Goal: Task Accomplishment & Management: Complete application form

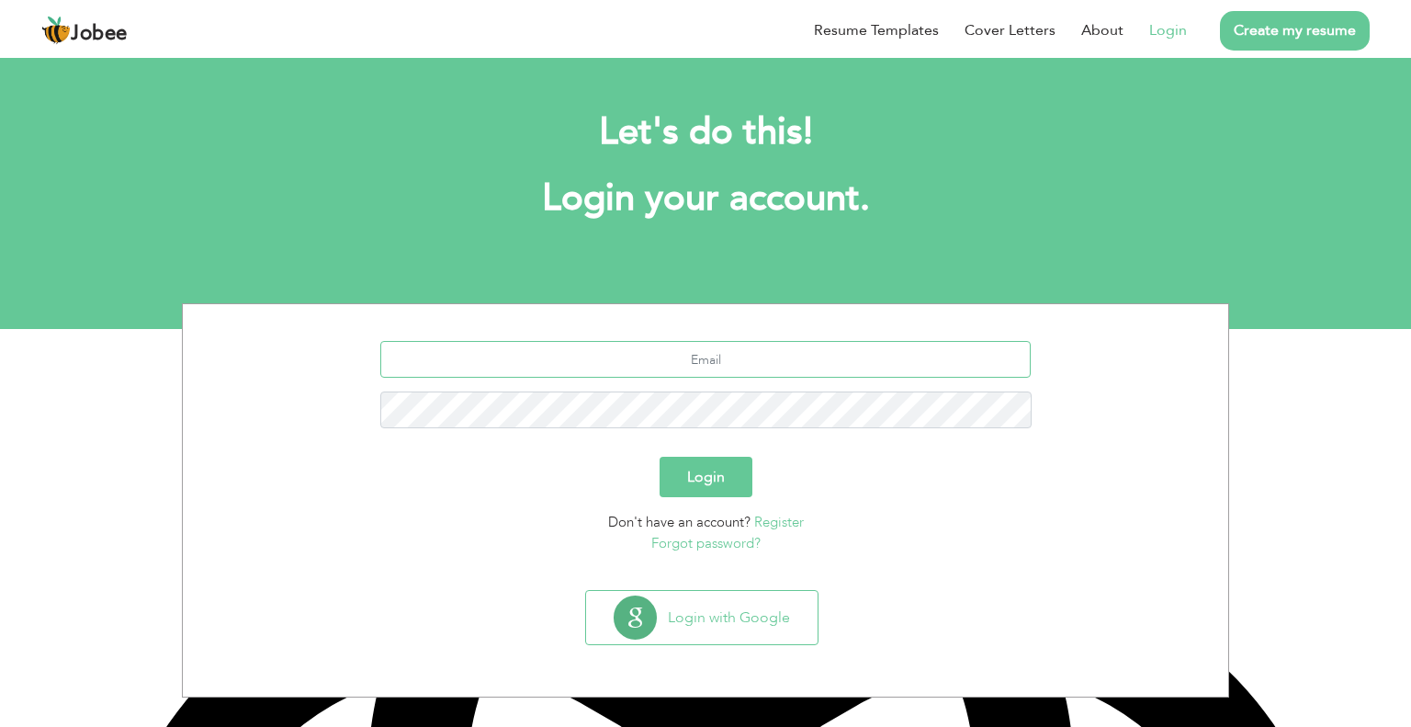
click at [680, 367] on input "text" at bounding box center [705, 359] width 651 height 37
click at [1172, 32] on link "Login" at bounding box center [1168, 30] width 38 height 22
click at [710, 377] on input "text" at bounding box center [705, 359] width 651 height 37
type input "[EMAIL_ADDRESS][DOMAIN_NAME]"
click at [724, 474] on button "Login" at bounding box center [706, 477] width 93 height 40
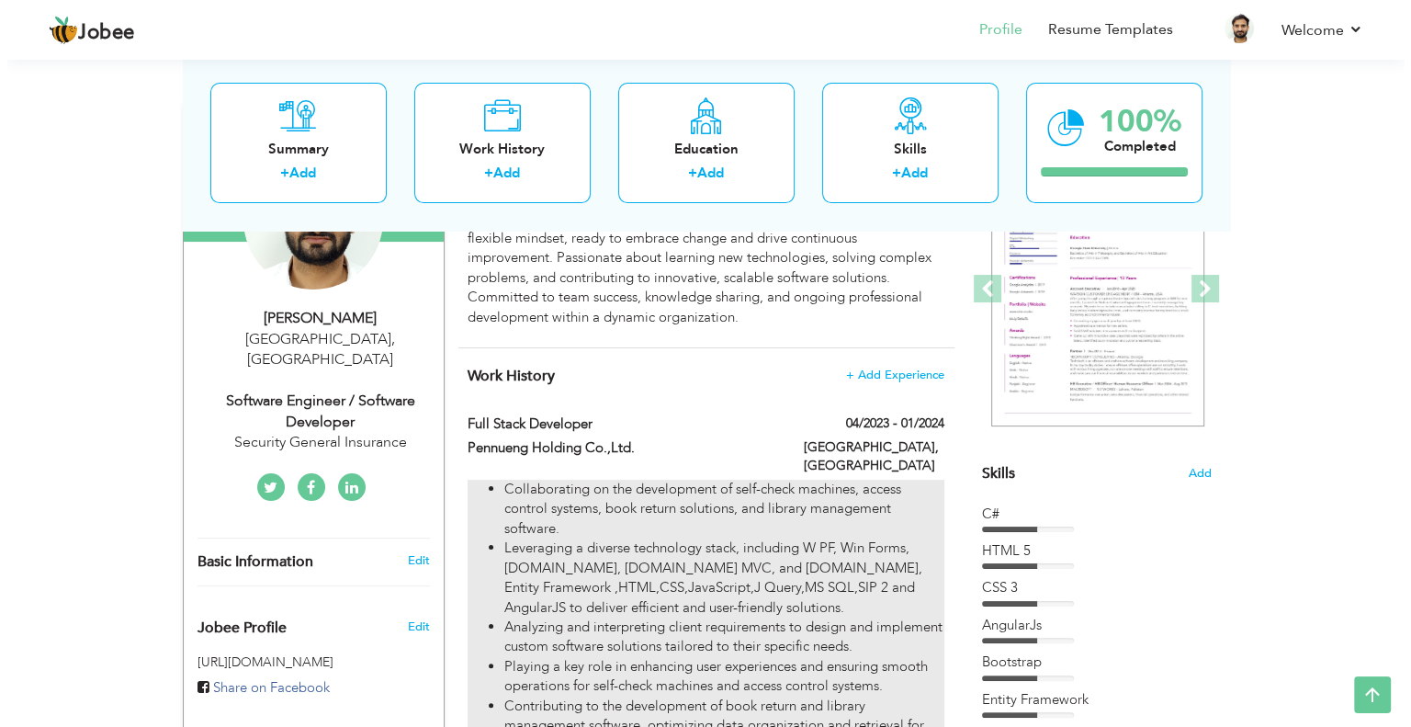
scroll to position [276, 0]
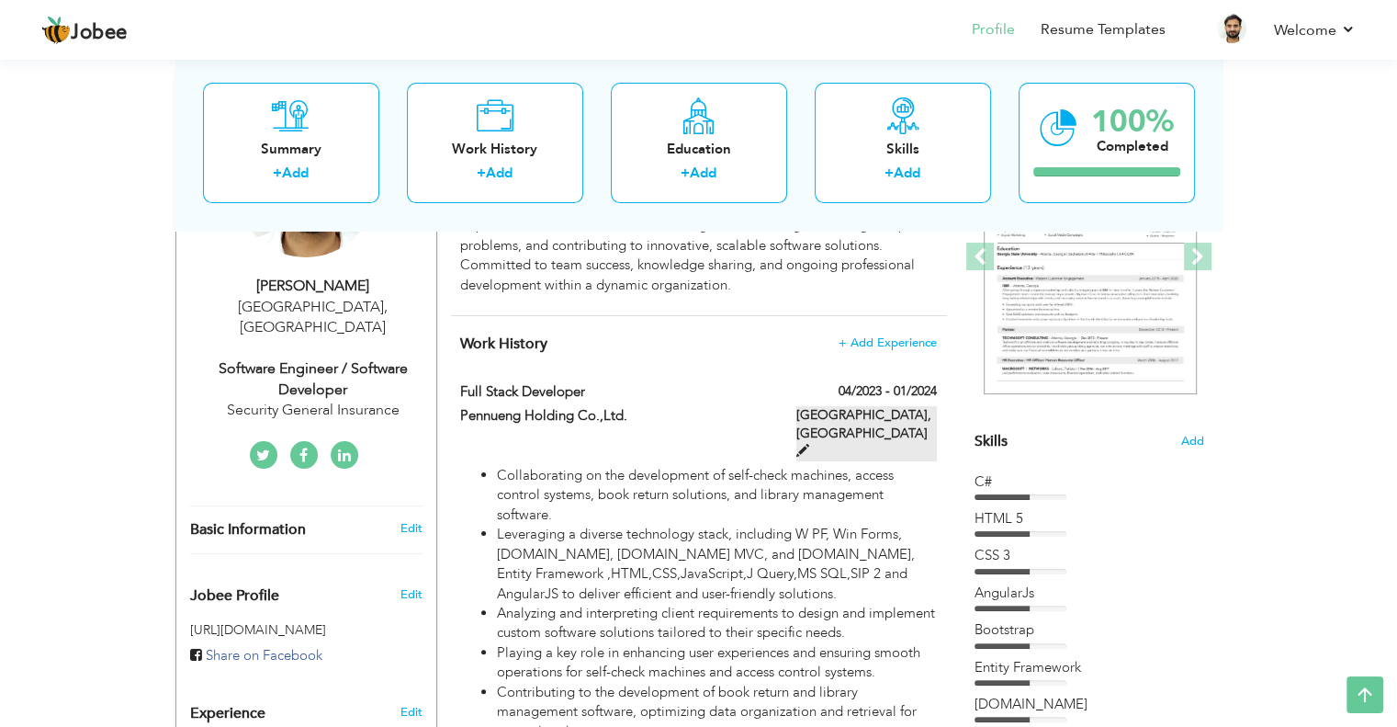
click at [809, 444] on span at bounding box center [803, 450] width 13 height 13
type input "Full Stack Developer"
type input "Pennueng Holding Co.,Ltd."
type input "04/2023"
type input "01/2024"
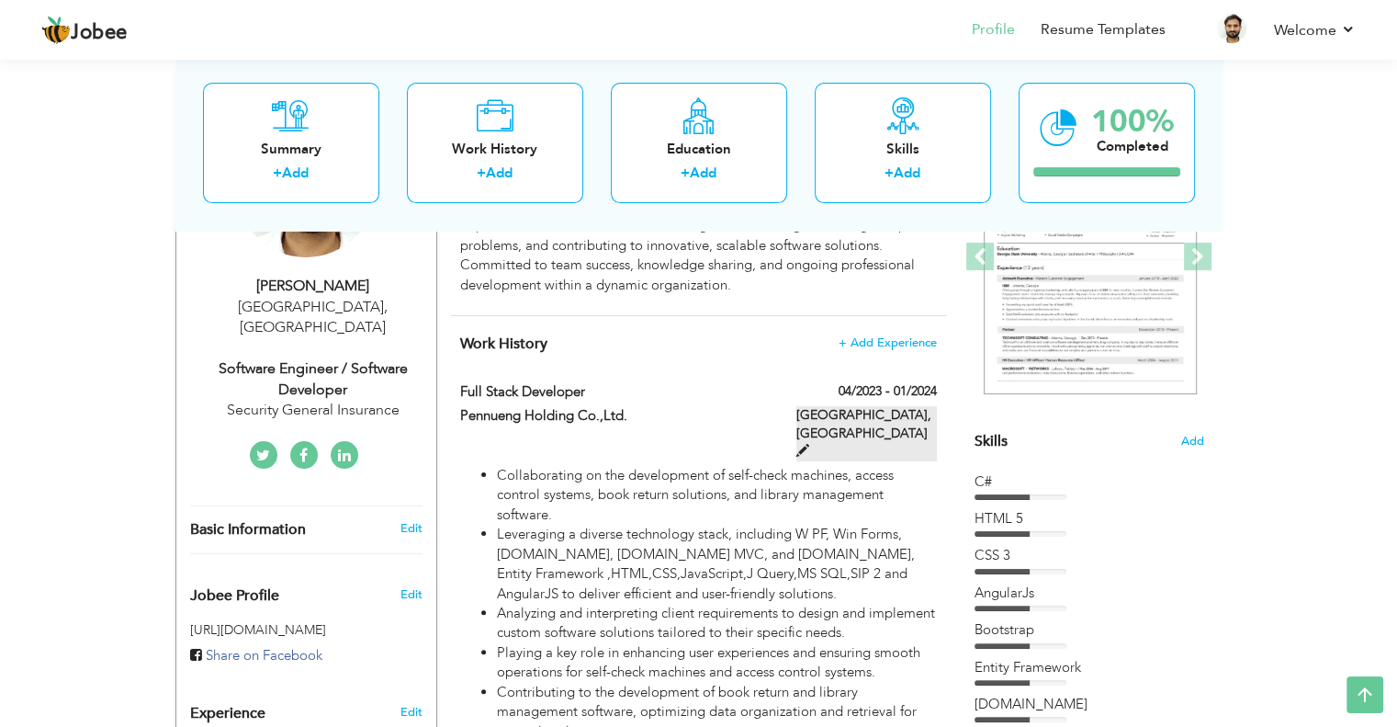
type input "[GEOGRAPHIC_DATA]"
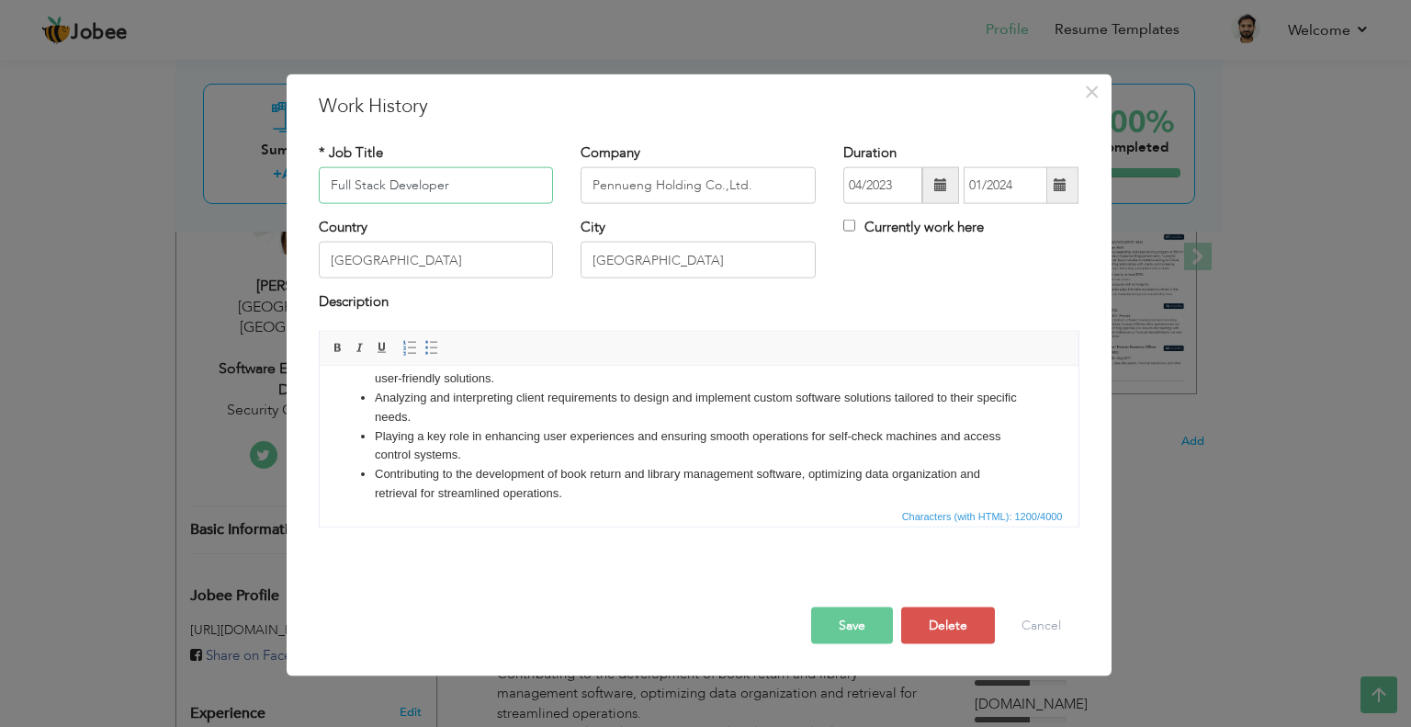
scroll to position [0, 0]
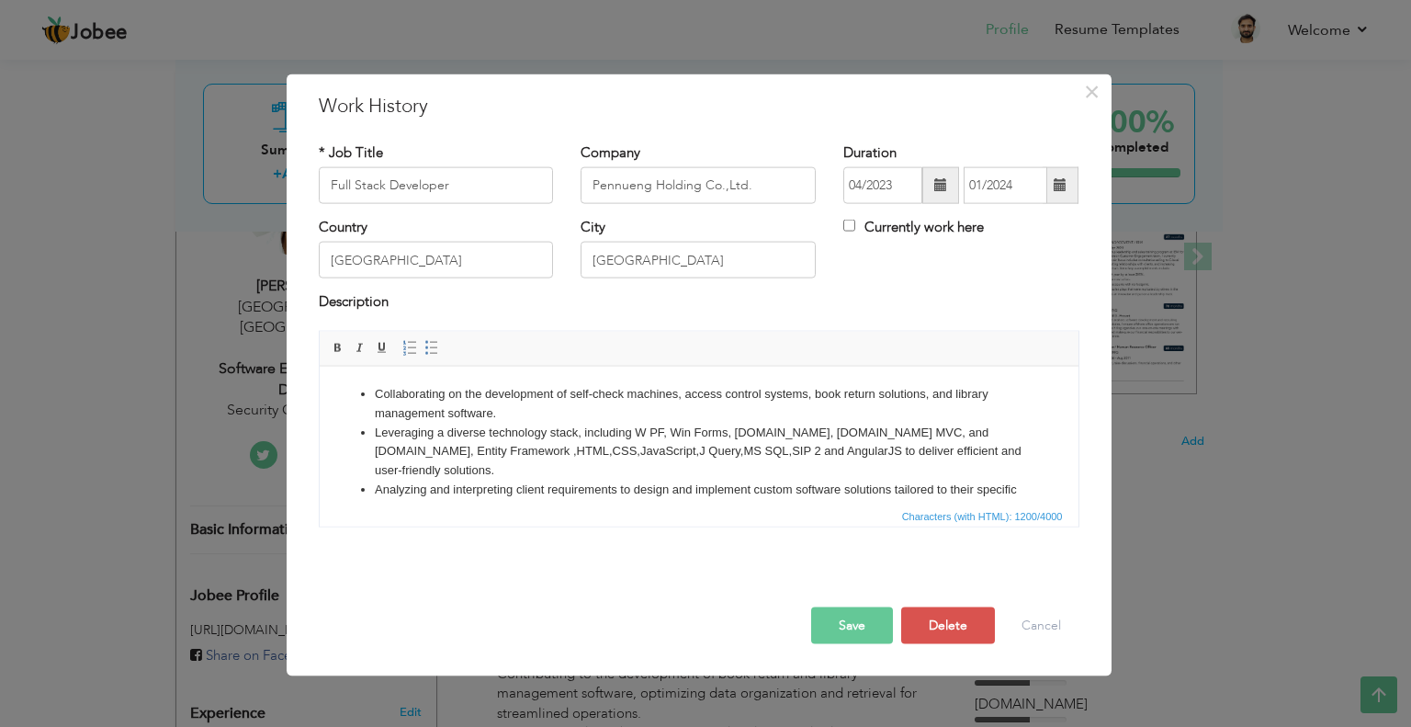
click at [644, 431] on li "Leveraging a diverse technology stack, including W PF, Win Forms, ASP.NET, ASP.…" at bounding box center [698, 451] width 649 height 57
drag, startPoint x: 660, startPoint y: 431, endPoint x: 721, endPoint y: 433, distance: 61.6
click at [721, 433] on li "Leveraging a diverse technology stack, including W PF, Win Forms, ASP.NET, ASP.…" at bounding box center [698, 451] width 649 height 57
click at [801, 430] on li "Leveraging a diverse technology stack, including W PF, ASP.NET, ASP.NET MVC, an…" at bounding box center [698, 451] width 649 height 57
click at [786, 437] on li "Leveraging a diverse technology stack, including W PF, ASP.NET, ASP.NET MVC, an…" at bounding box center [698, 451] width 649 height 57
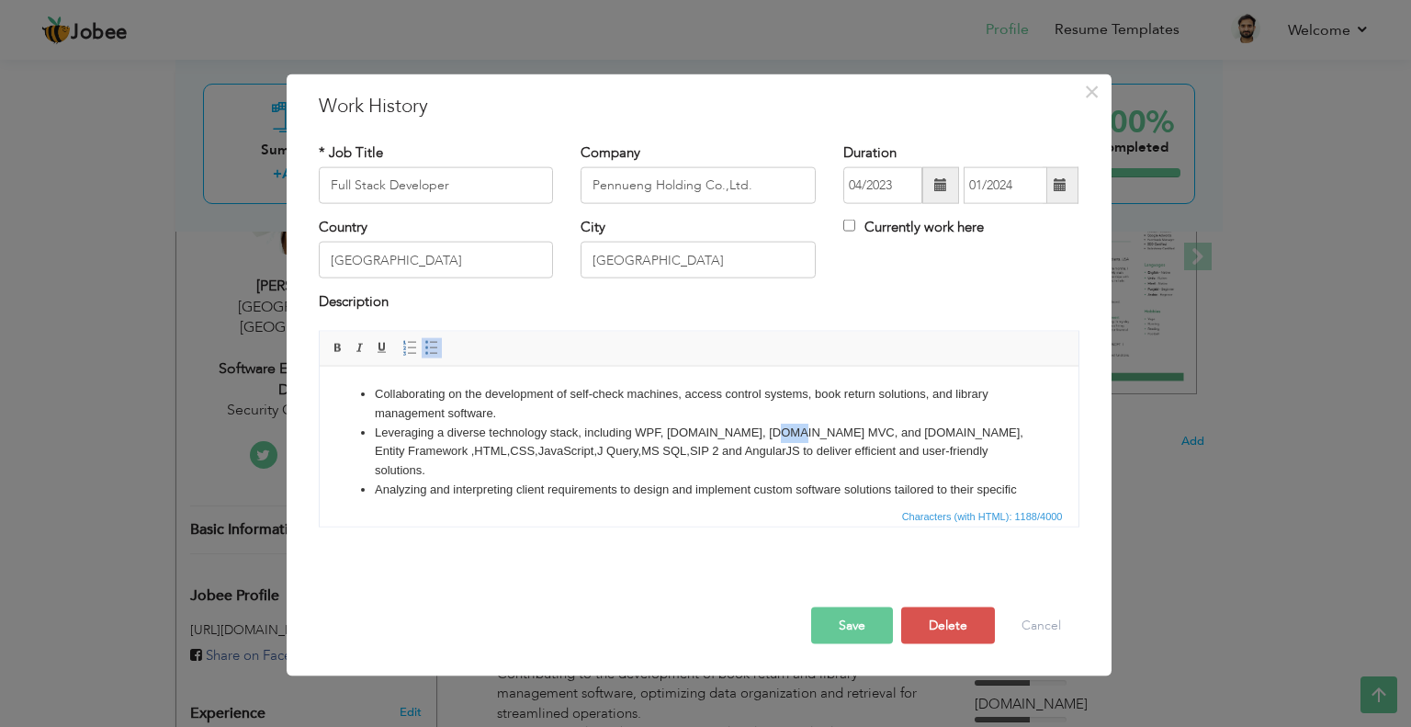
click at [786, 437] on li "Leveraging a diverse technology stack, including W PF, ASP.NET, ASP.NET MVC, an…" at bounding box center [698, 451] width 649 height 57
copy li ", ASP.NET MVC"
click at [431, 456] on li "Leveraging a diverse technology stack, including WPF, ASP.NET, ASP.NET MVC, ASP…" at bounding box center [698, 451] width 649 height 57
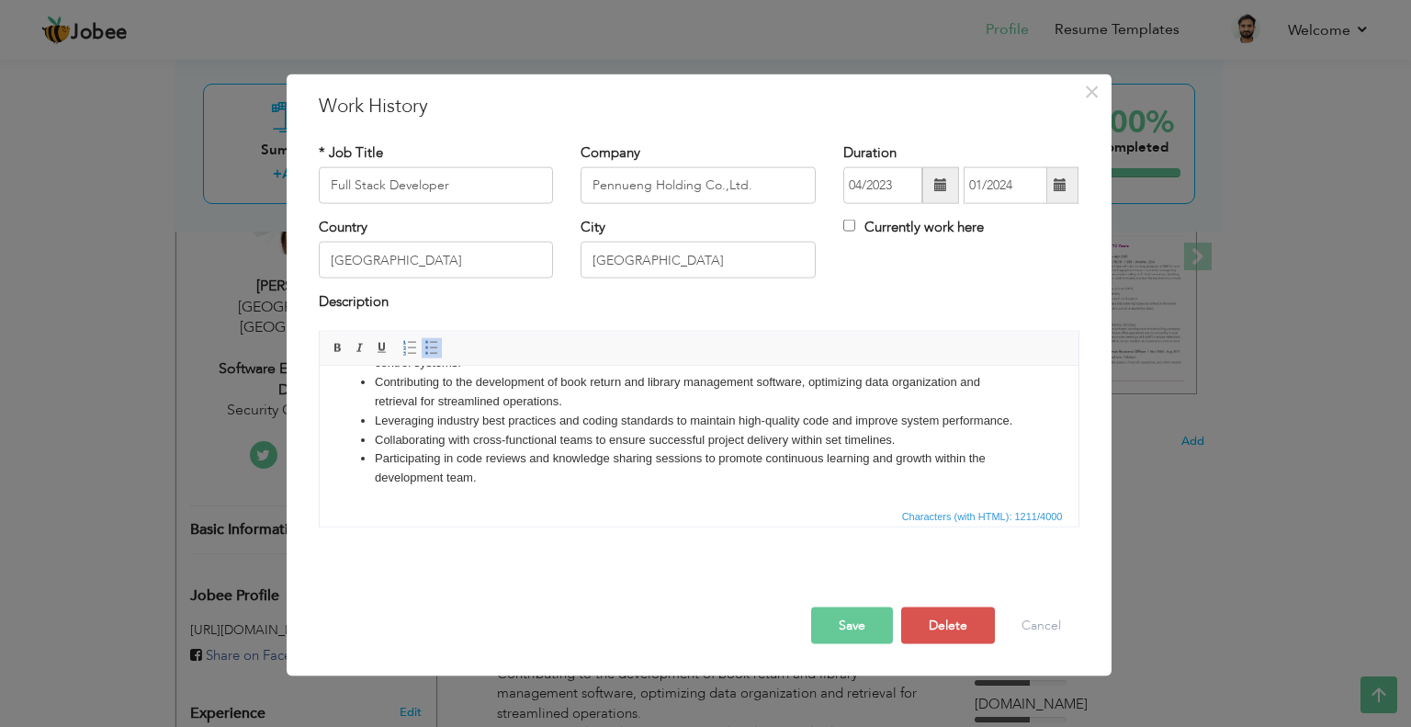
scroll to position [204, 0]
click at [847, 616] on button "Save" at bounding box center [852, 624] width 82 height 37
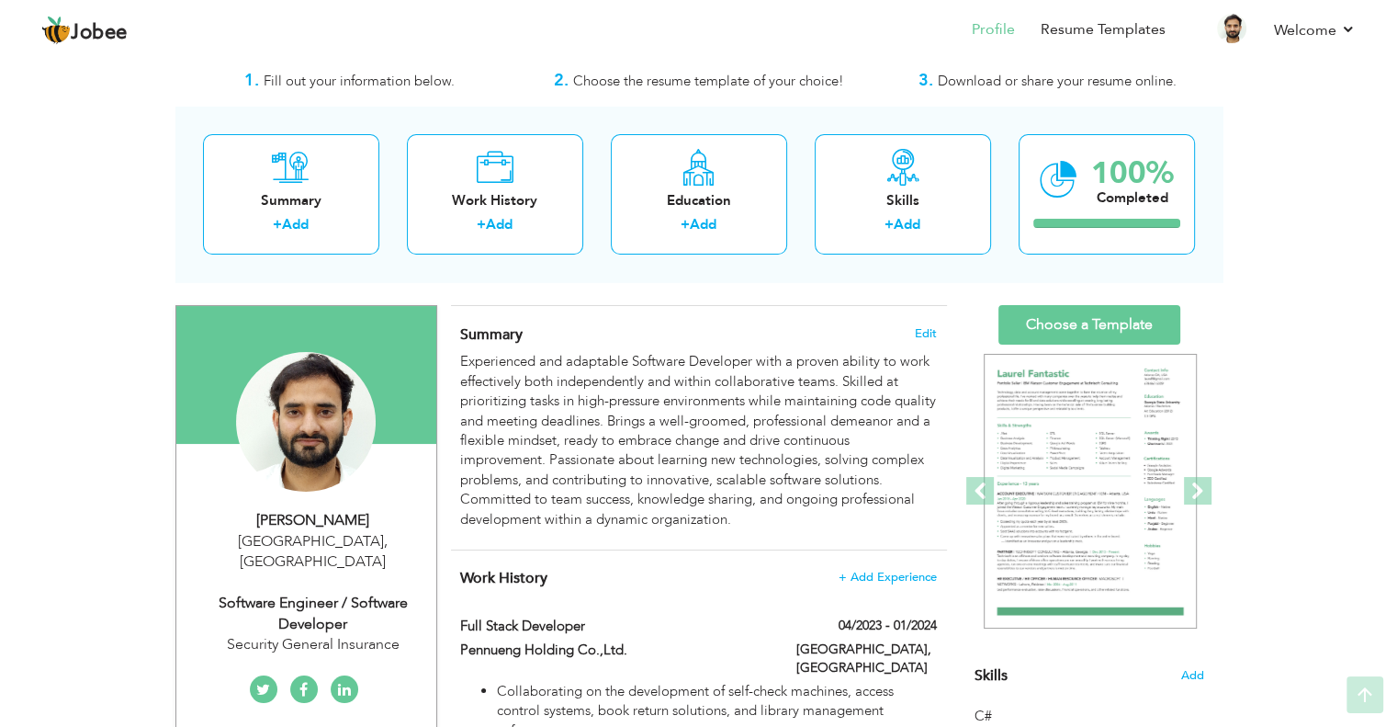
scroll to position [0, 0]
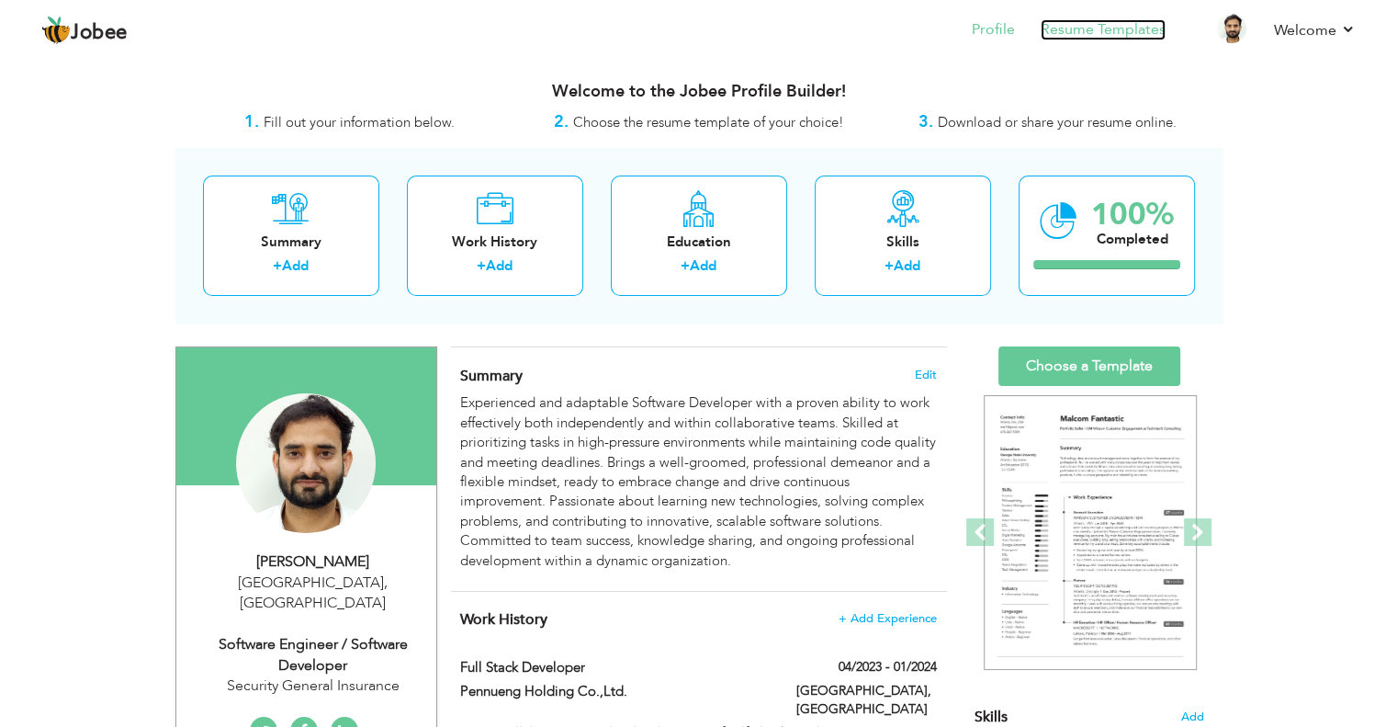
click at [1097, 30] on link "Resume Templates" at bounding box center [1103, 29] width 125 height 21
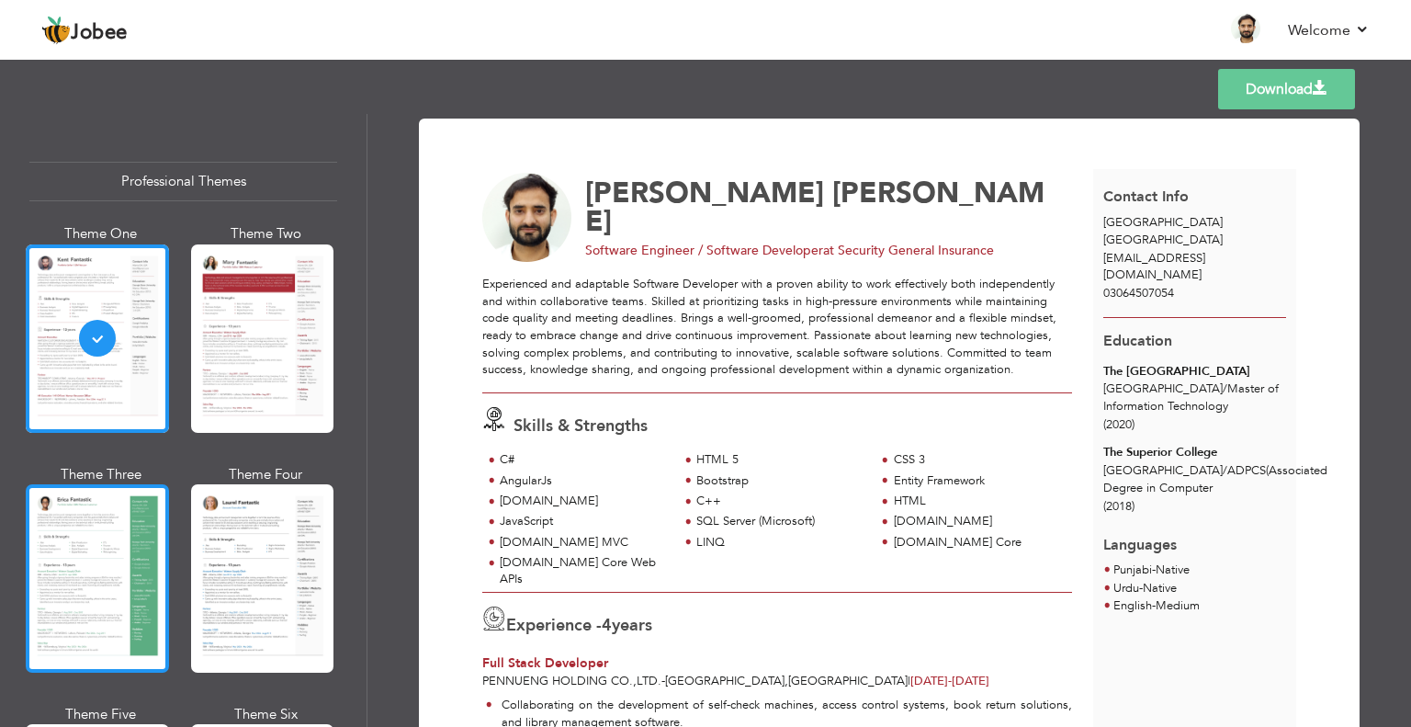
click at [77, 528] on div at bounding box center [97, 578] width 143 height 188
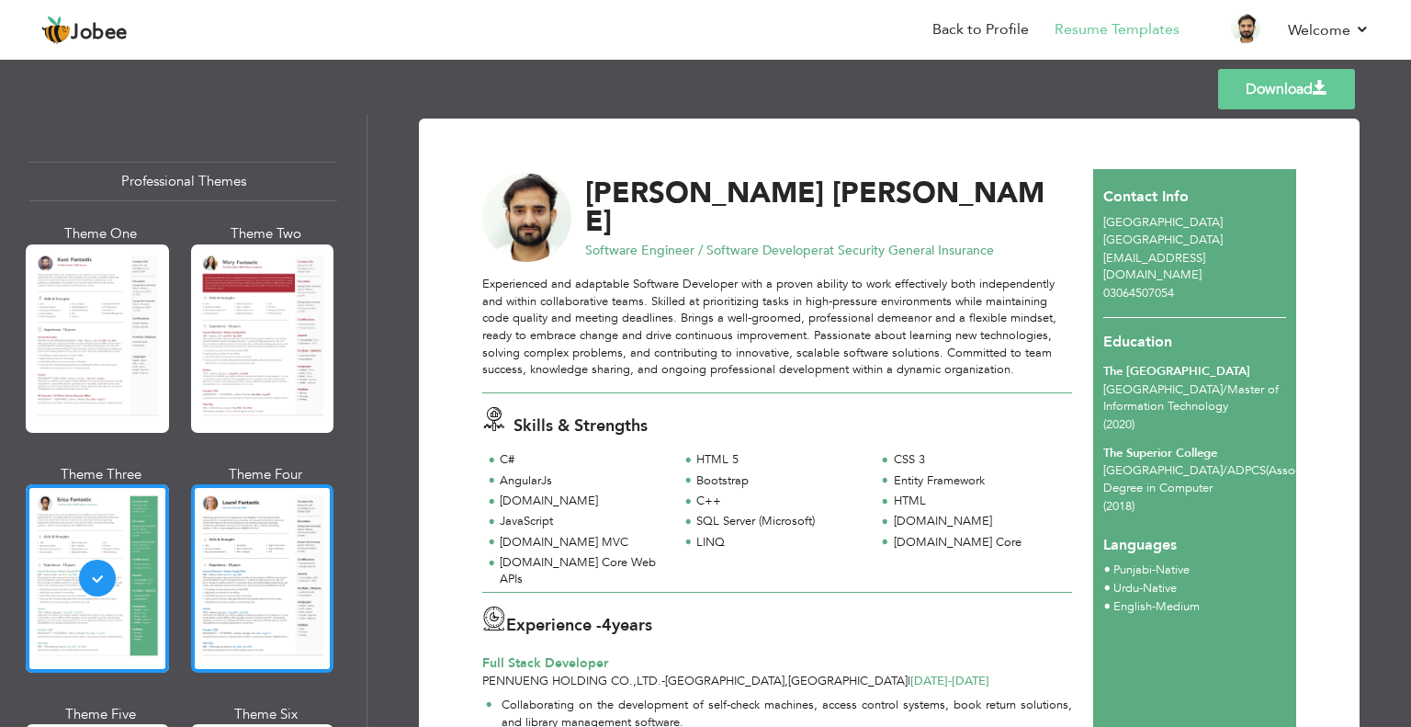
click at [210, 554] on div at bounding box center [262, 578] width 143 height 188
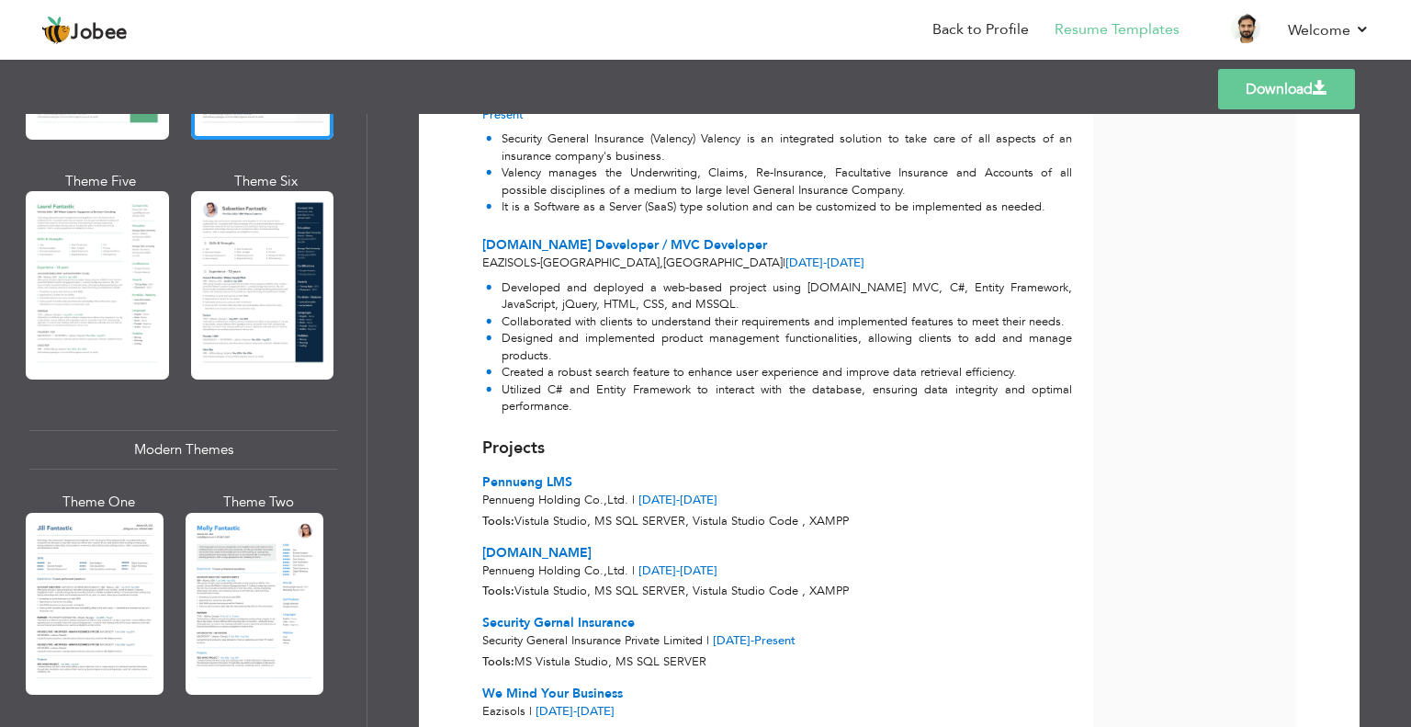
scroll to position [551, 0]
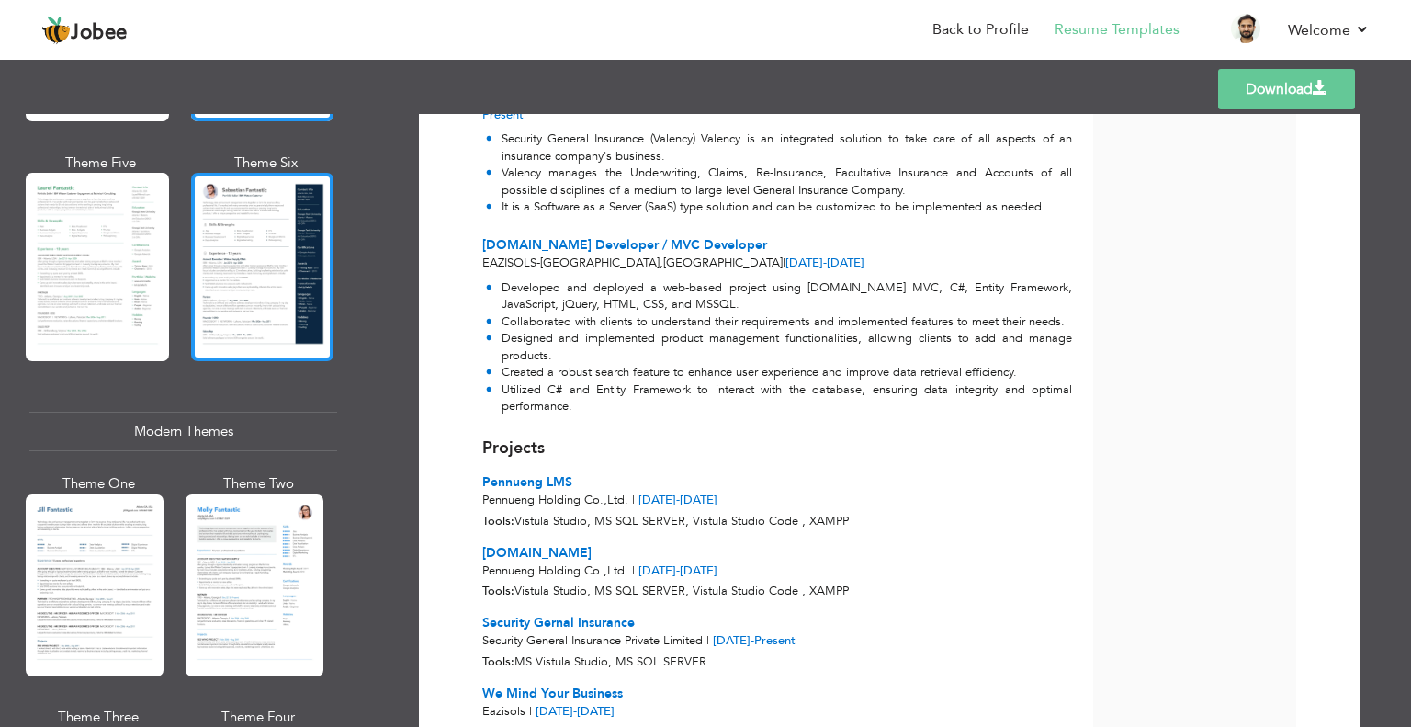
click at [258, 284] on div at bounding box center [262, 267] width 143 height 188
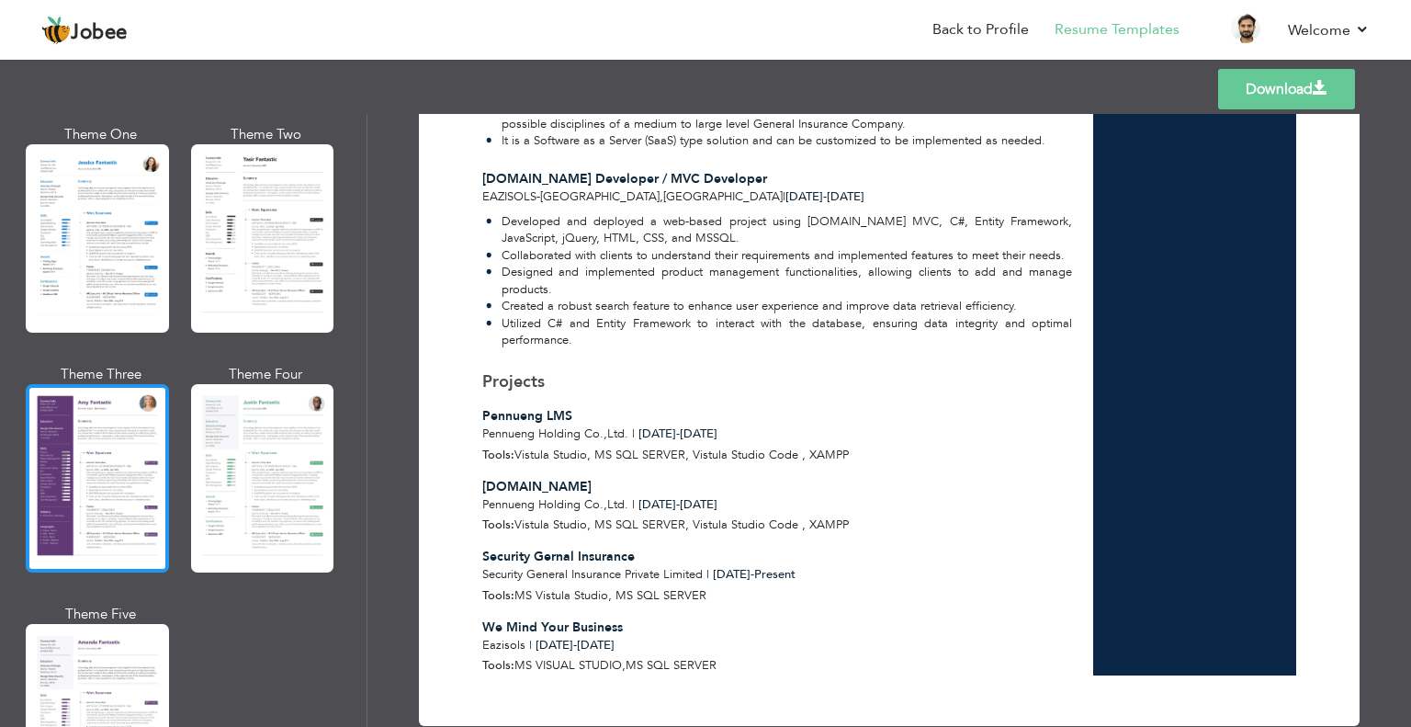
scroll to position [1470, 0]
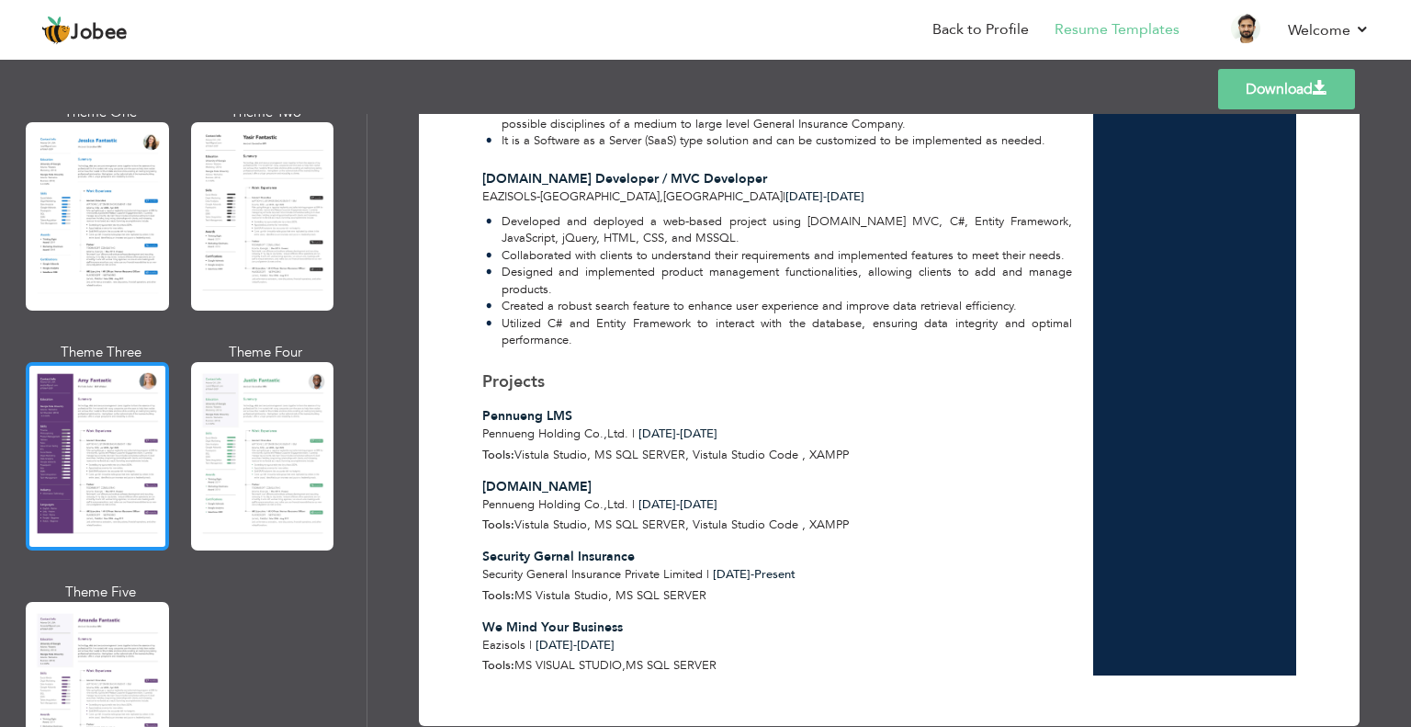
click at [73, 444] on div at bounding box center [97, 456] width 143 height 188
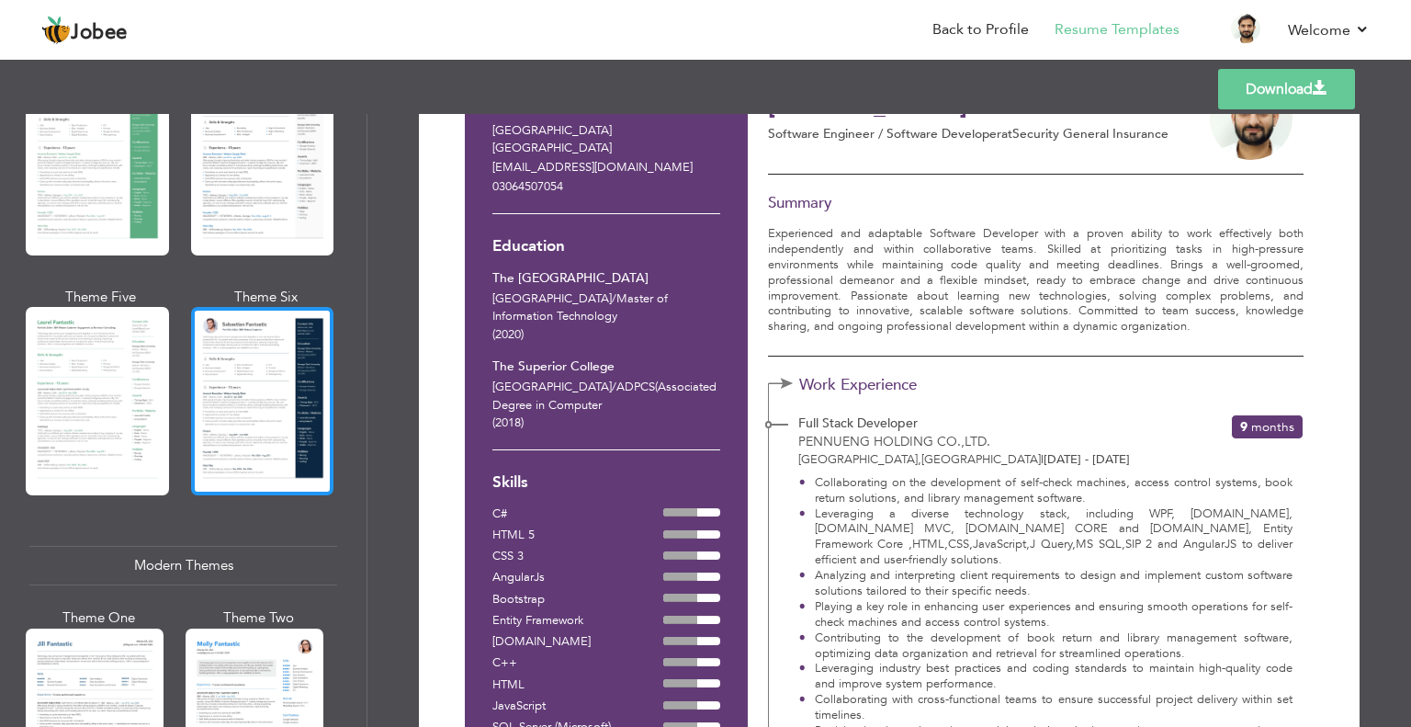
scroll to position [459, 0]
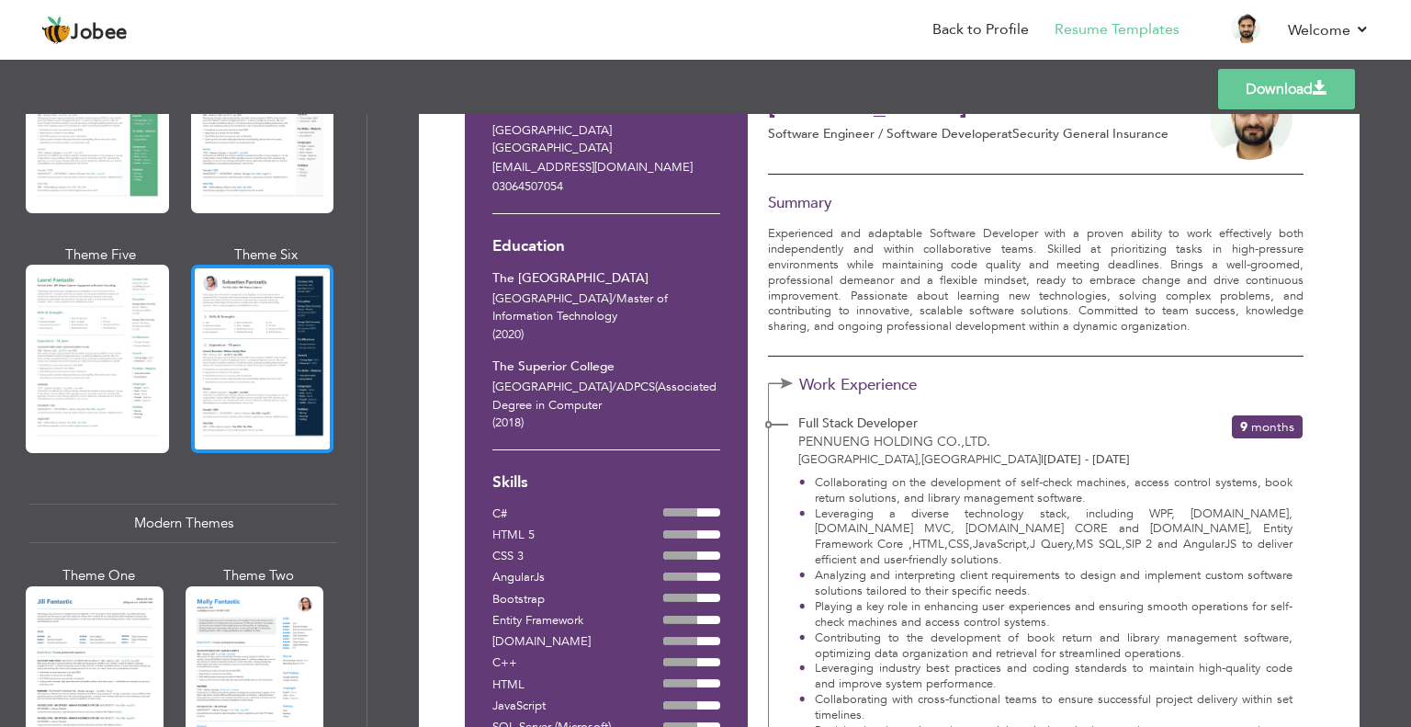
click at [254, 378] on div at bounding box center [262, 359] width 143 height 188
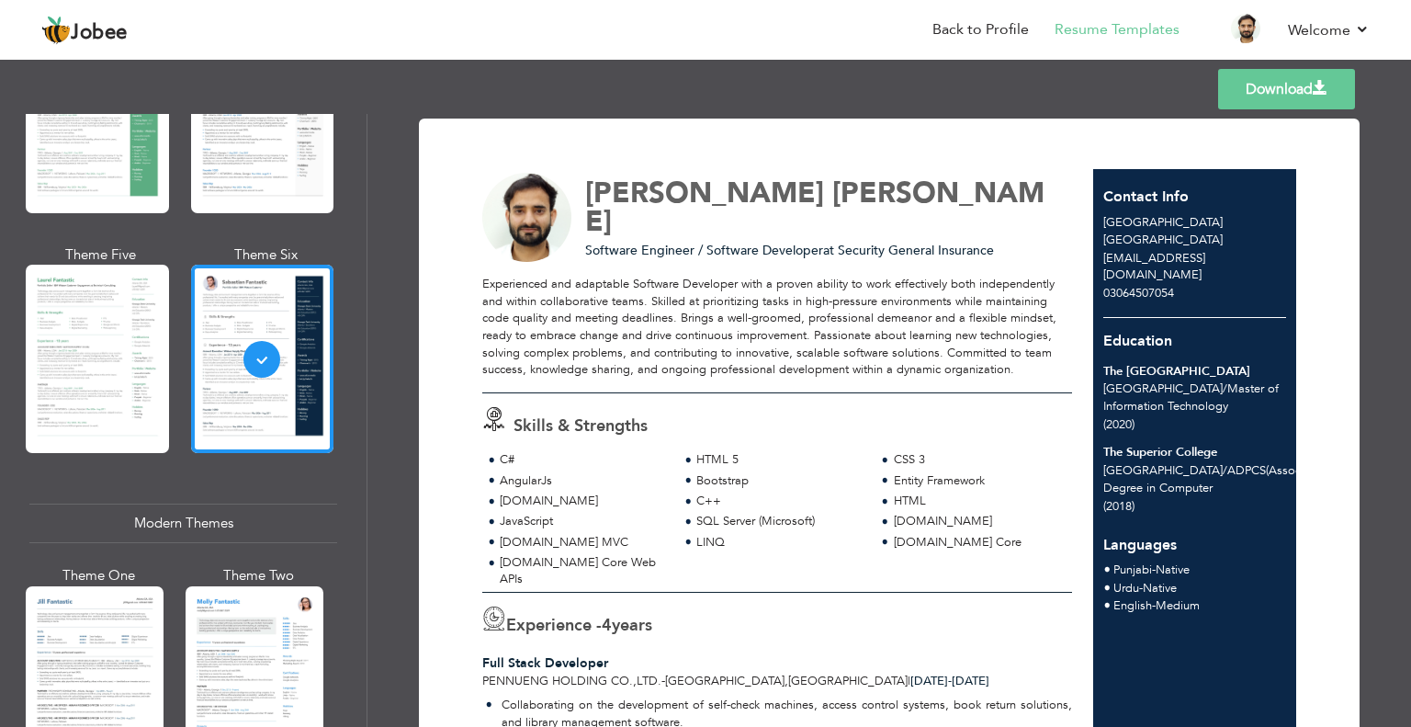
scroll to position [0, 0]
click at [1286, 94] on link "Download" at bounding box center [1286, 89] width 137 height 40
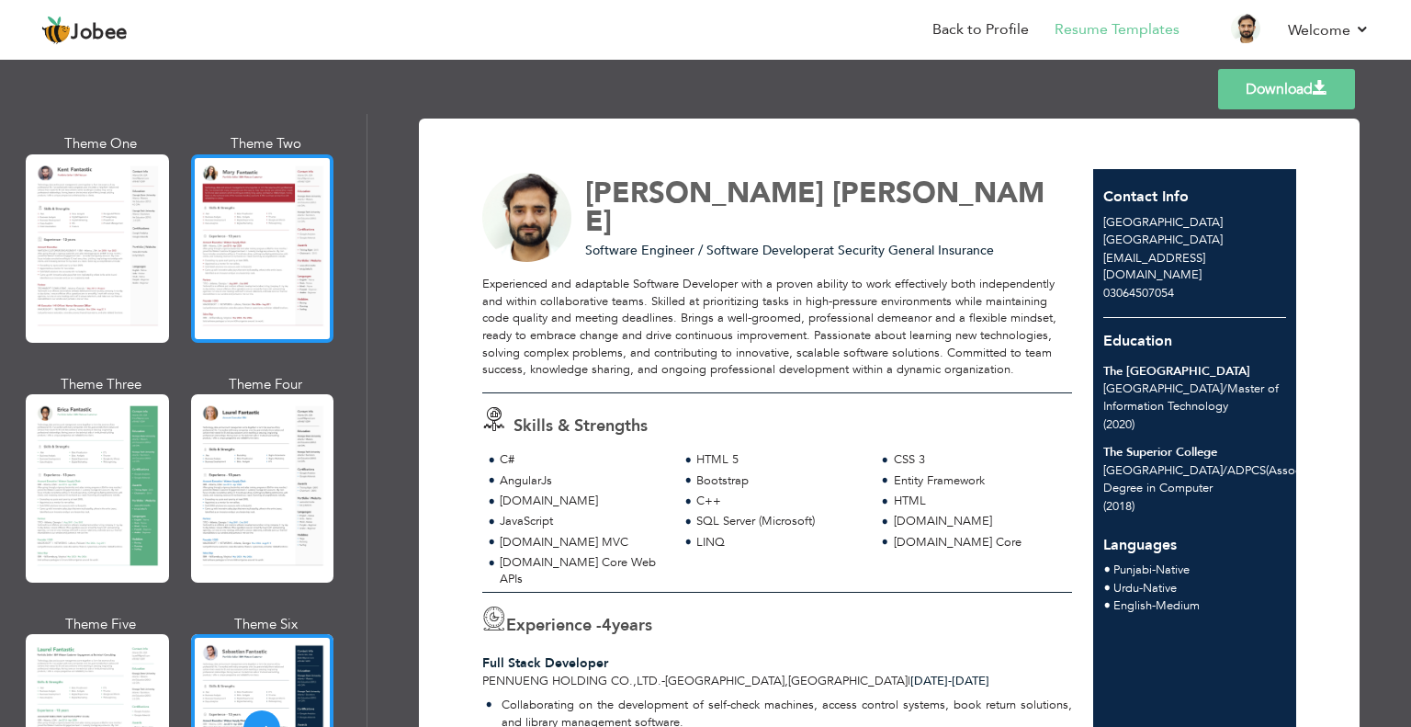
scroll to position [92, 0]
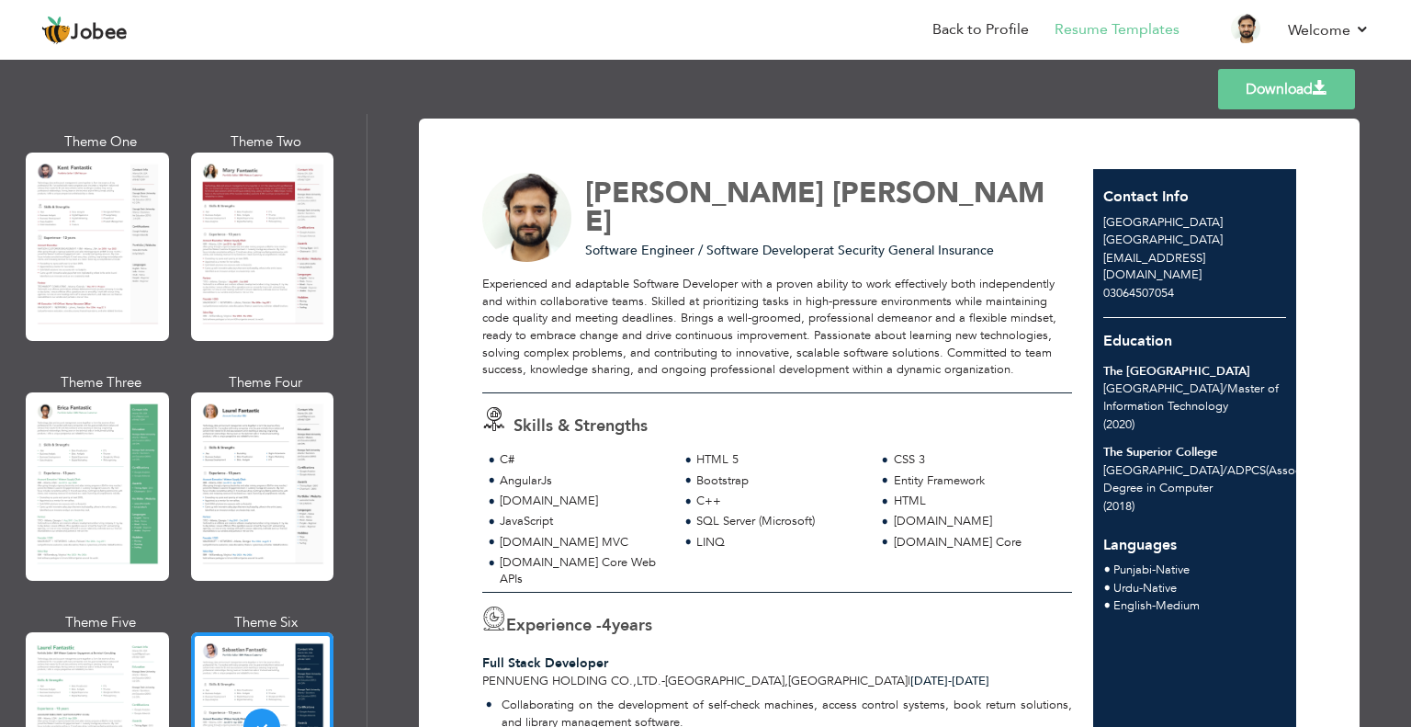
click at [117, 248] on div at bounding box center [97, 247] width 143 height 188
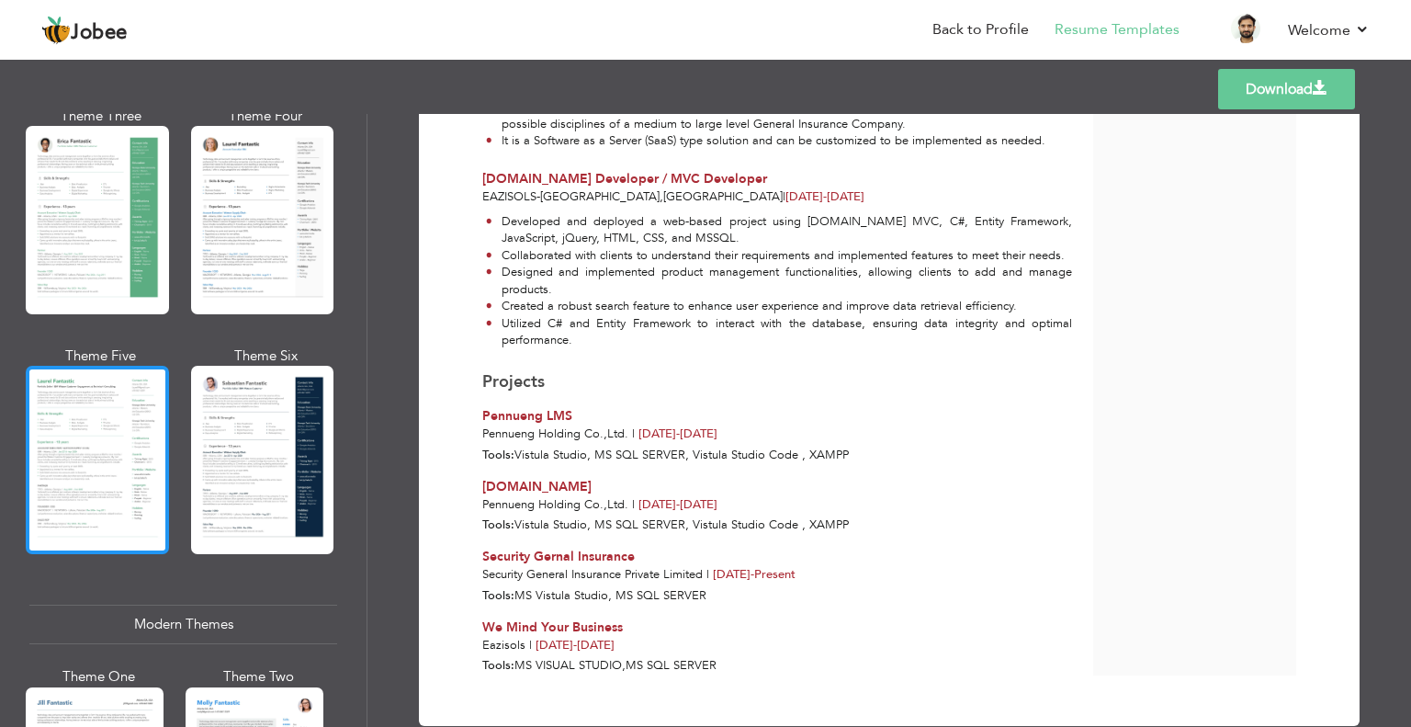
scroll to position [367, 0]
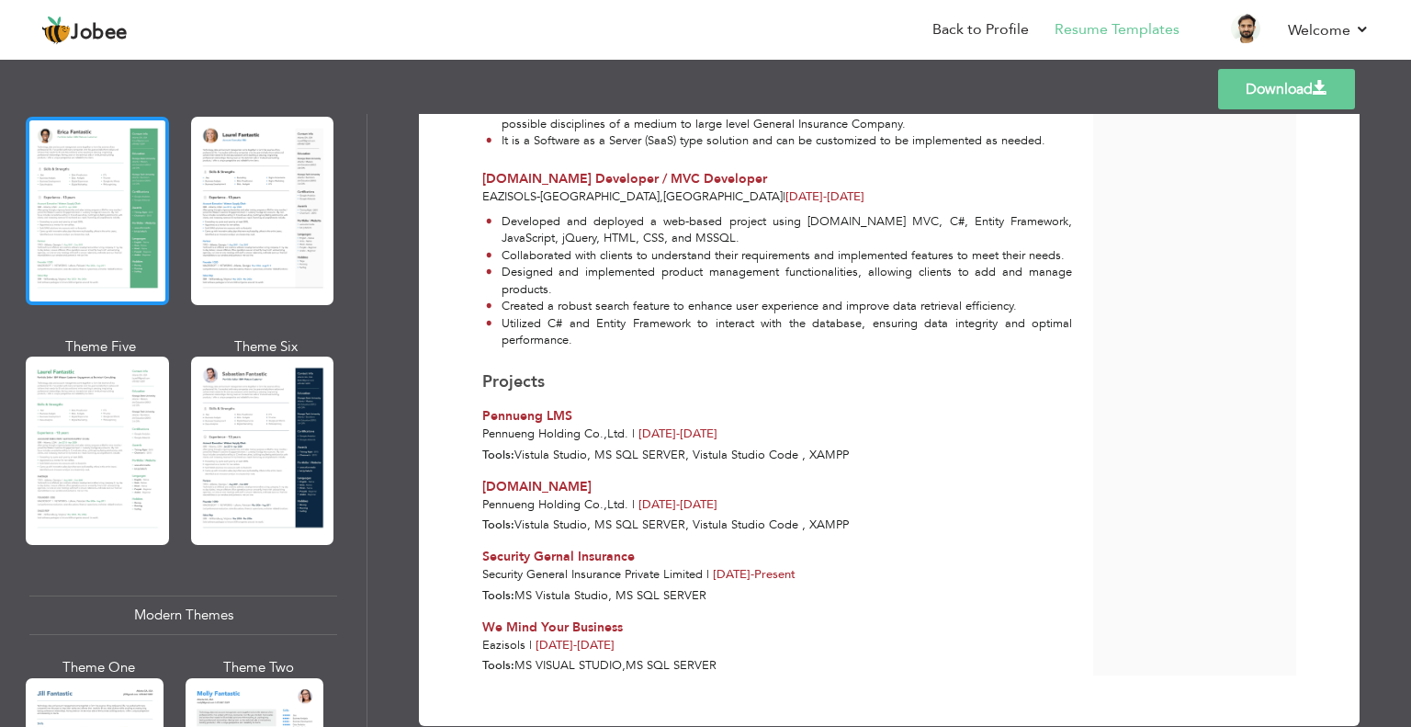
click at [85, 194] on div at bounding box center [97, 211] width 143 height 188
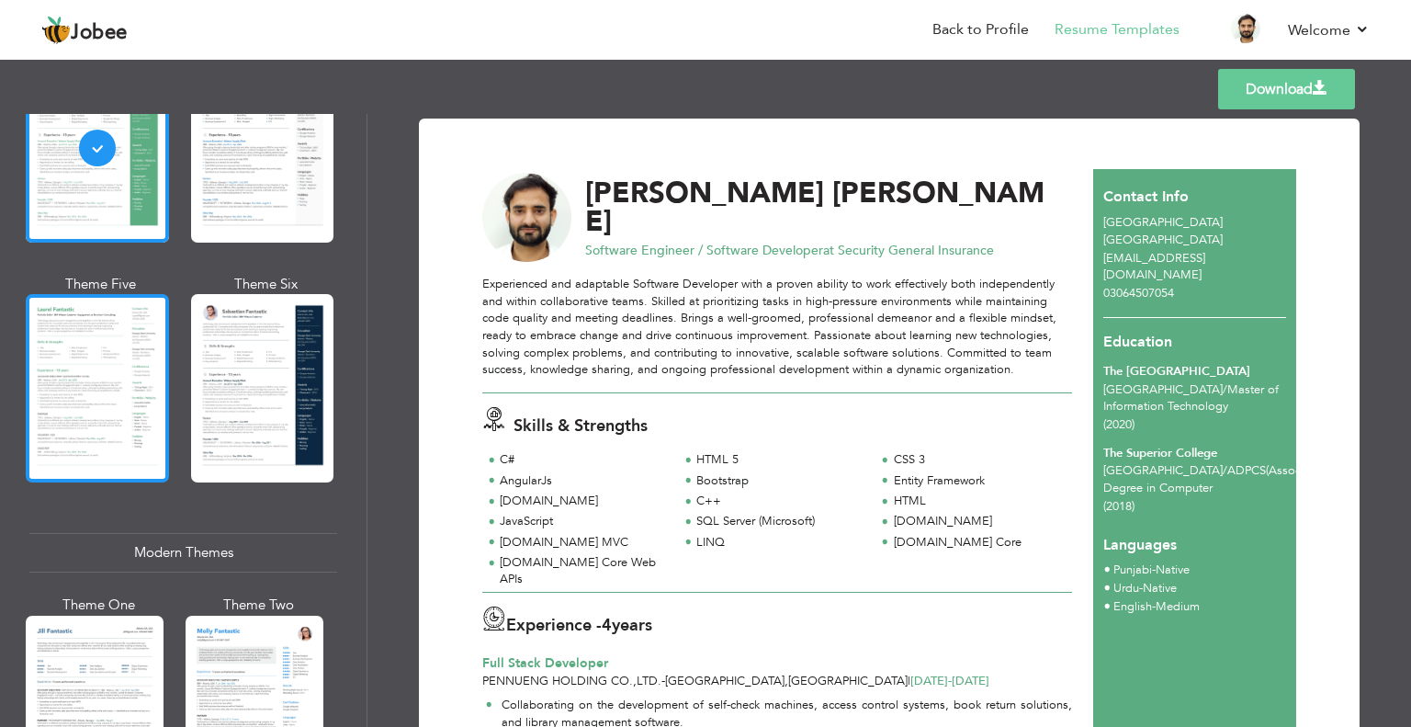
scroll to position [459, 0]
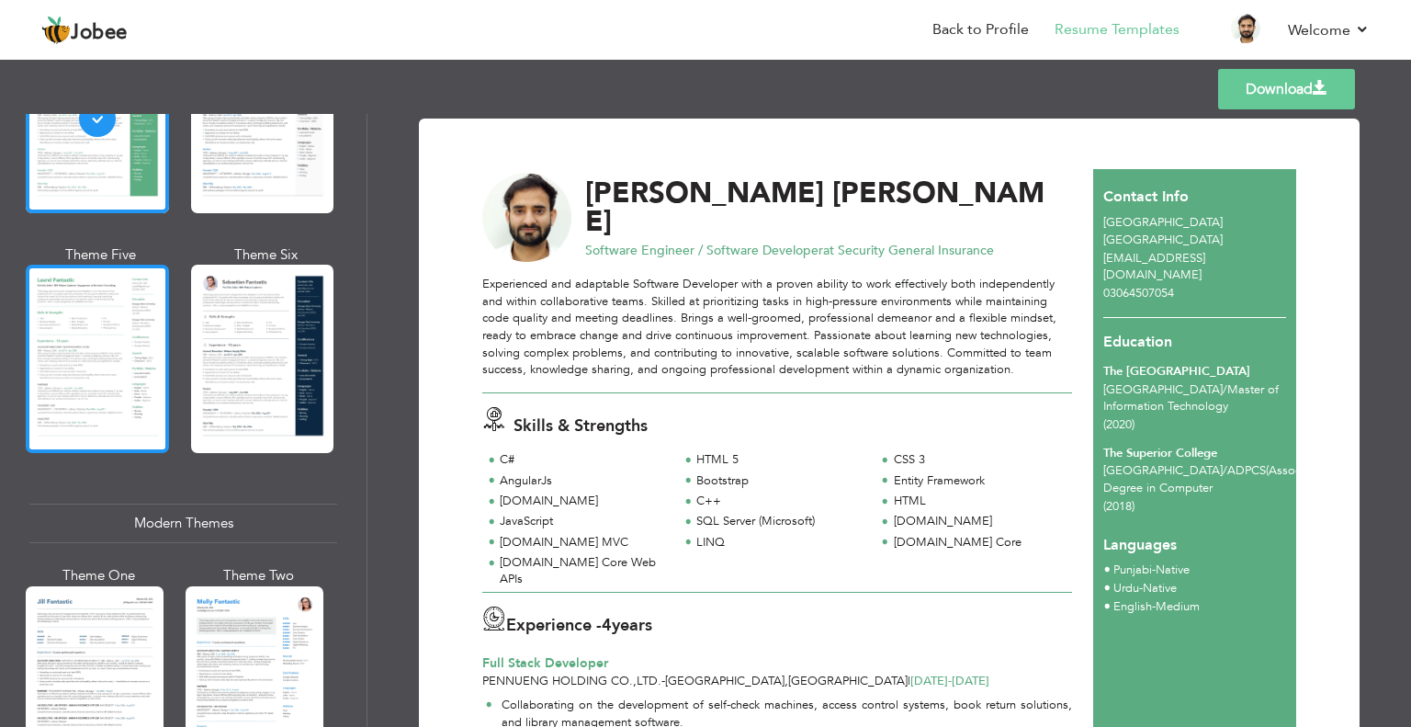
click at [83, 326] on div at bounding box center [97, 359] width 143 height 188
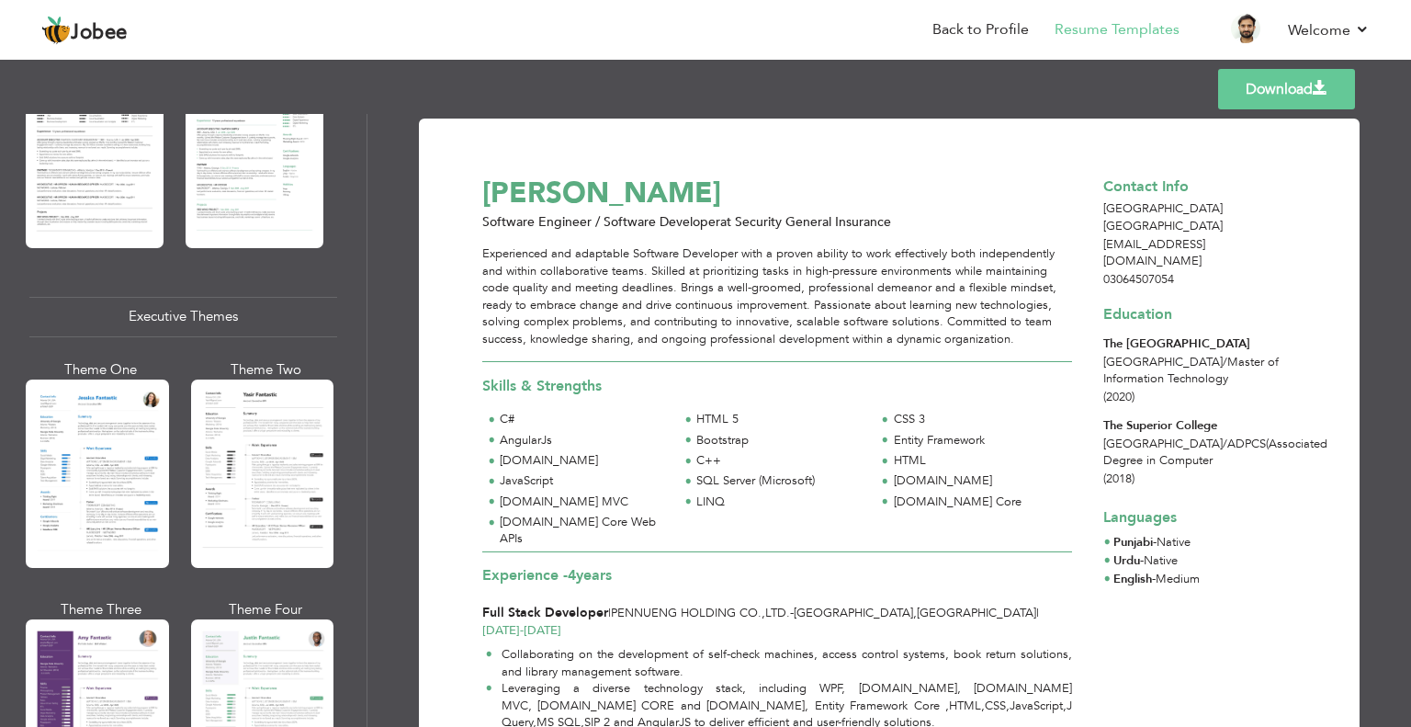
scroll to position [1206, 0]
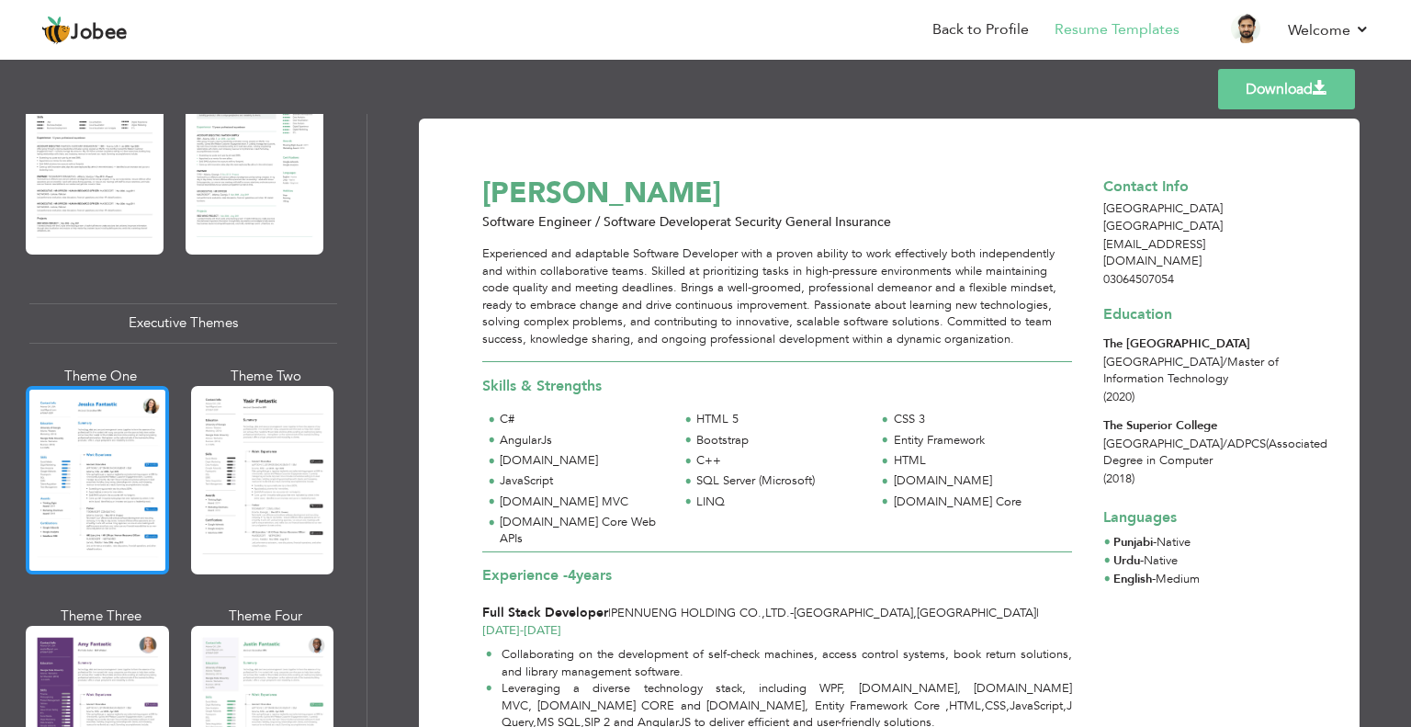
click at [135, 434] on div at bounding box center [97, 480] width 143 height 188
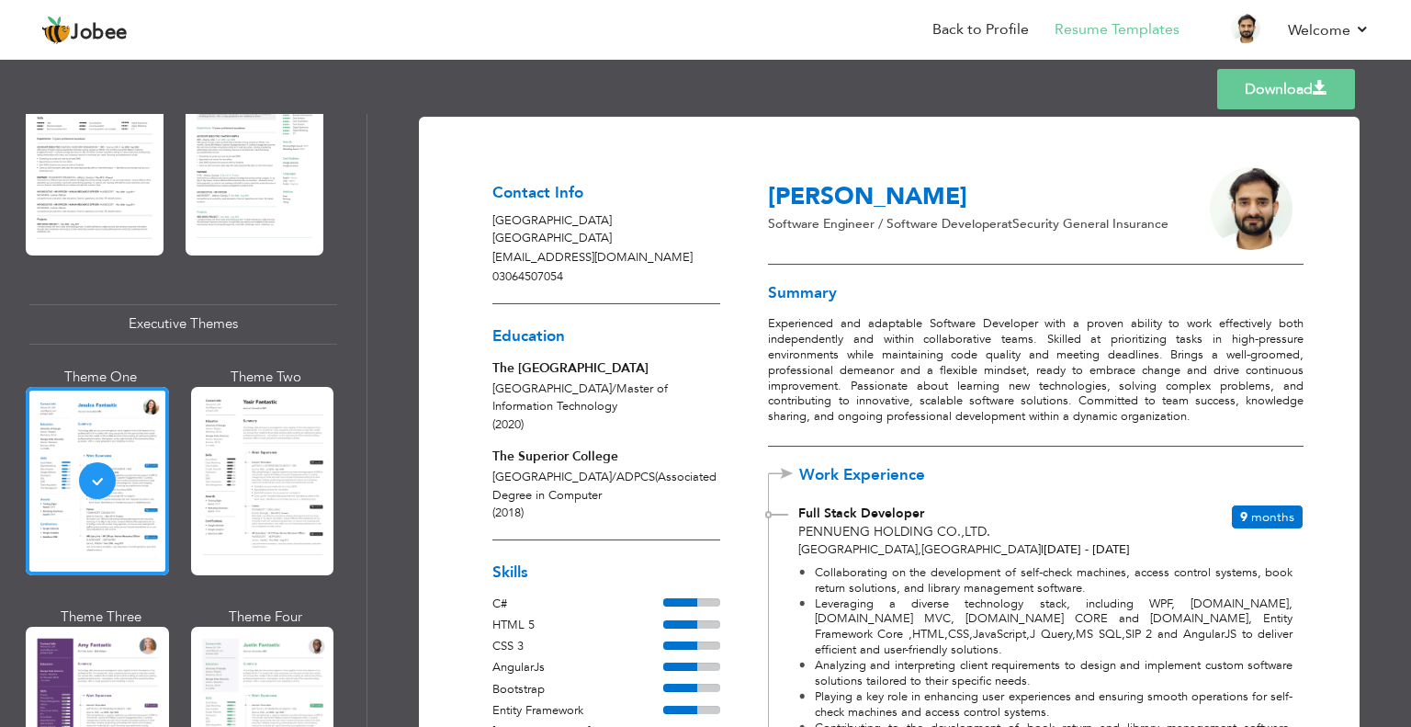
scroll to position [0, 0]
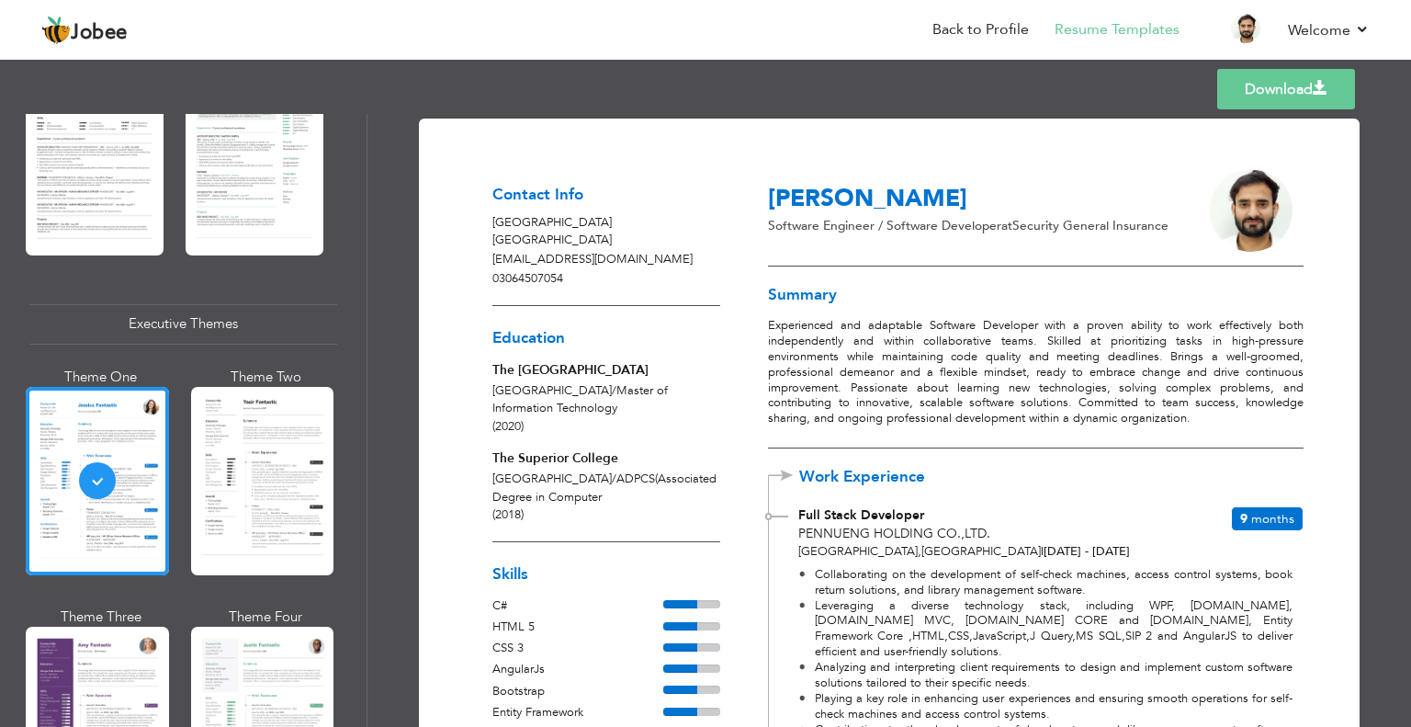
click at [1260, 87] on link "Download" at bounding box center [1286, 89] width 138 height 40
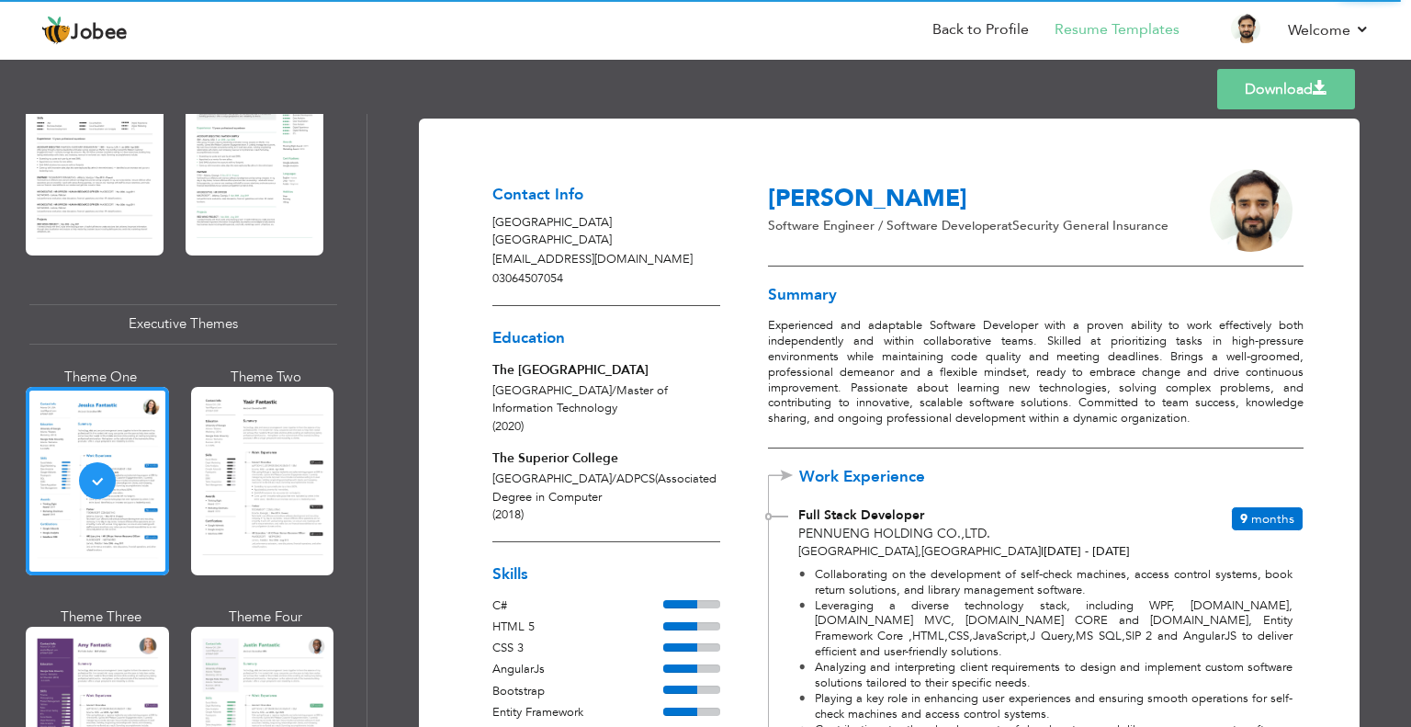
click at [1279, 95] on link "Download" at bounding box center [1286, 89] width 138 height 40
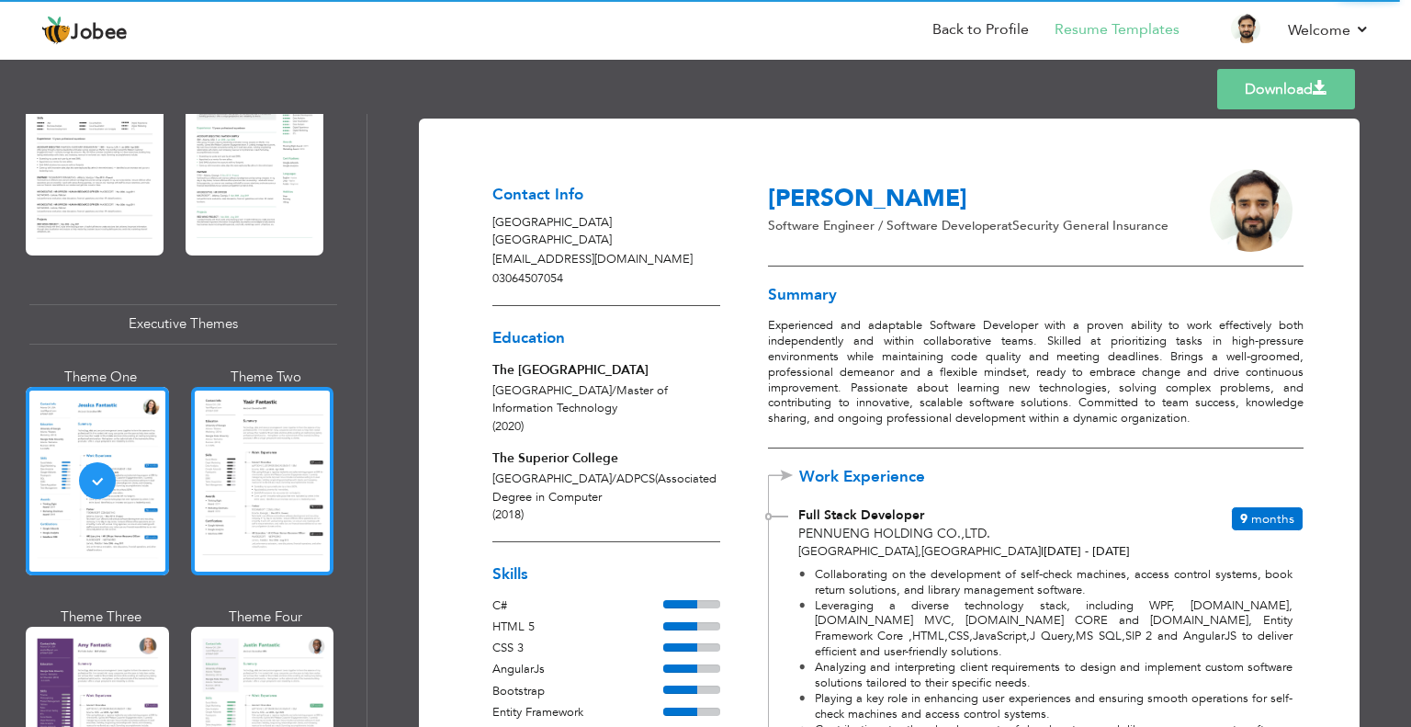
scroll to position [1022, 0]
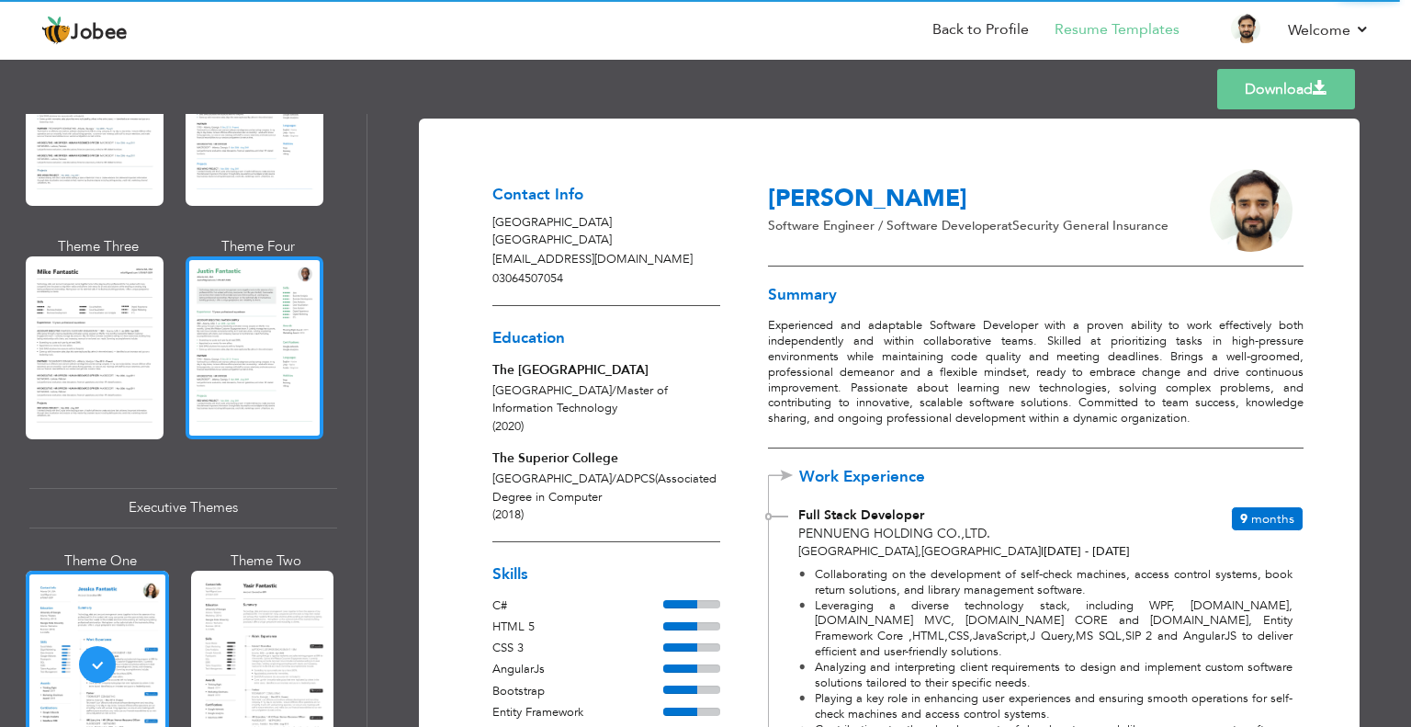
click at [279, 387] on div at bounding box center [255, 347] width 138 height 182
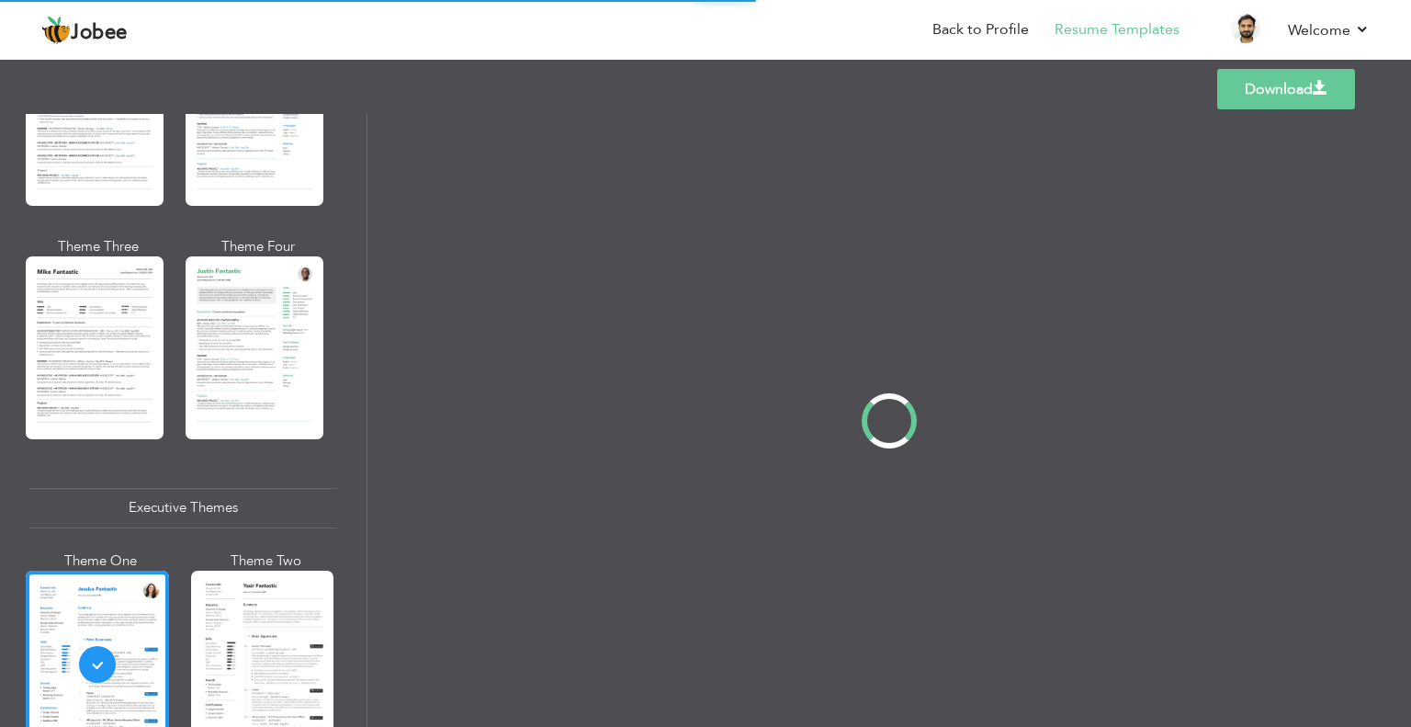
click at [856, 356] on div at bounding box center [889, 420] width 1044 height 613
click at [1004, 64] on div "Templates Download" at bounding box center [705, 89] width 1411 height 59
click at [974, 28] on link "Back to Profile" at bounding box center [980, 29] width 96 height 21
click at [990, 33] on link "Back to Profile" at bounding box center [980, 29] width 96 height 21
click at [1073, 36] on link "Resume Templates" at bounding box center [1117, 29] width 125 height 21
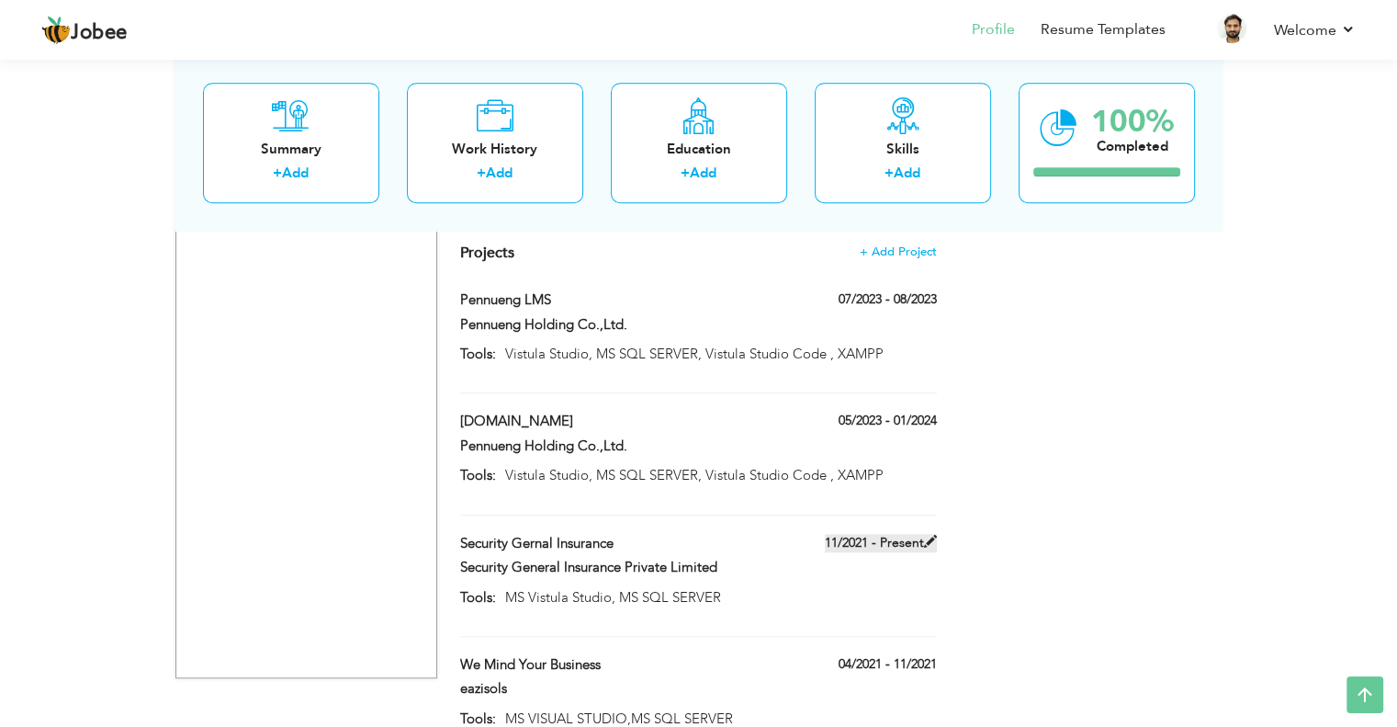
click at [926, 535] on span at bounding box center [930, 541] width 13 height 13
type input "Security Gernal Insurance"
type input "Security General Insurance Private Limited"
type input "11/2021"
type input "MS Vistula Studio, MS SQL SERVER"
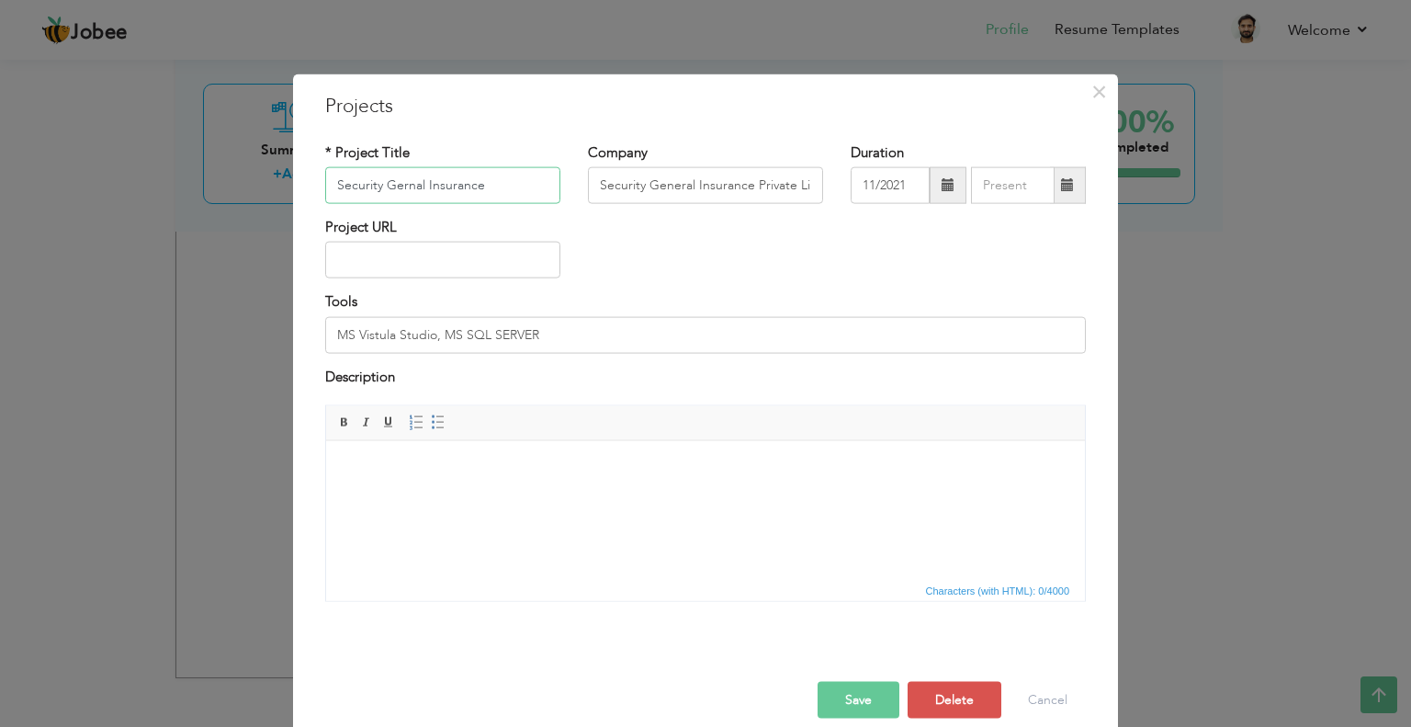
type textarea "ance"
drag, startPoint x: 513, startPoint y: 186, endPoint x: 257, endPoint y: 177, distance: 255.6
click at [257, 177] on div "× Projects * Project Title Security Gernal Insurance Company Security General I…" at bounding box center [705, 363] width 1411 height 727
paste input "ner"
drag, startPoint x: 745, startPoint y: 190, endPoint x: 584, endPoint y: 190, distance: 160.8
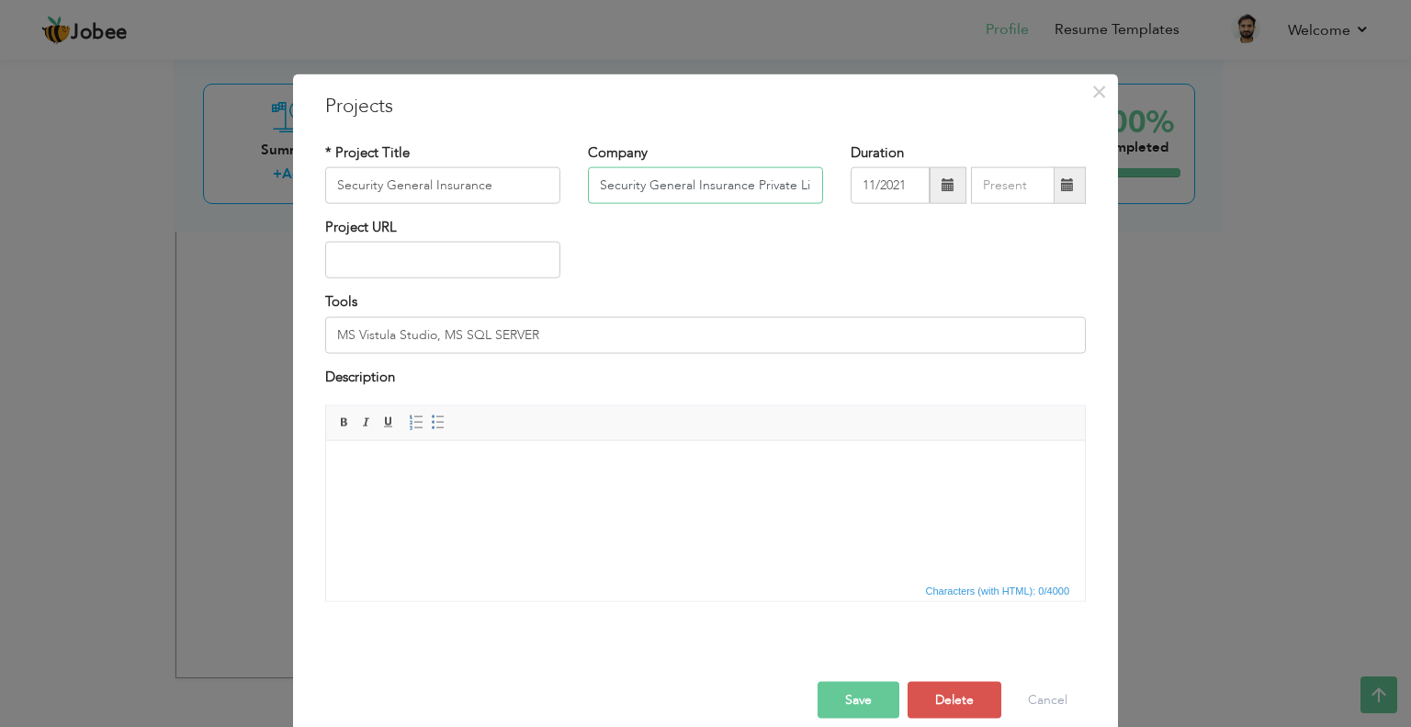
click at [588, 190] on input "Security General Insurance Private Limited" at bounding box center [705, 185] width 235 height 37
click at [859, 702] on button "Save" at bounding box center [859, 700] width 82 height 37
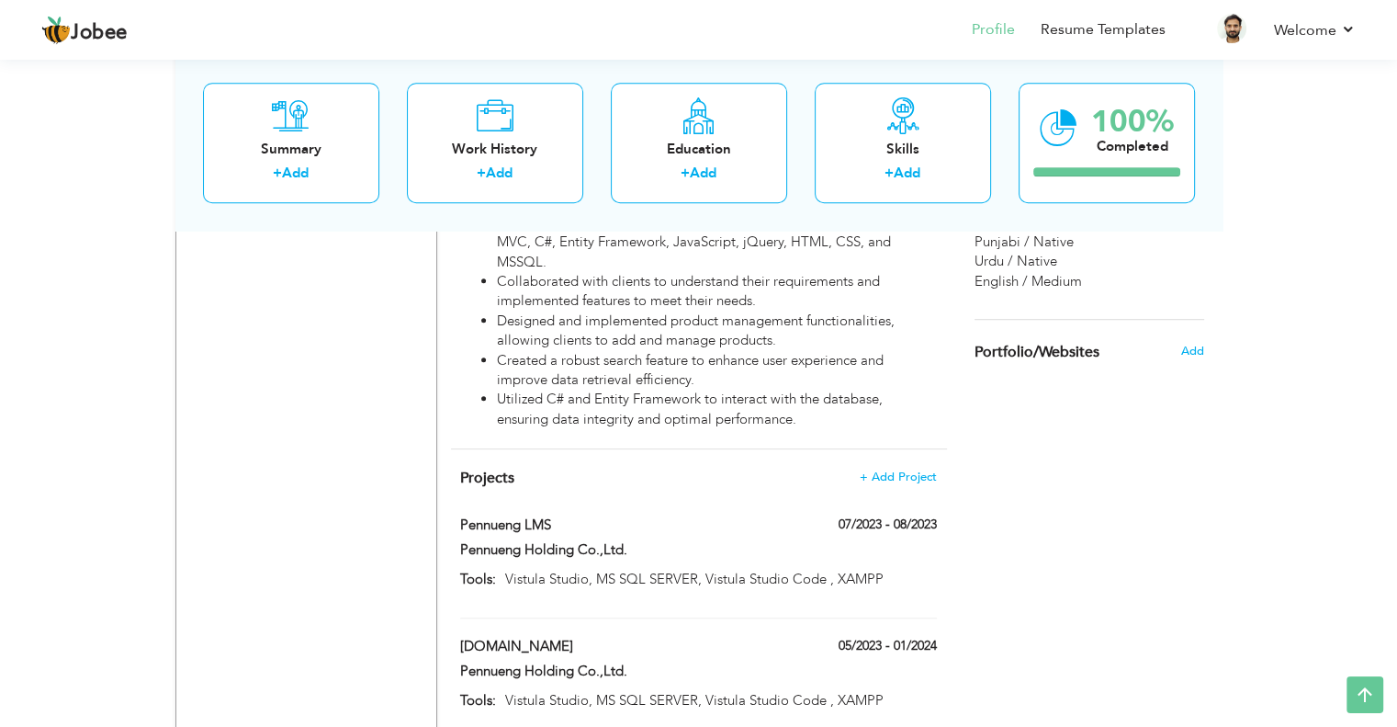
scroll to position [1378, 0]
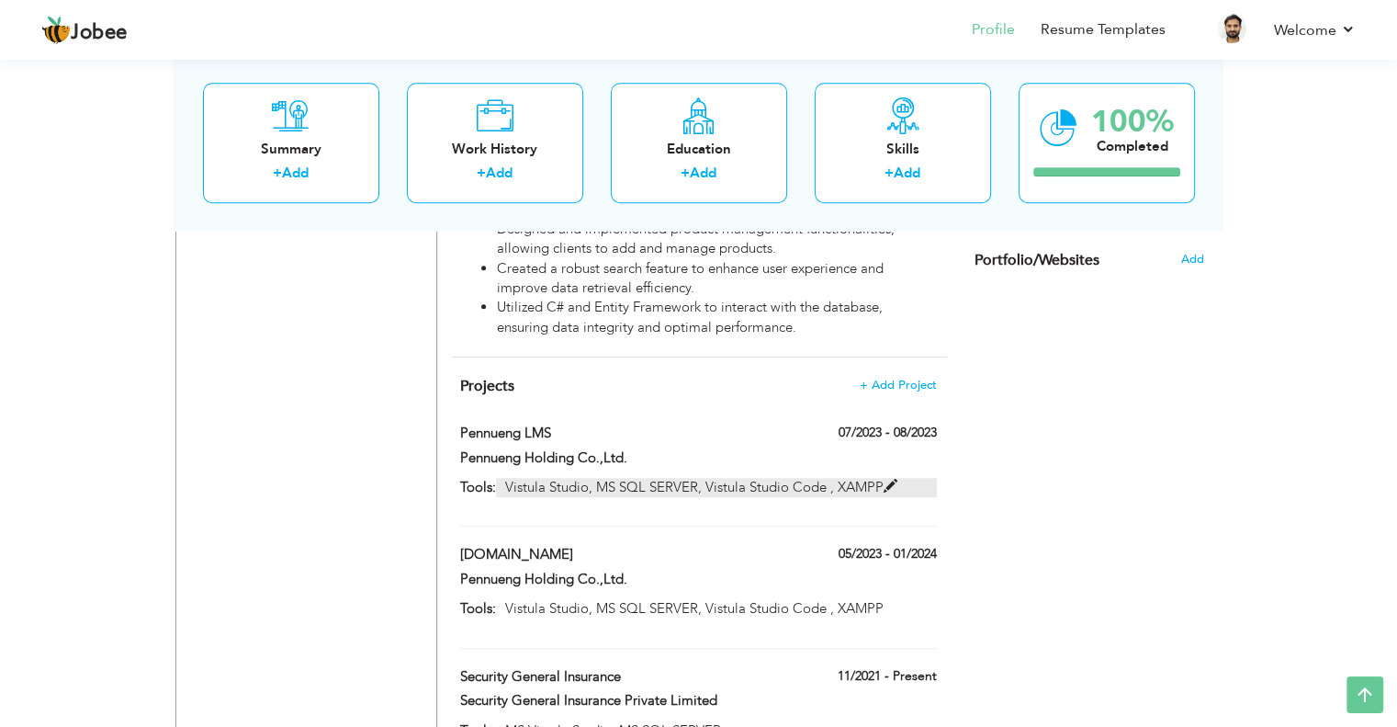
click at [886, 480] on span at bounding box center [891, 487] width 14 height 14
type input "Pennueng LMS"
type input "Pennueng Holding Co.,Ltd."
type input "07/2023"
type input "08/2023"
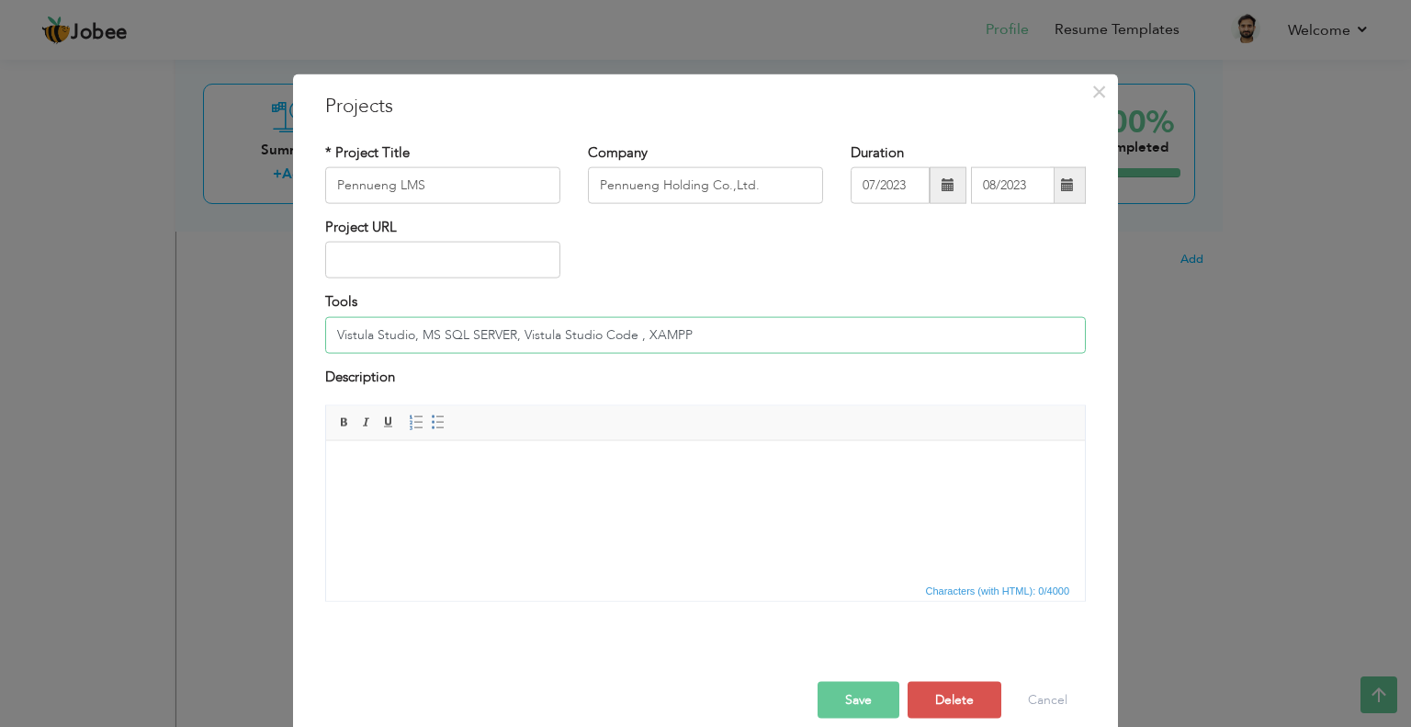
drag, startPoint x: 330, startPoint y: 329, endPoint x: 404, endPoint y: 329, distance: 74.4
click at [404, 329] on input "Vistula Studio, MS SQL SERVER, Vistula Studio Code , XAMPP" at bounding box center [705, 334] width 761 height 37
paste input "ual"
drag, startPoint x: 511, startPoint y: 332, endPoint x: 587, endPoint y: 330, distance: 76.3
click at [587, 330] on input "Visual Studio, MS SQL SERVER, Vistula Studio Code , XAMPP" at bounding box center [705, 334] width 761 height 37
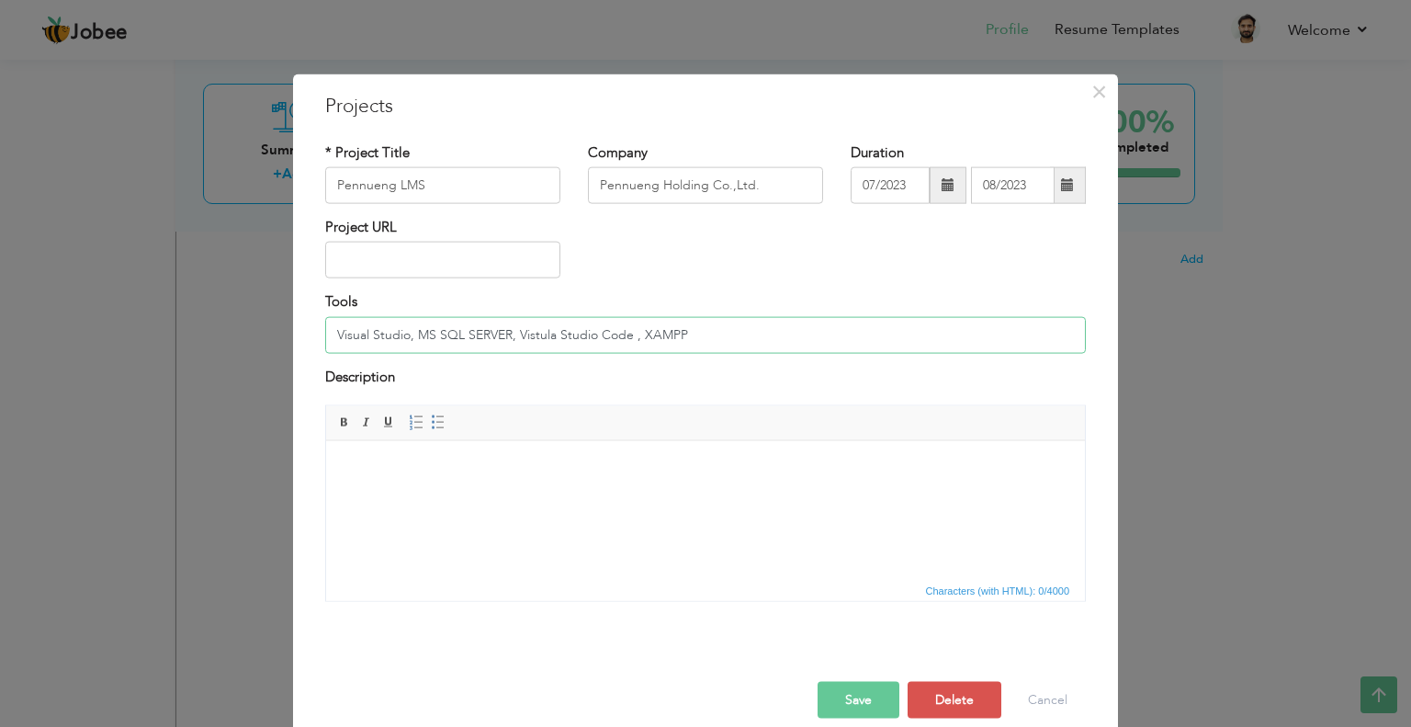
paste input "ual"
drag, startPoint x: 684, startPoint y: 333, endPoint x: 628, endPoint y: 333, distance: 56.0
click at [628, 333] on input "Visual Studio, MS SQL SERVER, Visual Studio Code , XAMPP" at bounding box center [705, 334] width 761 height 37
type input "Visual Studio, MS SQL SERVER, Visual Studio Code"
click at [864, 693] on button "Save" at bounding box center [859, 700] width 82 height 37
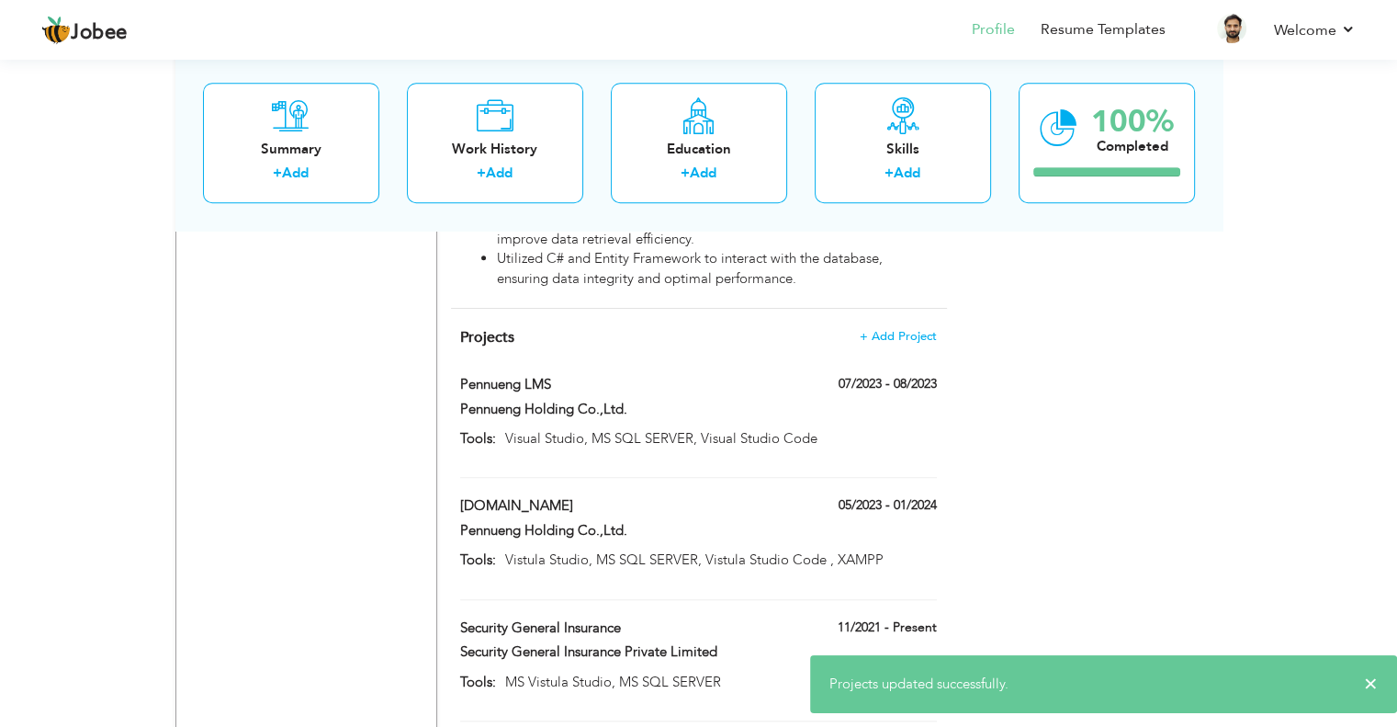
scroll to position [1470, 0]
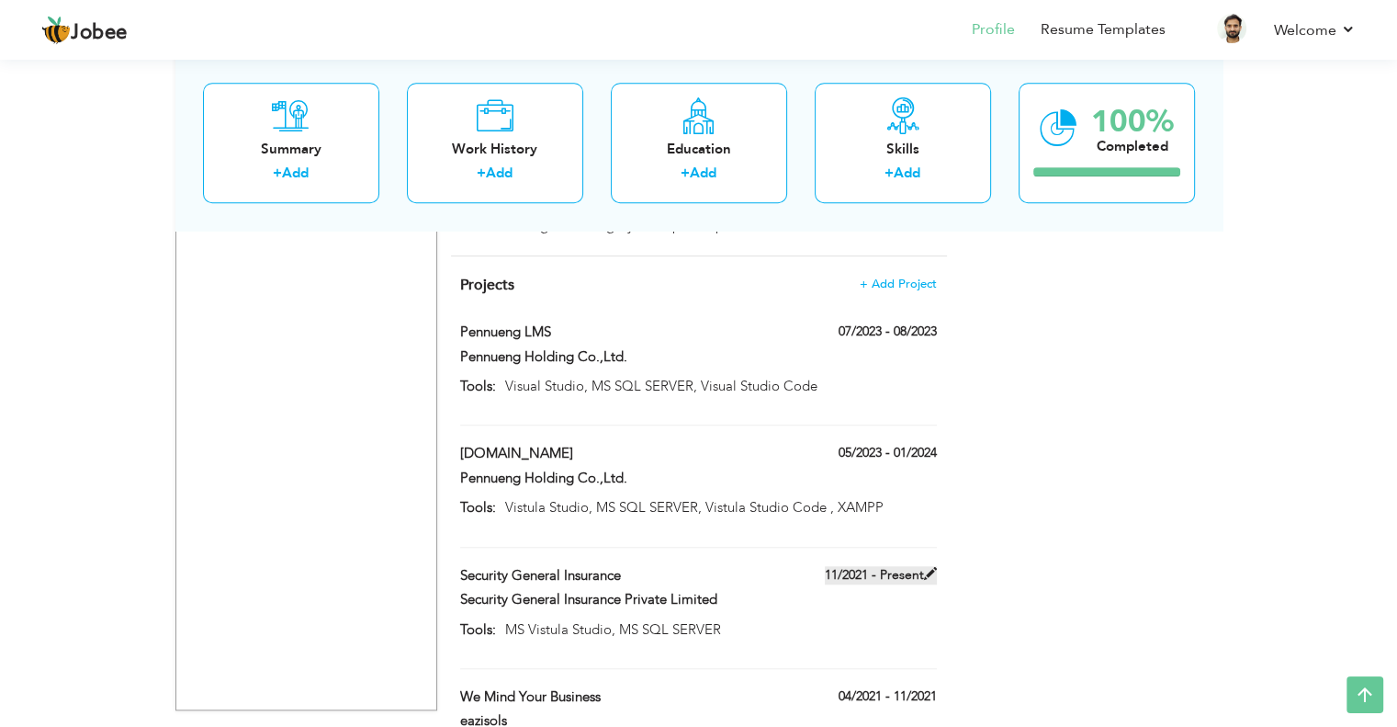
scroll to position [1511, 0]
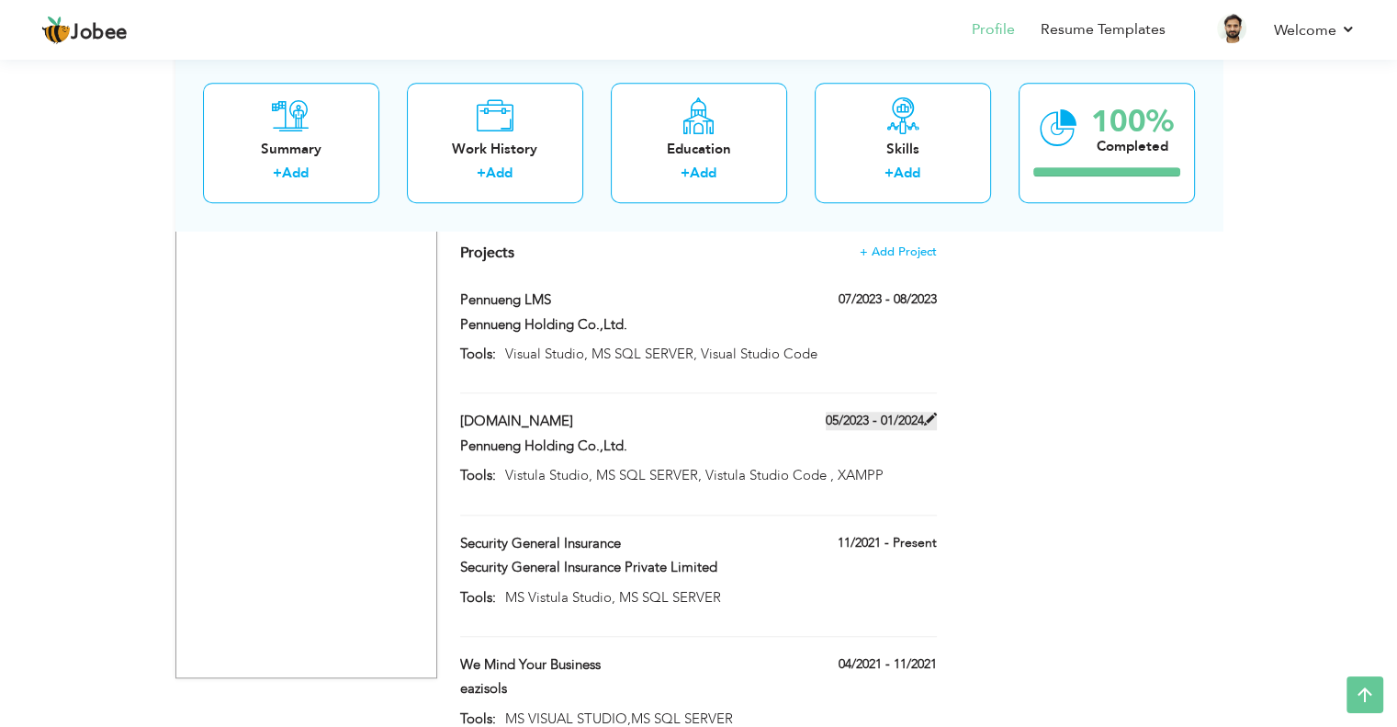
click at [933, 413] on span at bounding box center [930, 419] width 13 height 13
type input "[DOMAIN_NAME]"
type input "05/2023"
type input "01/2024"
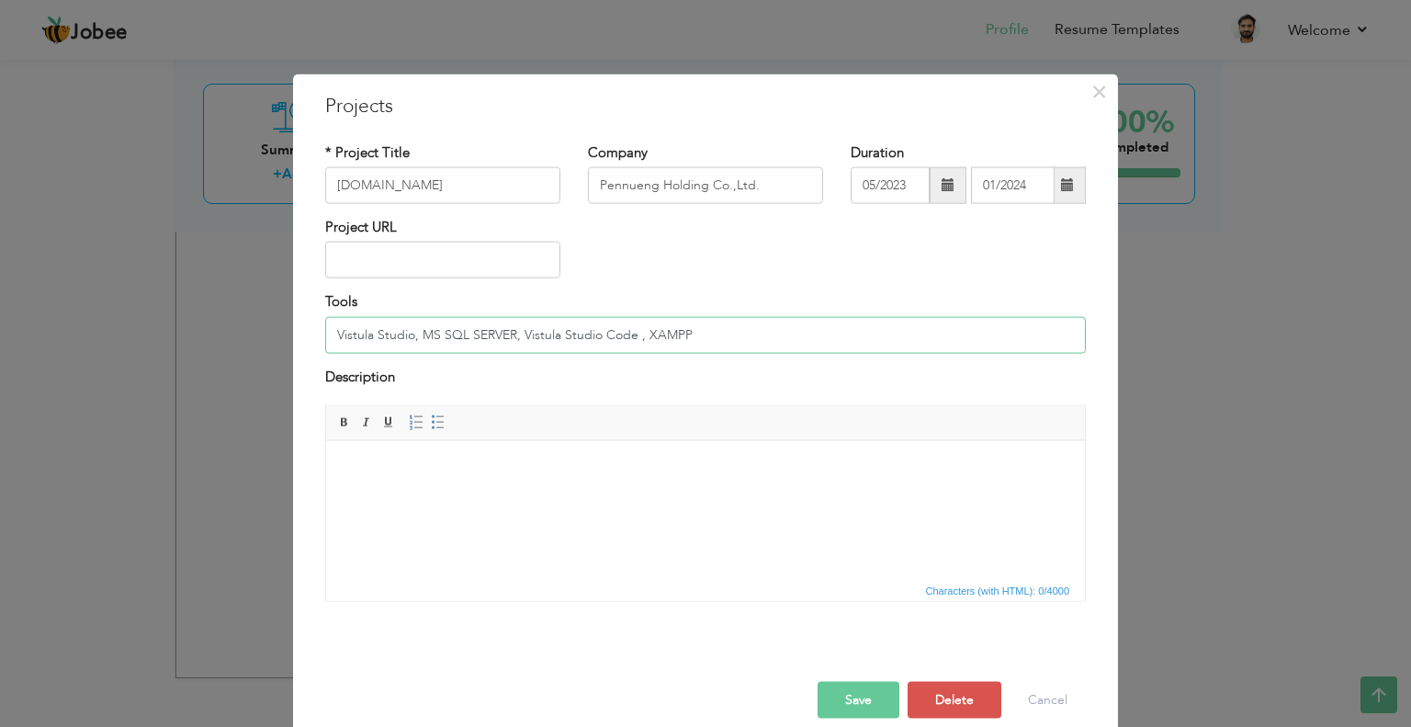
drag, startPoint x: 406, startPoint y: 335, endPoint x: 250, endPoint y: 323, distance: 156.6
click at [250, 323] on div "× Projects * Project Title Pen1.biz Company Pennueng Holding Co.,Ltd." at bounding box center [705, 363] width 1411 height 727
paste input "ual"
drag, startPoint x: 514, startPoint y: 338, endPoint x: 588, endPoint y: 338, distance: 73.5
click at [588, 338] on input "Visual Studio, MS SQL SERVER, Vistula Studio Code , XAMPP" at bounding box center [705, 334] width 761 height 37
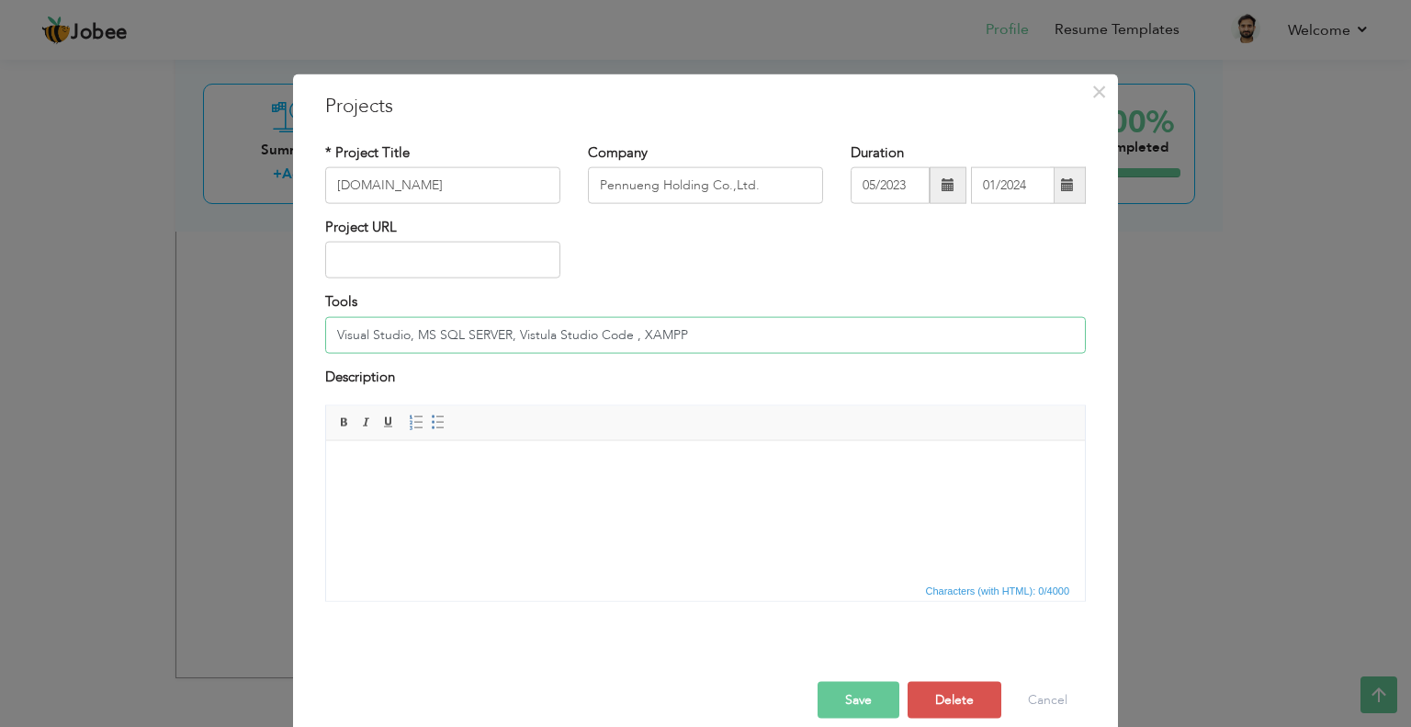
paste input "ual"
type input "Visual Studio, MS SQL SERVER, Visual Studio Code , XAMPP"
click at [849, 693] on button "Save" at bounding box center [859, 700] width 82 height 37
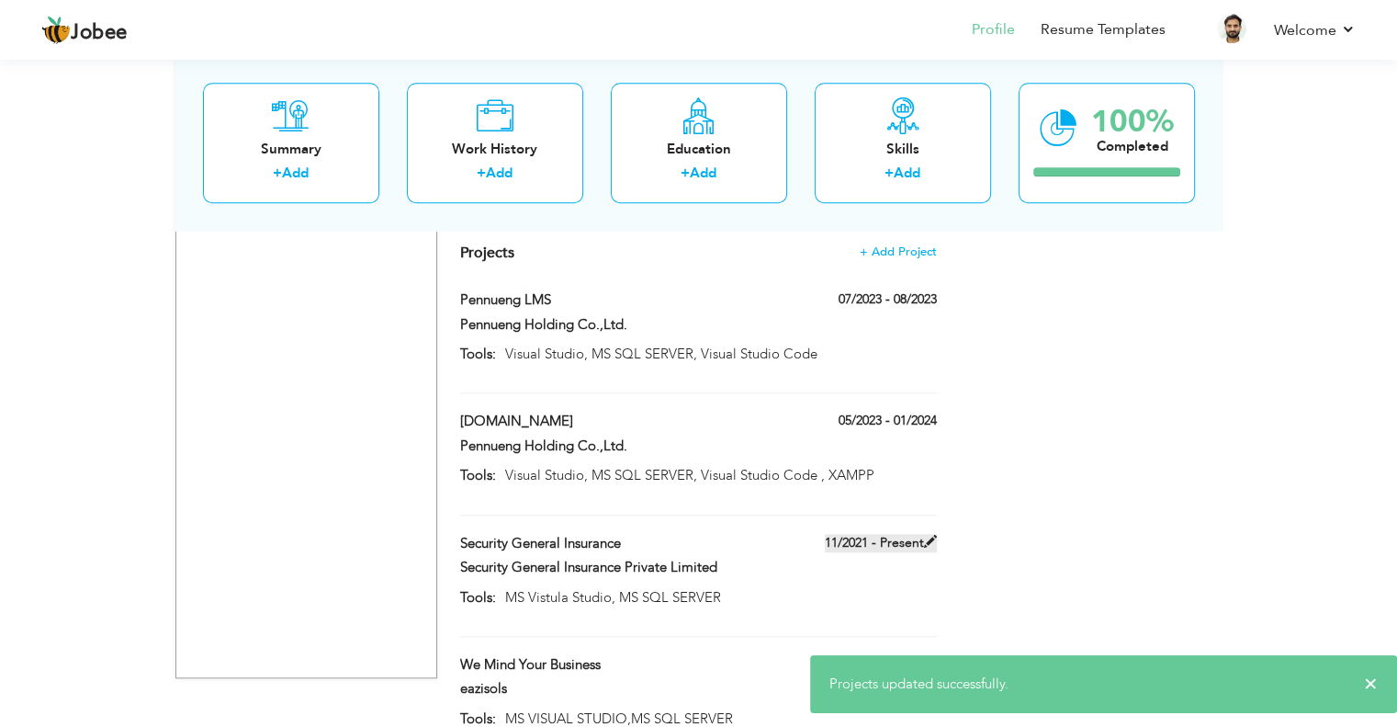
click at [917, 534] on label "11/2021 - Present" at bounding box center [881, 543] width 112 height 18
type input "Security General Insurance"
type input "Security General Insurance Private Limited"
type input "11/2021"
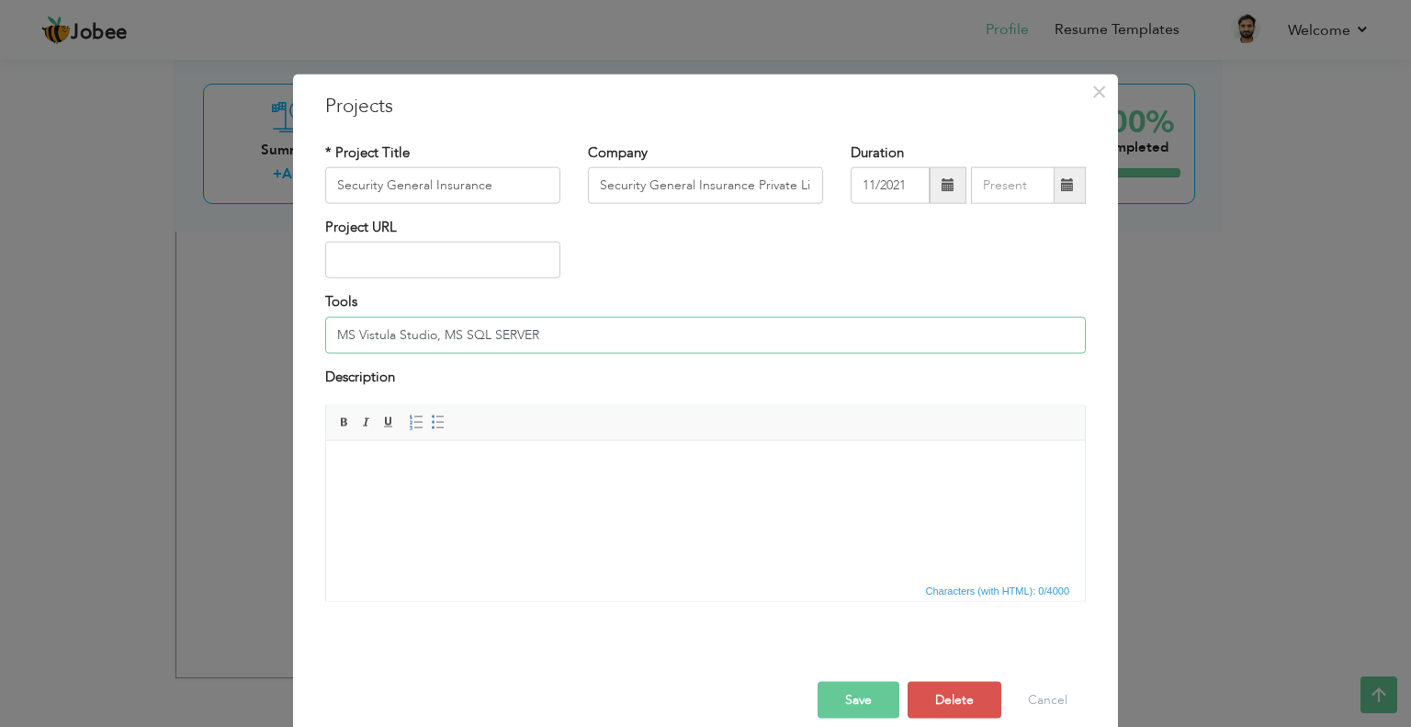
drag, startPoint x: 351, startPoint y: 337, endPoint x: 426, endPoint y: 333, distance: 75.4
click at [426, 333] on input "MS Vistula Studio, MS SQL SERVER" at bounding box center [705, 334] width 761 height 37
paste input "ual"
drag, startPoint x: 353, startPoint y: 334, endPoint x: 325, endPoint y: 334, distance: 27.6
click at [325, 334] on input "MS Visual Studio, MS SQL SERVER" at bounding box center [705, 334] width 761 height 37
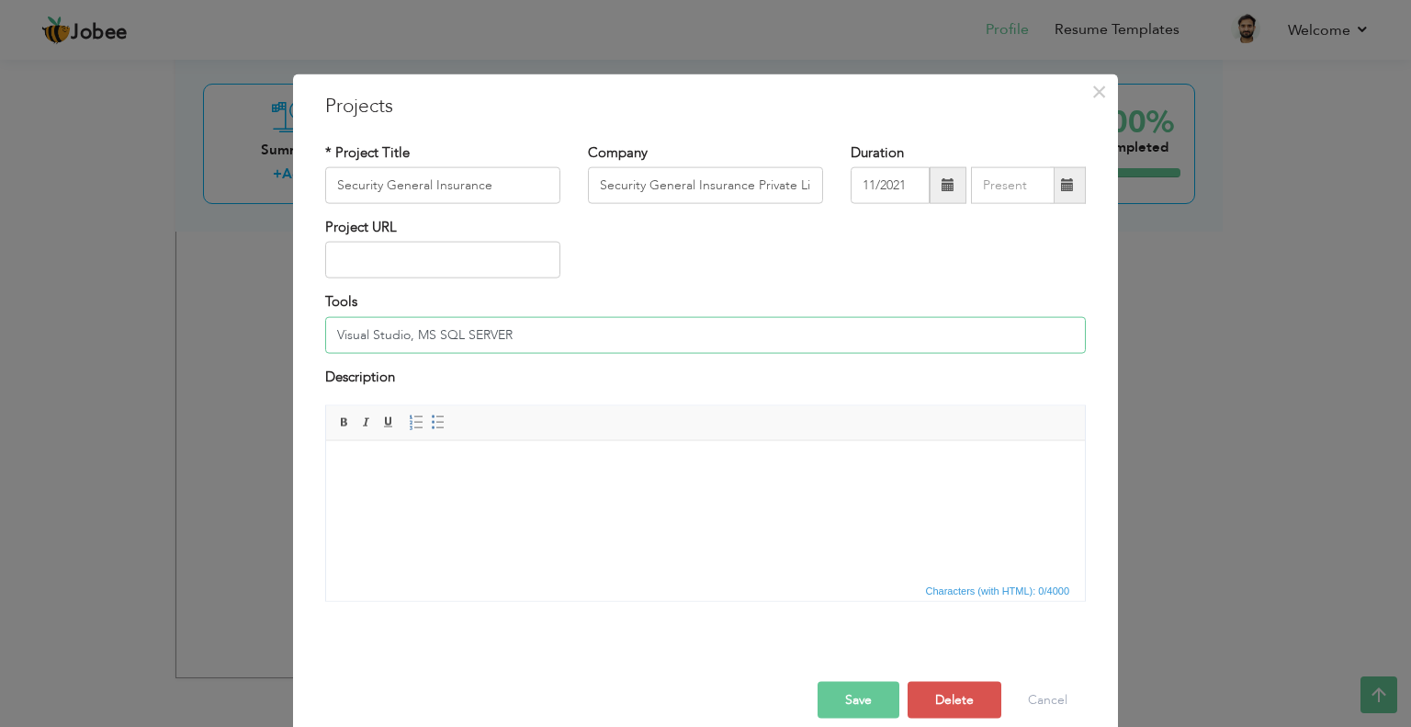
type input "Visual Studio, MS SQL SERVER"
click at [842, 701] on button "Save" at bounding box center [859, 700] width 82 height 37
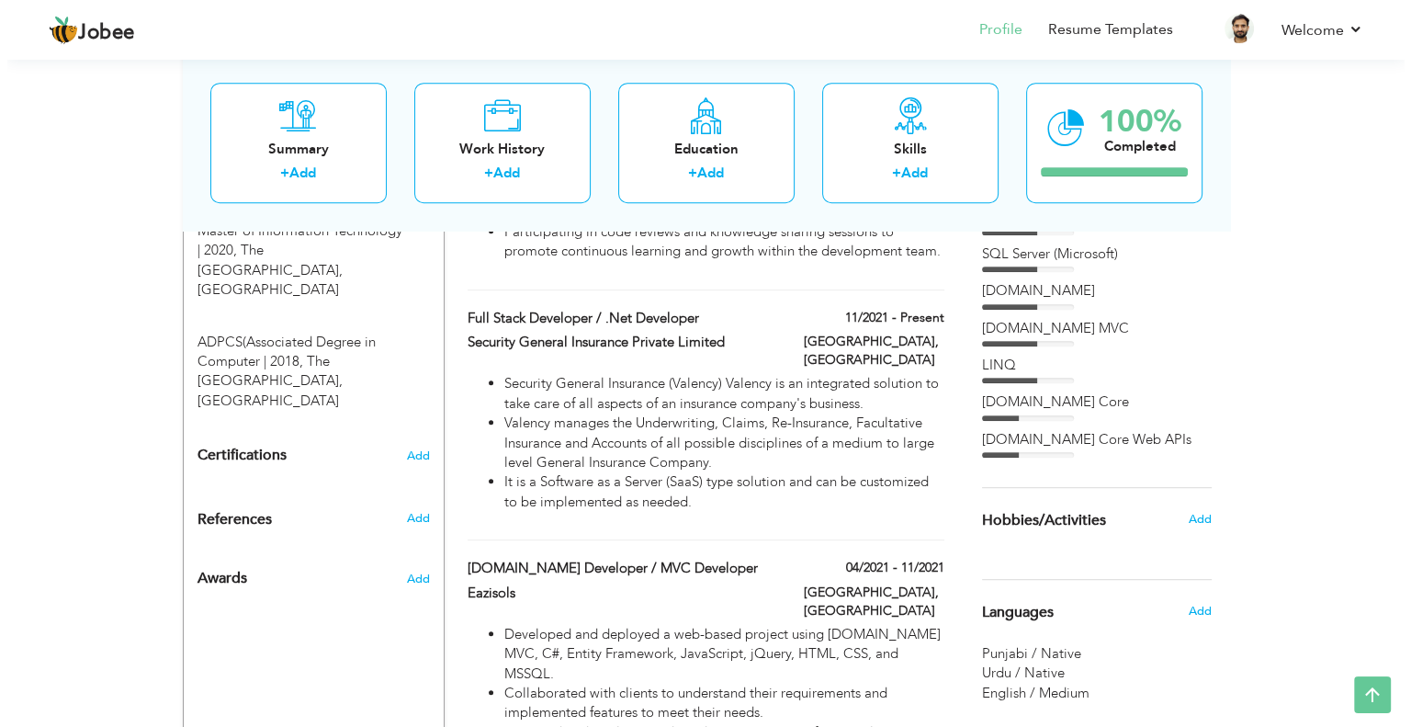
scroll to position [868, 0]
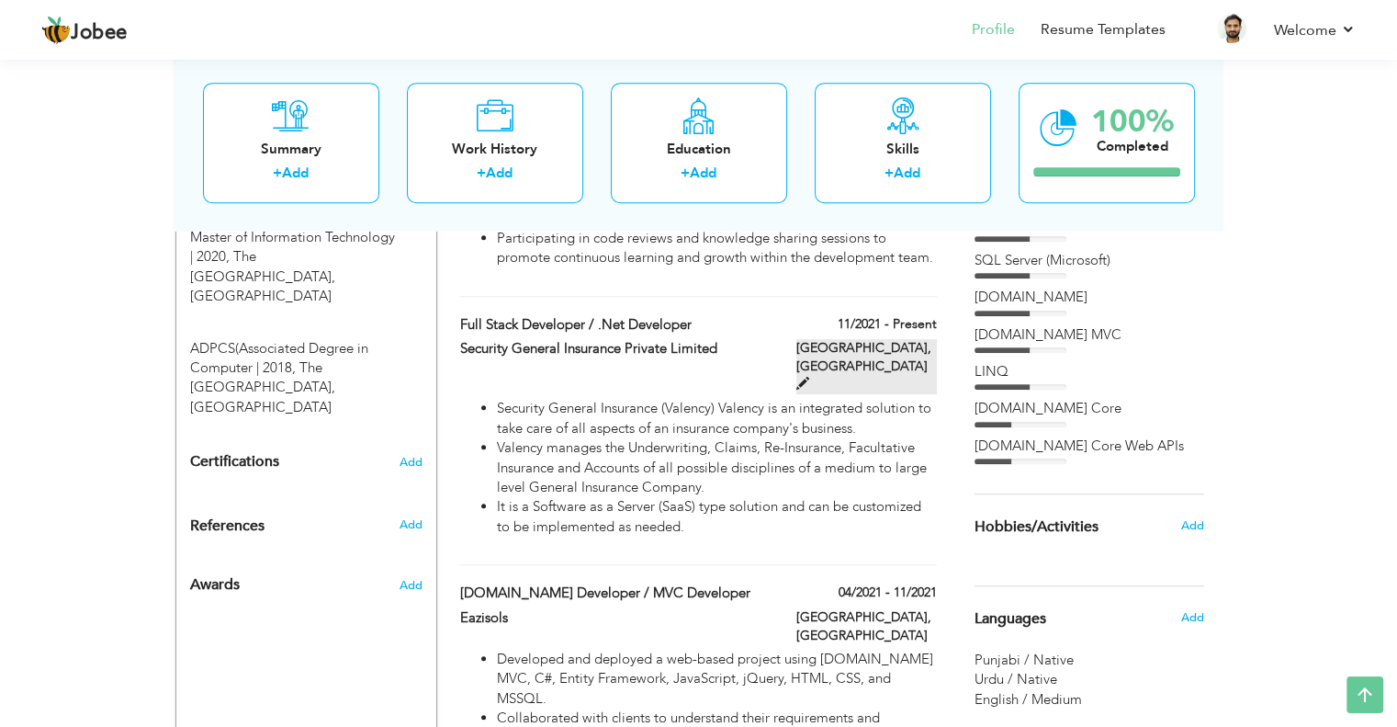
click at [809, 377] on span at bounding box center [803, 383] width 13 height 13
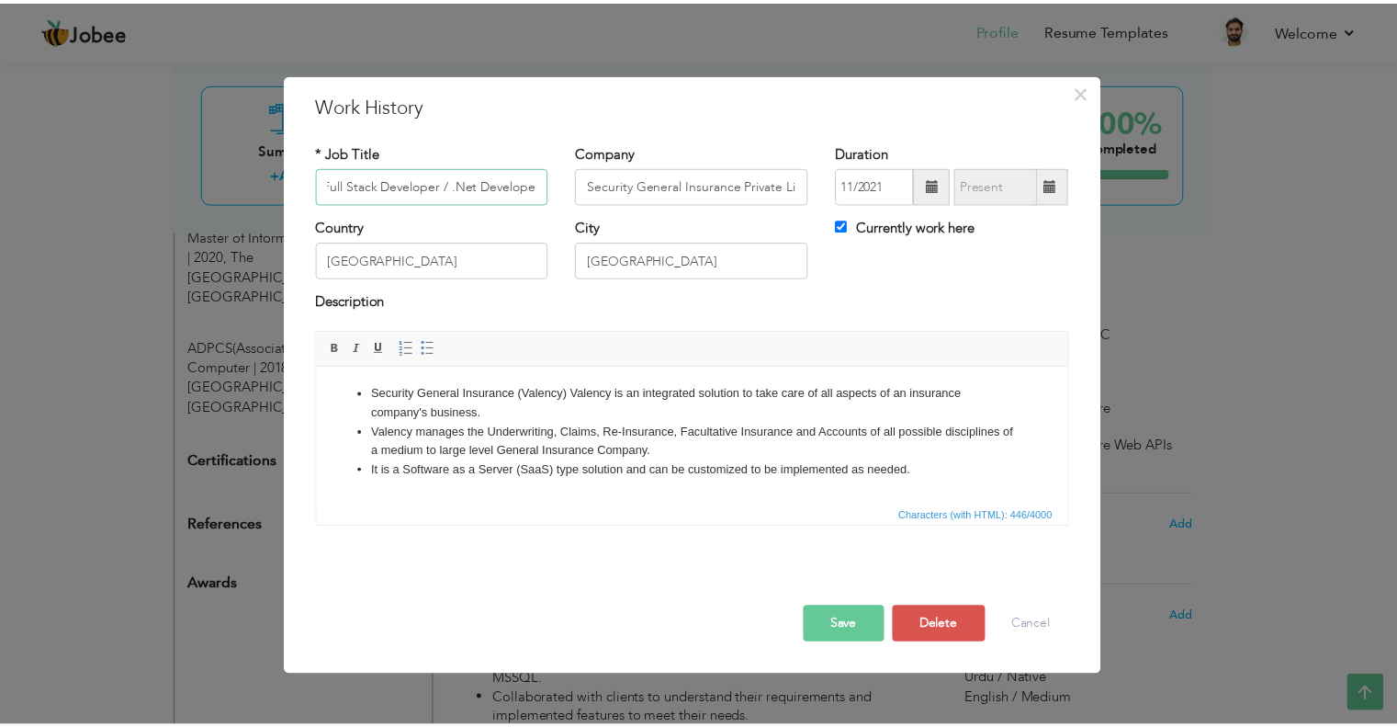
scroll to position [0, 0]
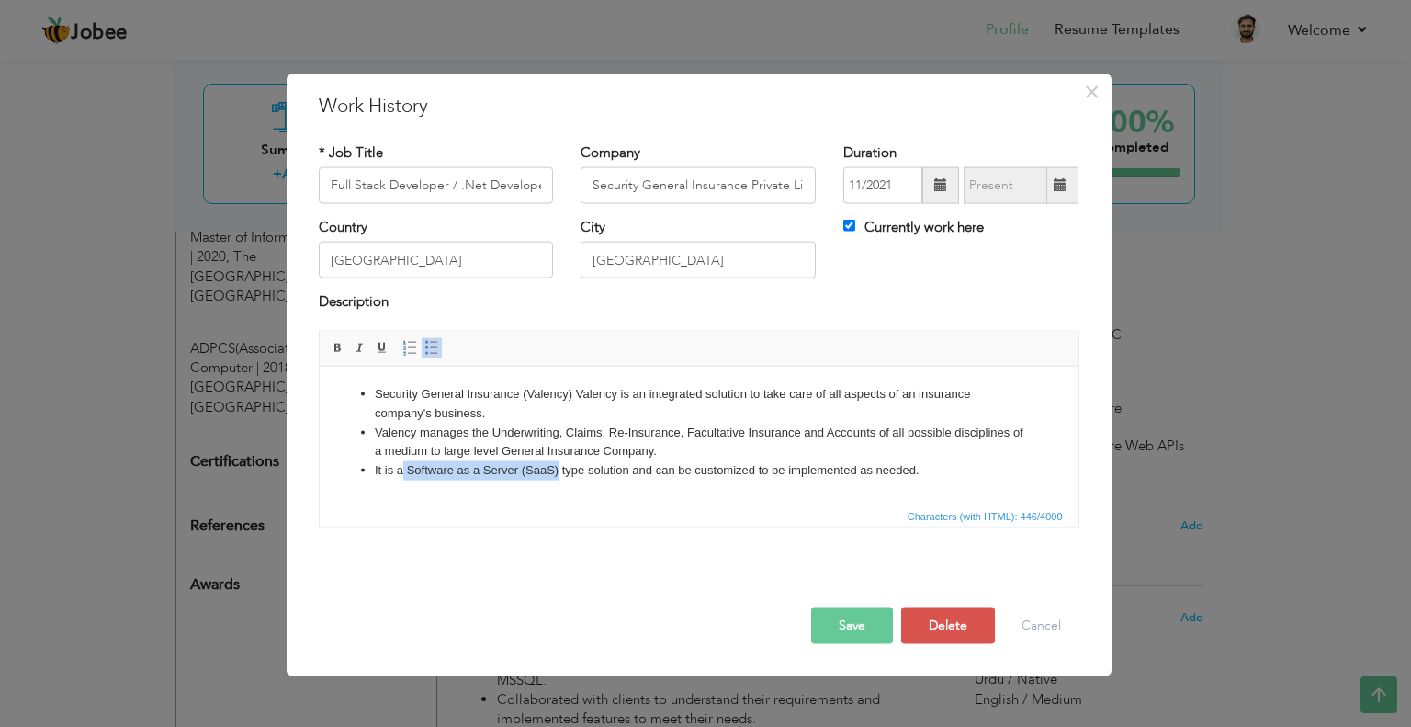
drag, startPoint x: 403, startPoint y: 468, endPoint x: 556, endPoint y: 467, distance: 152.5
click at [556, 467] on li "It is a Software as a Server (SaaS) type solution and can be customized to be i…" at bounding box center [698, 469] width 649 height 19
paste body
click at [403, 478] on li "It is a Software as a Service (SaaS) type solution and can be customized to be …" at bounding box center [698, 469] width 649 height 19
click at [856, 616] on button "Save" at bounding box center [852, 624] width 82 height 37
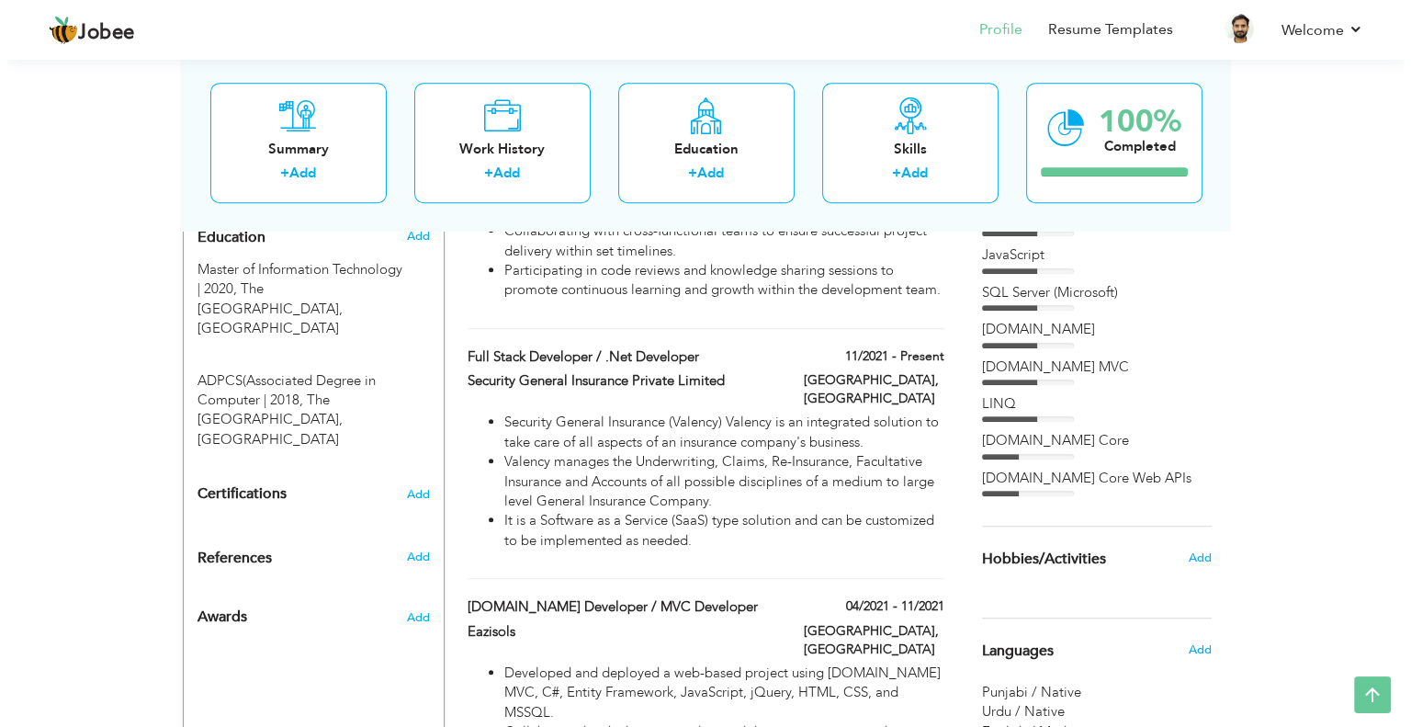
scroll to position [868, 0]
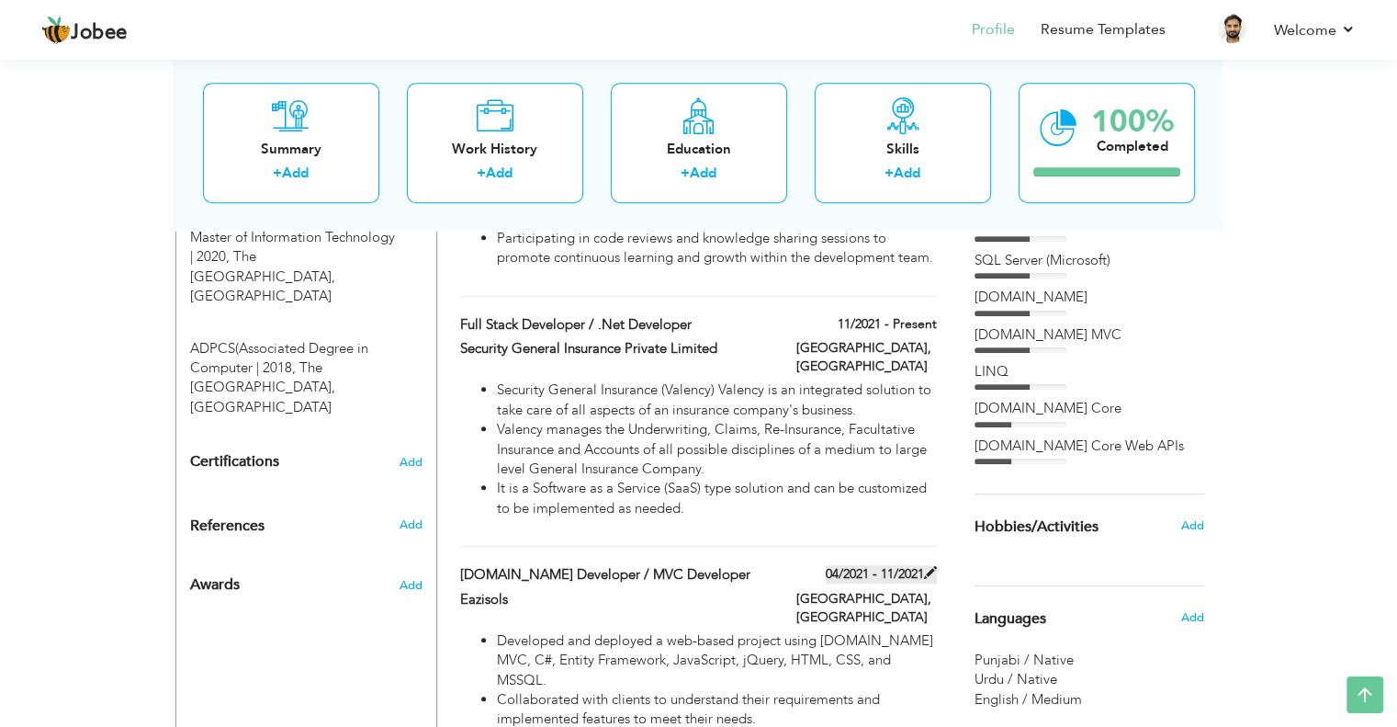
click at [926, 566] on span at bounding box center [930, 572] width 13 height 13
type input "Asp.Net Developer / MVC Developer"
type input "Eazisols"
type input "04/2021"
type input "11/2021"
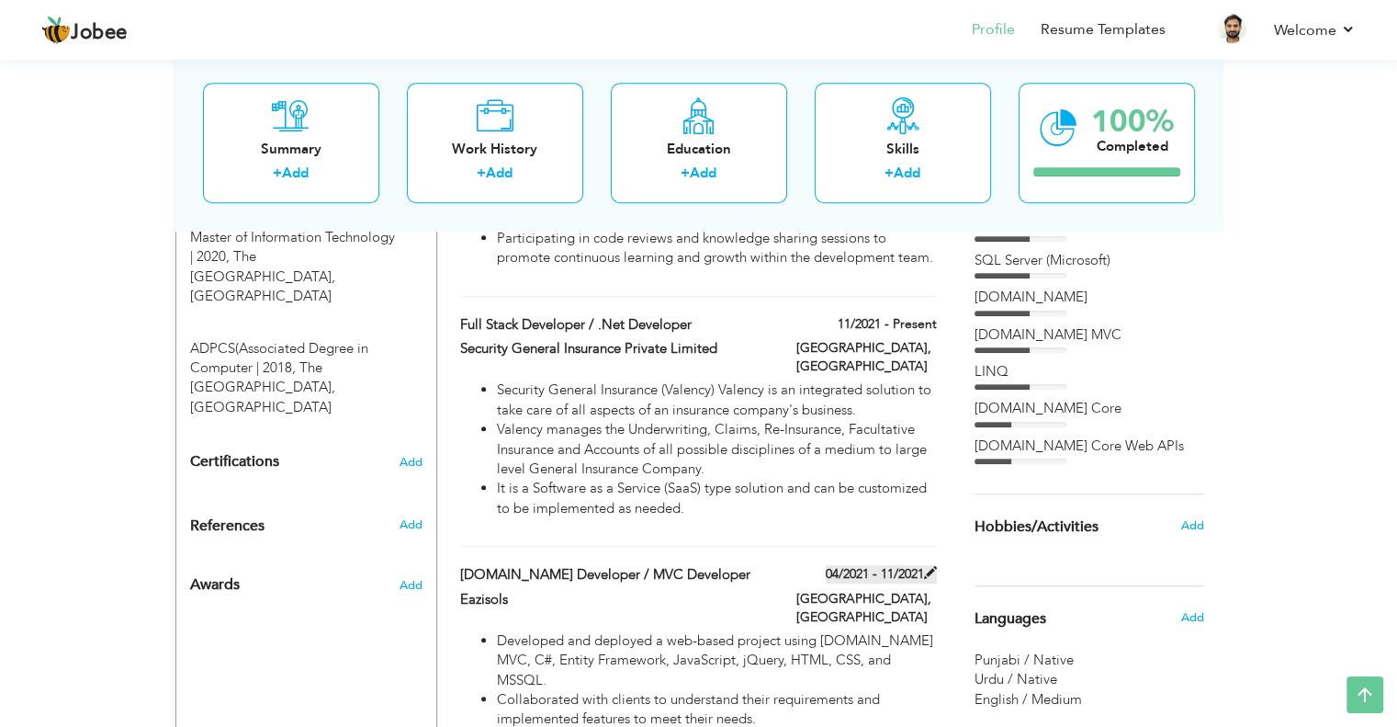
checkbox input "false"
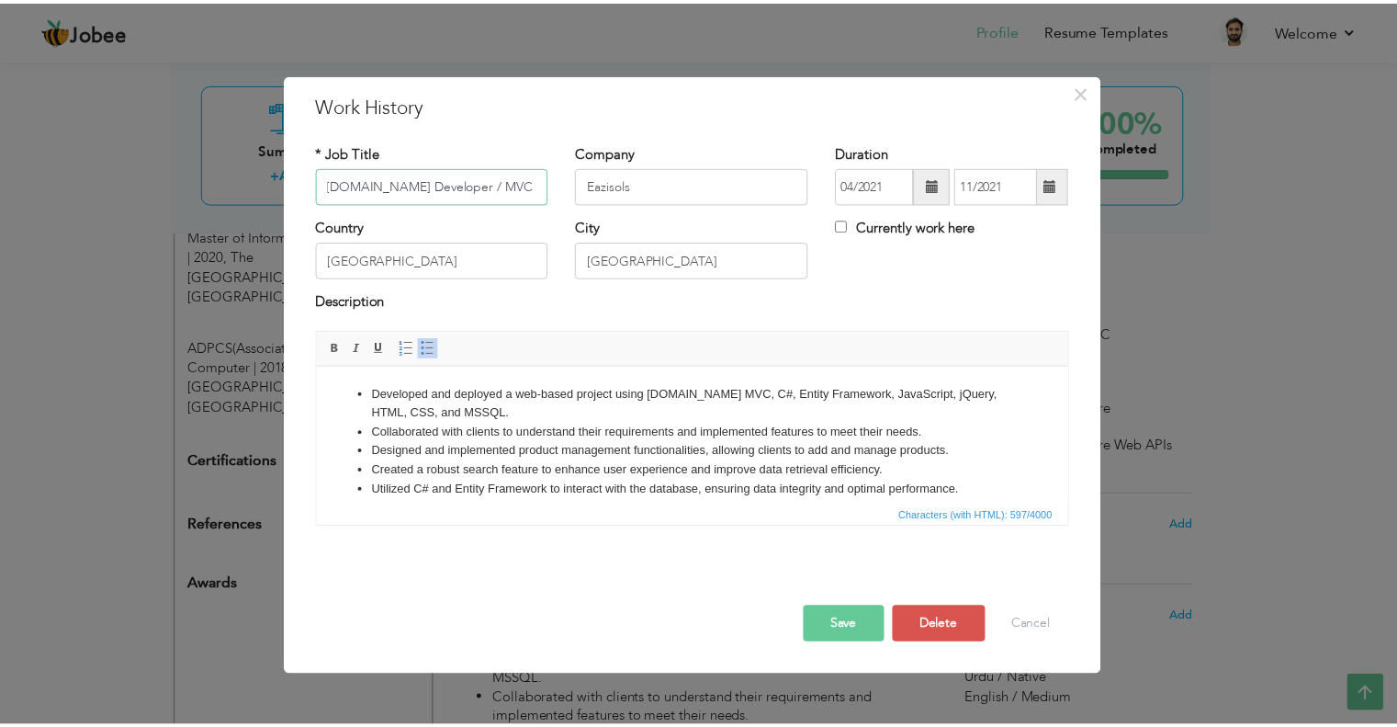
scroll to position [0, 0]
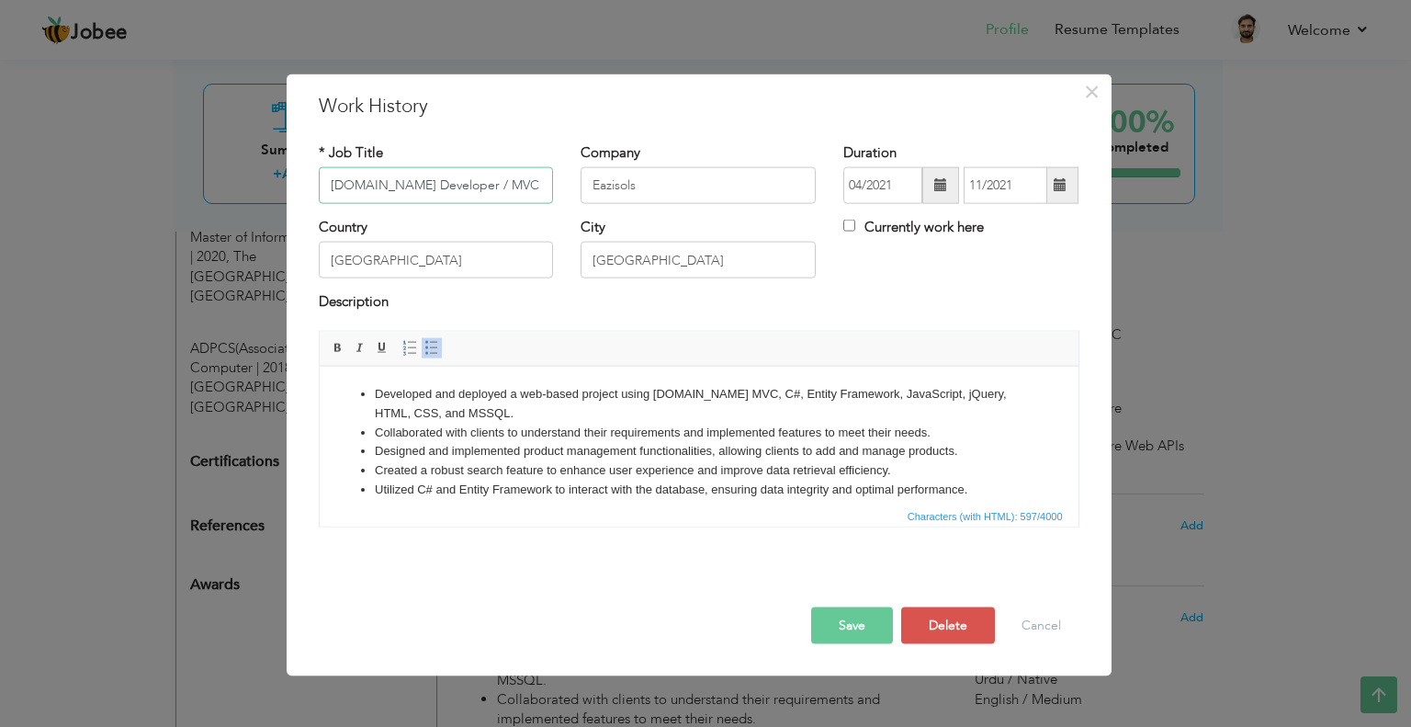
drag, startPoint x: 373, startPoint y: 183, endPoint x: 320, endPoint y: 188, distance: 53.6
click at [320, 188] on input "Asp.Net Developer / MVC Developer" at bounding box center [436, 185] width 235 height 37
paste input "text"
click at [332, 177] on input "Asp.Ne Developer / MVC Developer" at bounding box center [436, 185] width 235 height 37
paste input "SP.NET"
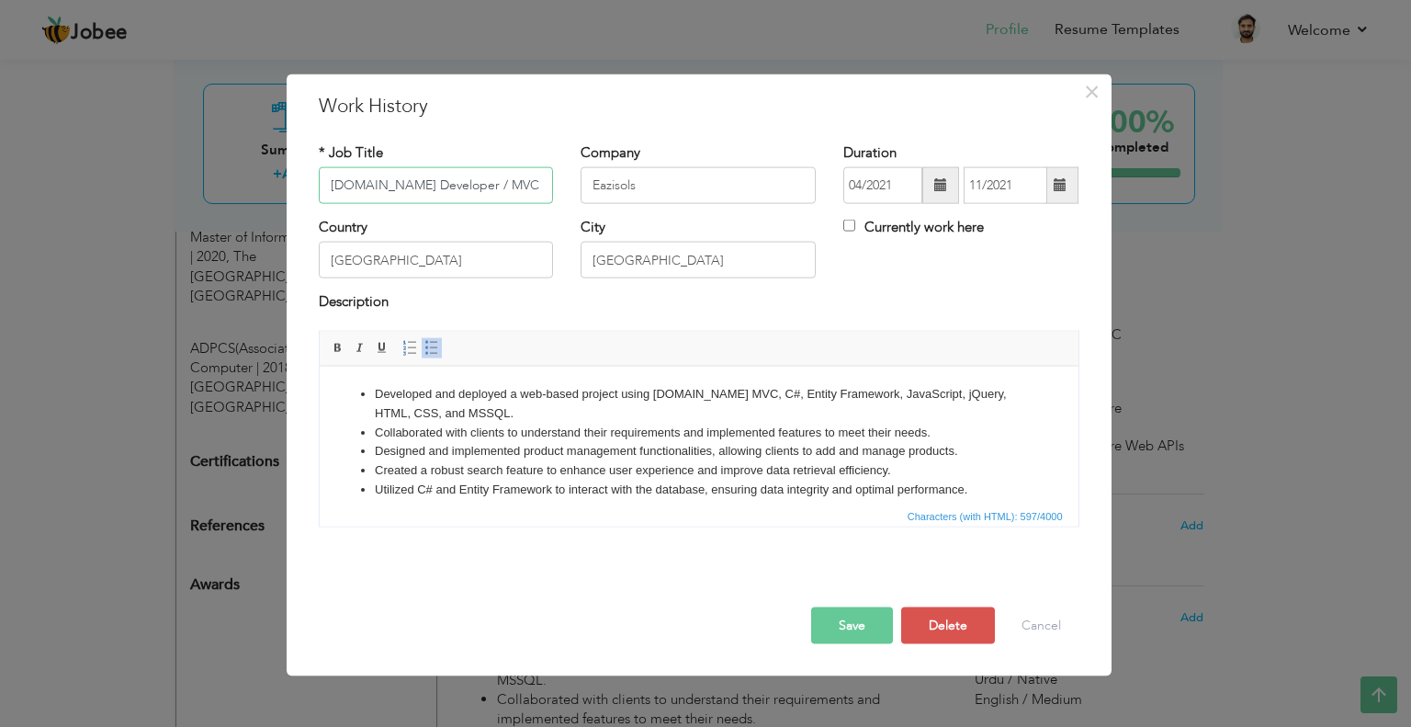
type input "[DOMAIN_NAME] Developer / MVC Developer"
click at [842, 621] on button "Save" at bounding box center [852, 624] width 82 height 37
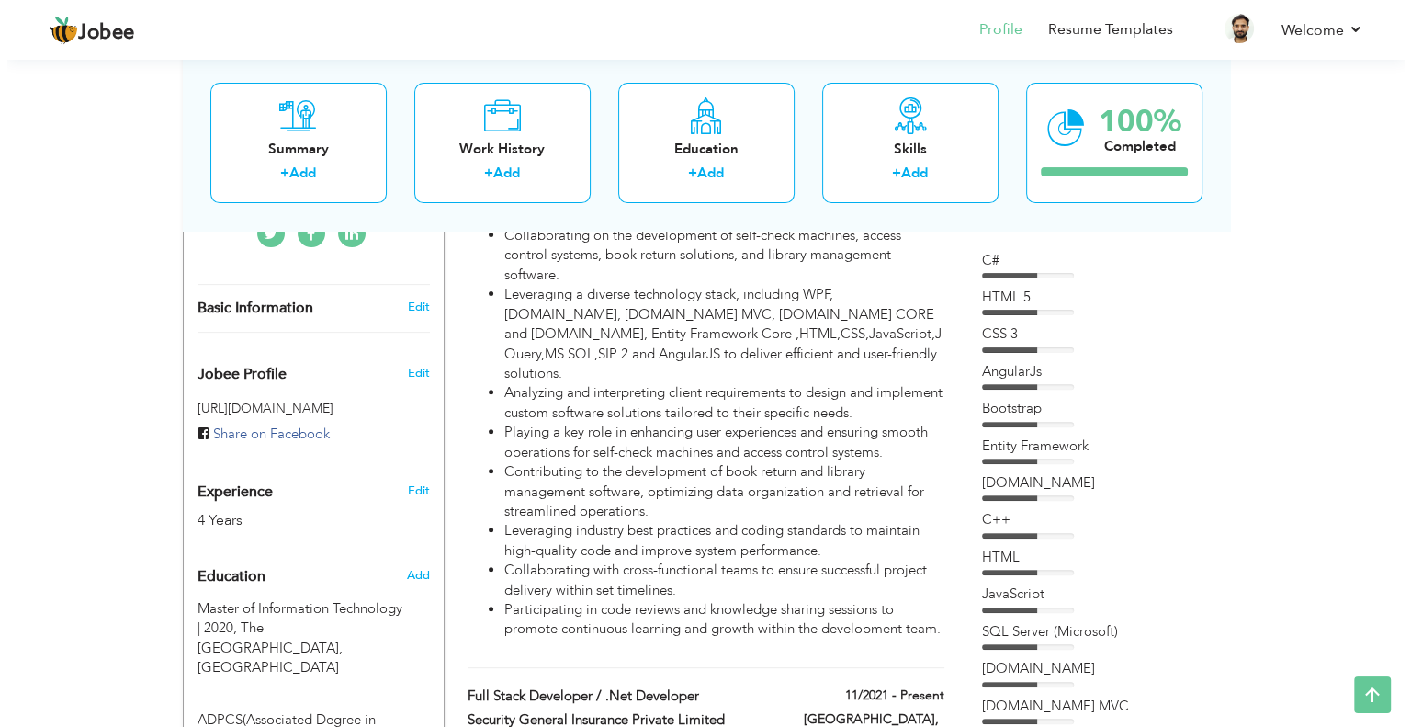
scroll to position [317, 0]
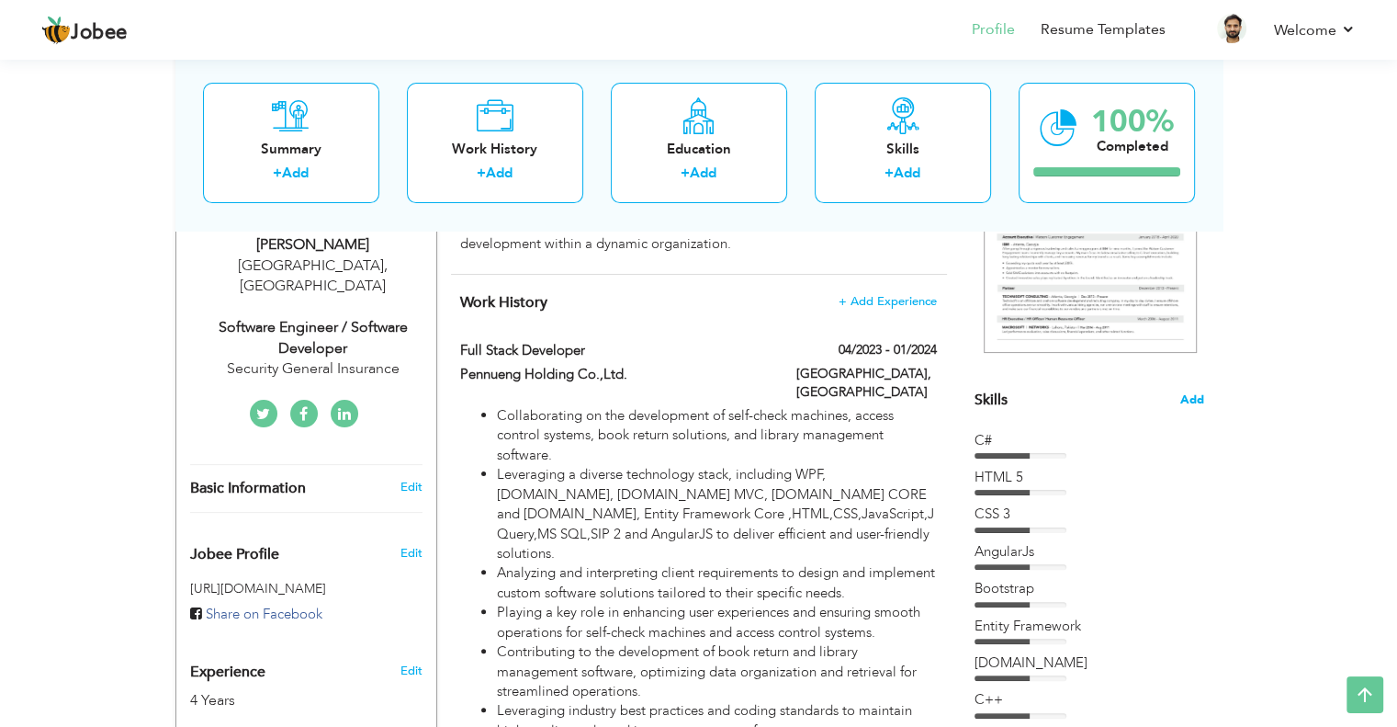
click at [1188, 392] on span "Add" at bounding box center [1193, 399] width 24 height 17
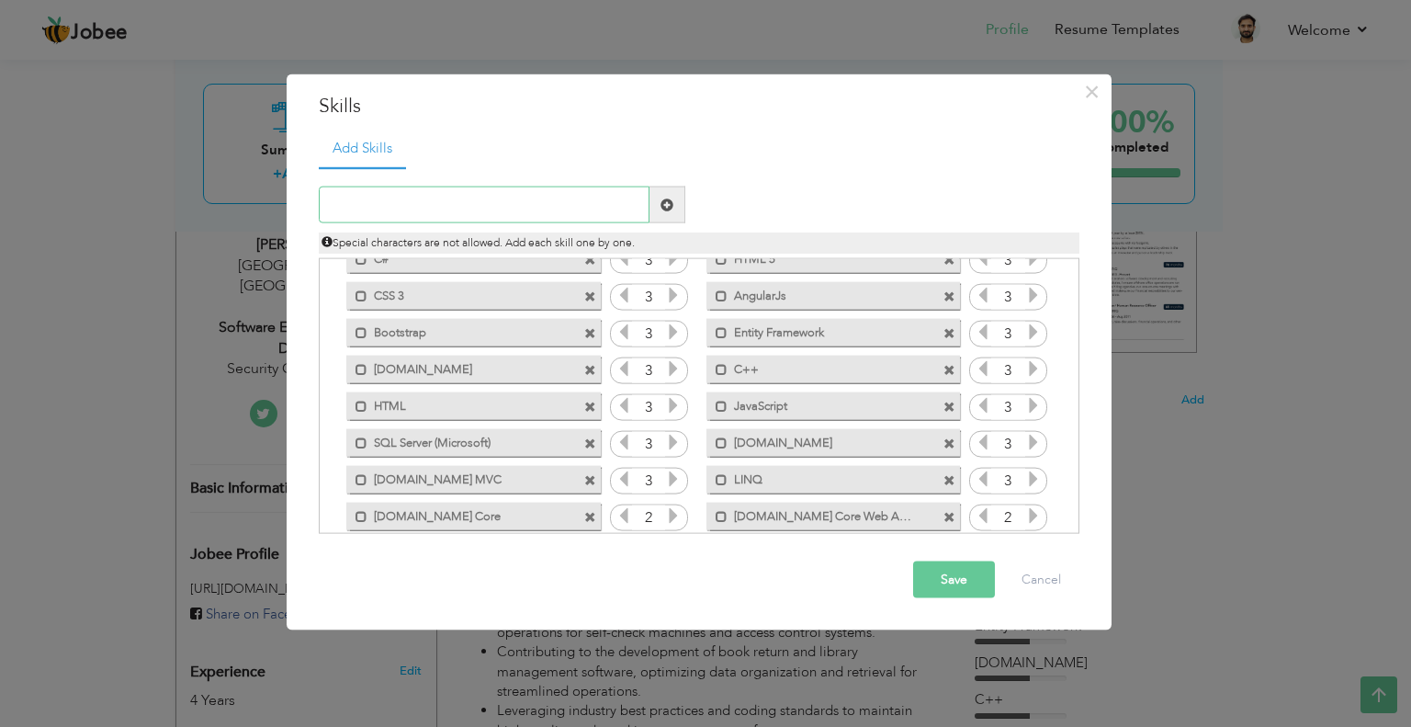
scroll to position [77, 0]
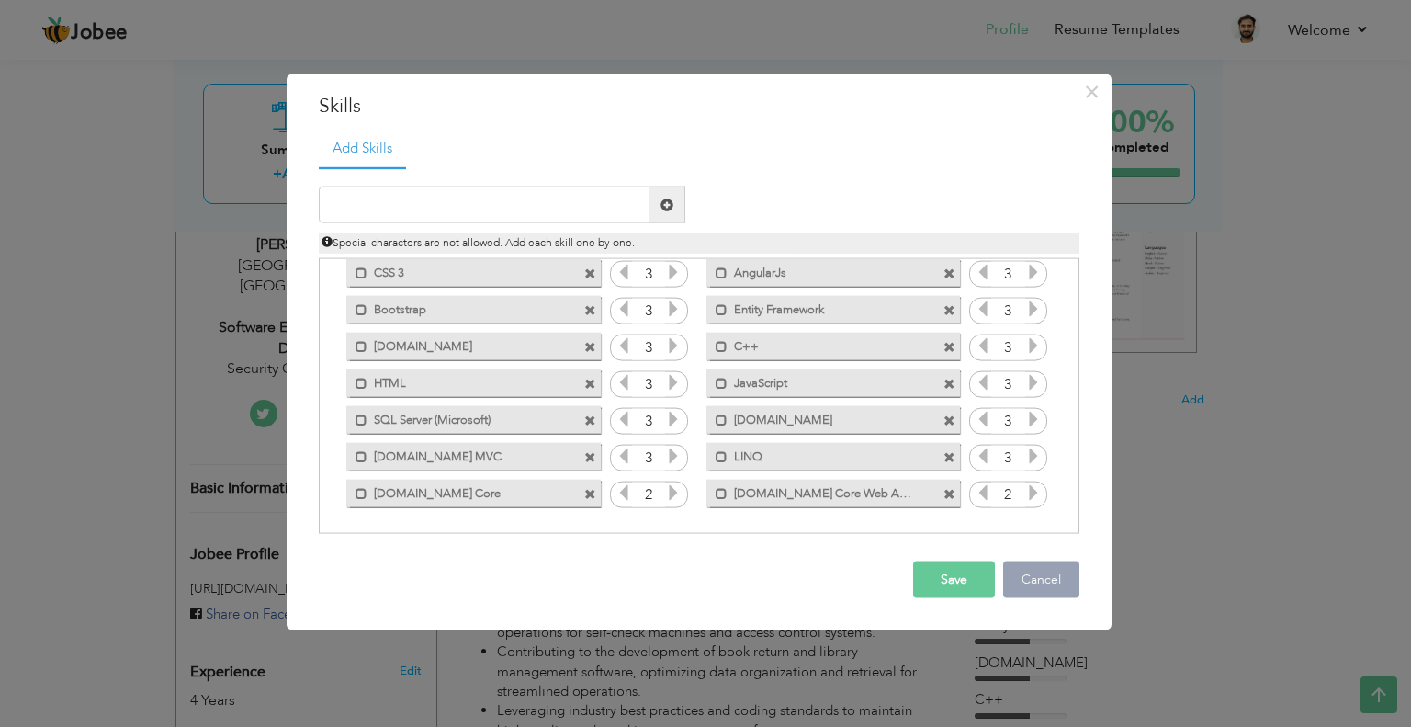
click at [1035, 574] on button "Cancel" at bounding box center [1041, 579] width 76 height 37
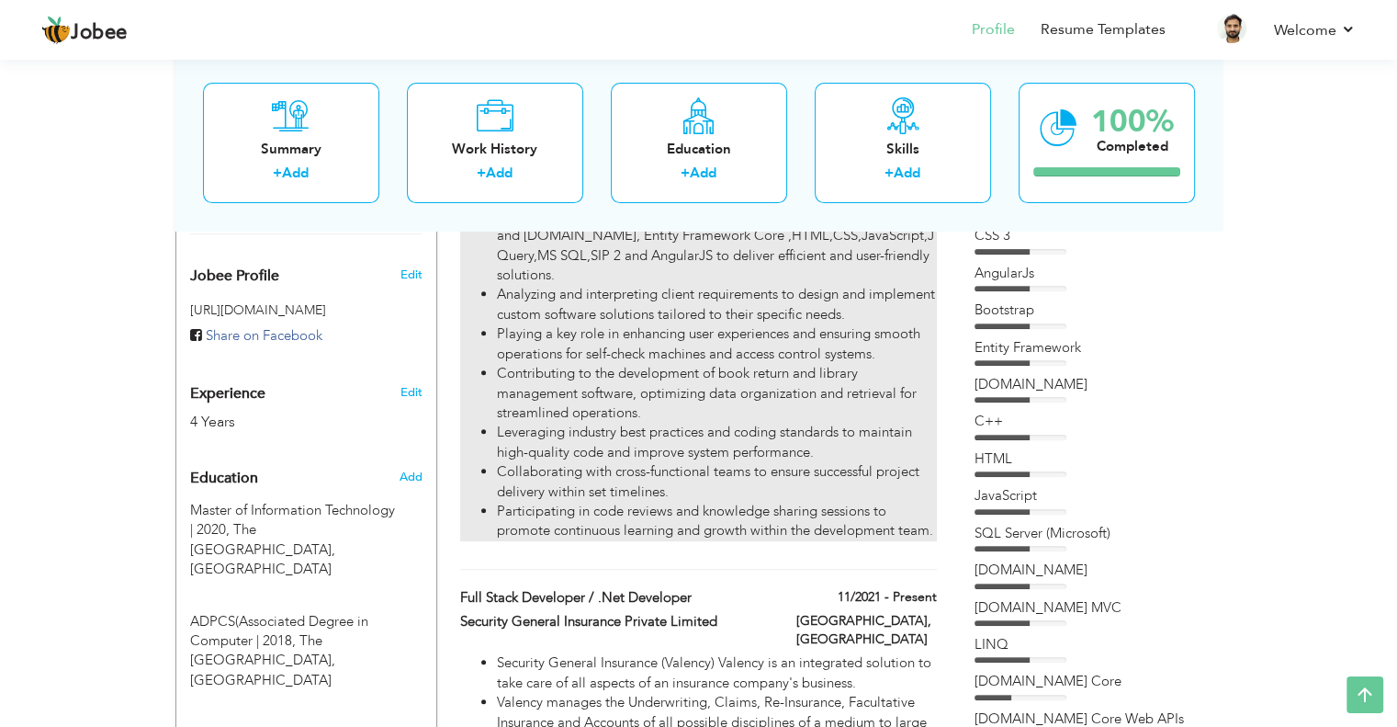
scroll to position [827, 0]
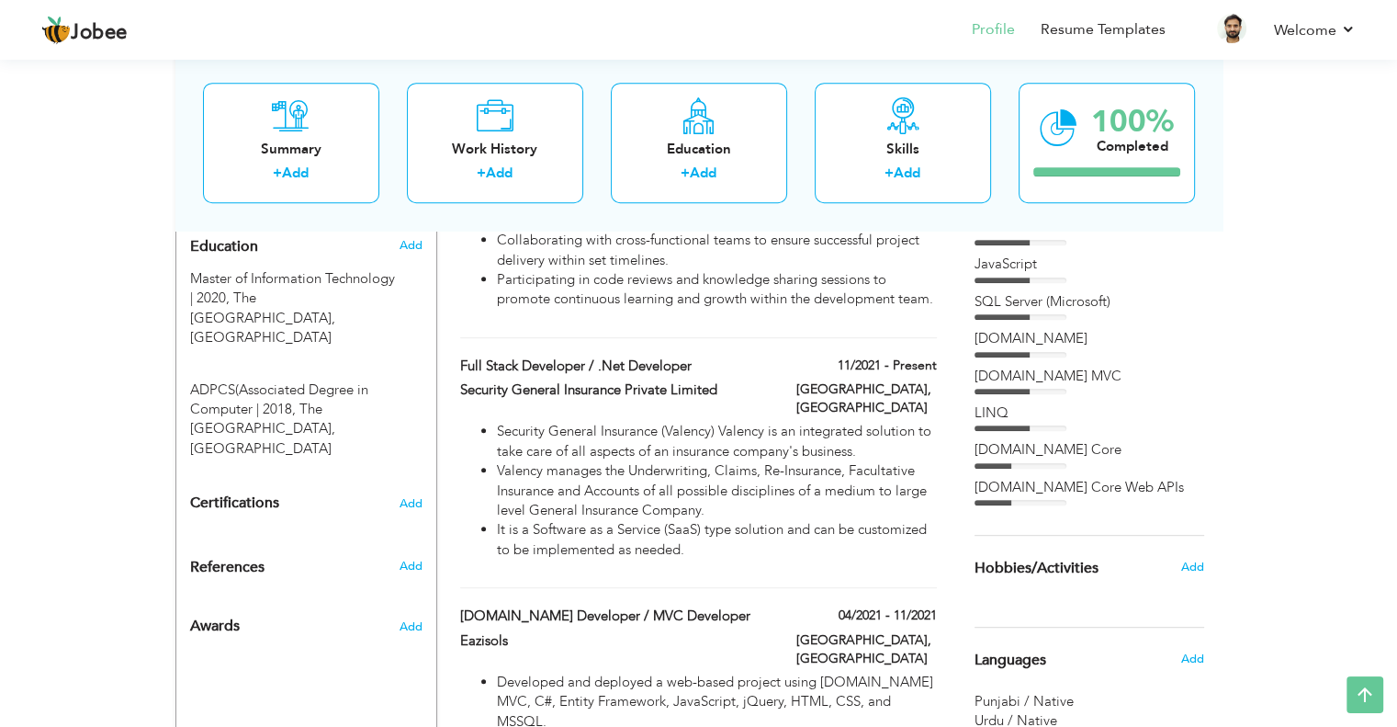
click at [1169, 367] on div "[DOMAIN_NAME] MVC" at bounding box center [1090, 376] width 230 height 19
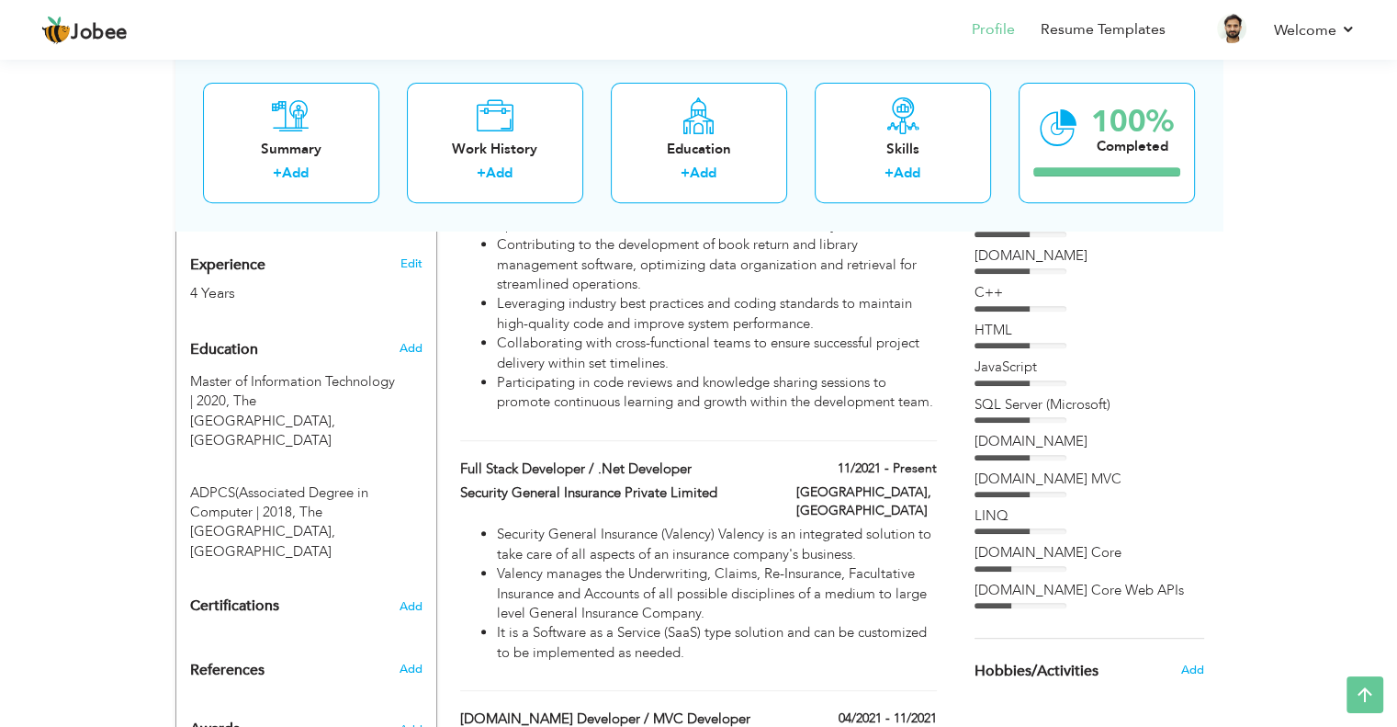
scroll to position [726, 0]
click at [1243, 429] on div "View Resume Export PDF Profile Summary Public Link Experience Education Awards …" at bounding box center [698, 452] width 1397 height 2247
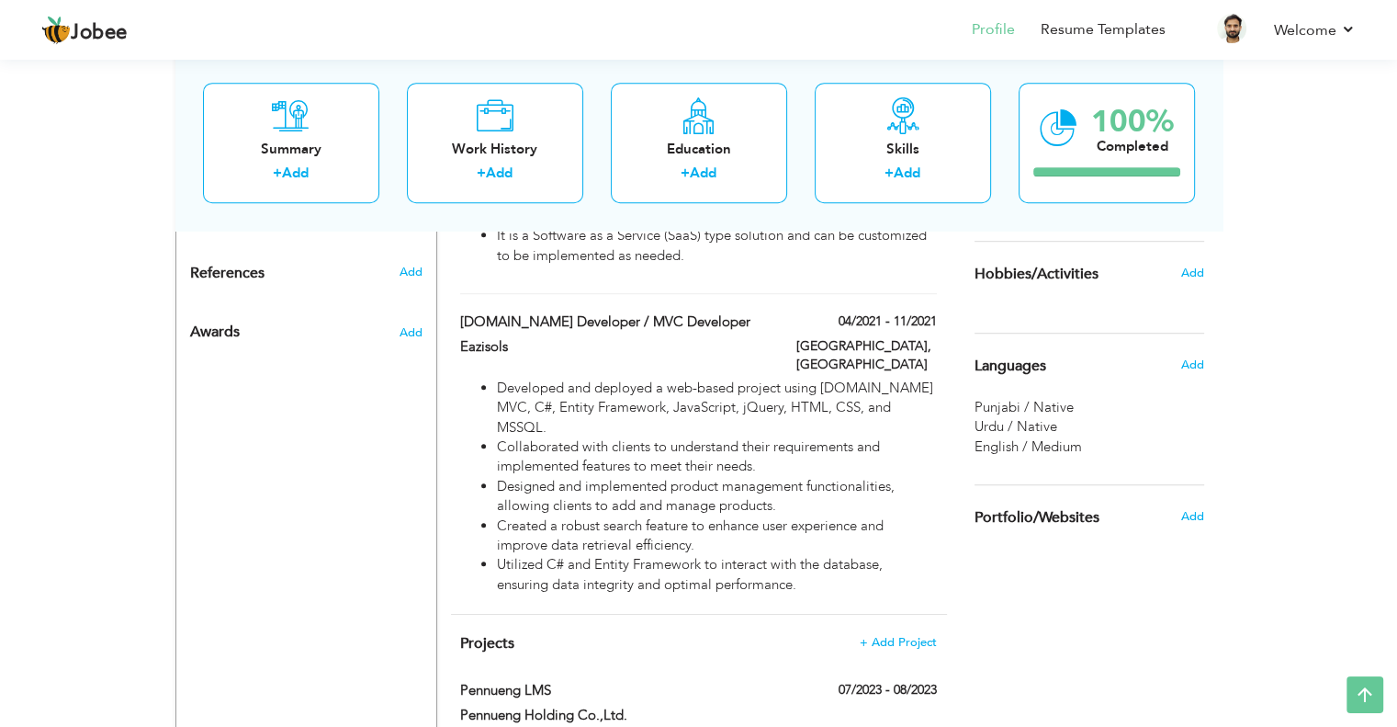
scroll to position [1102, 0]
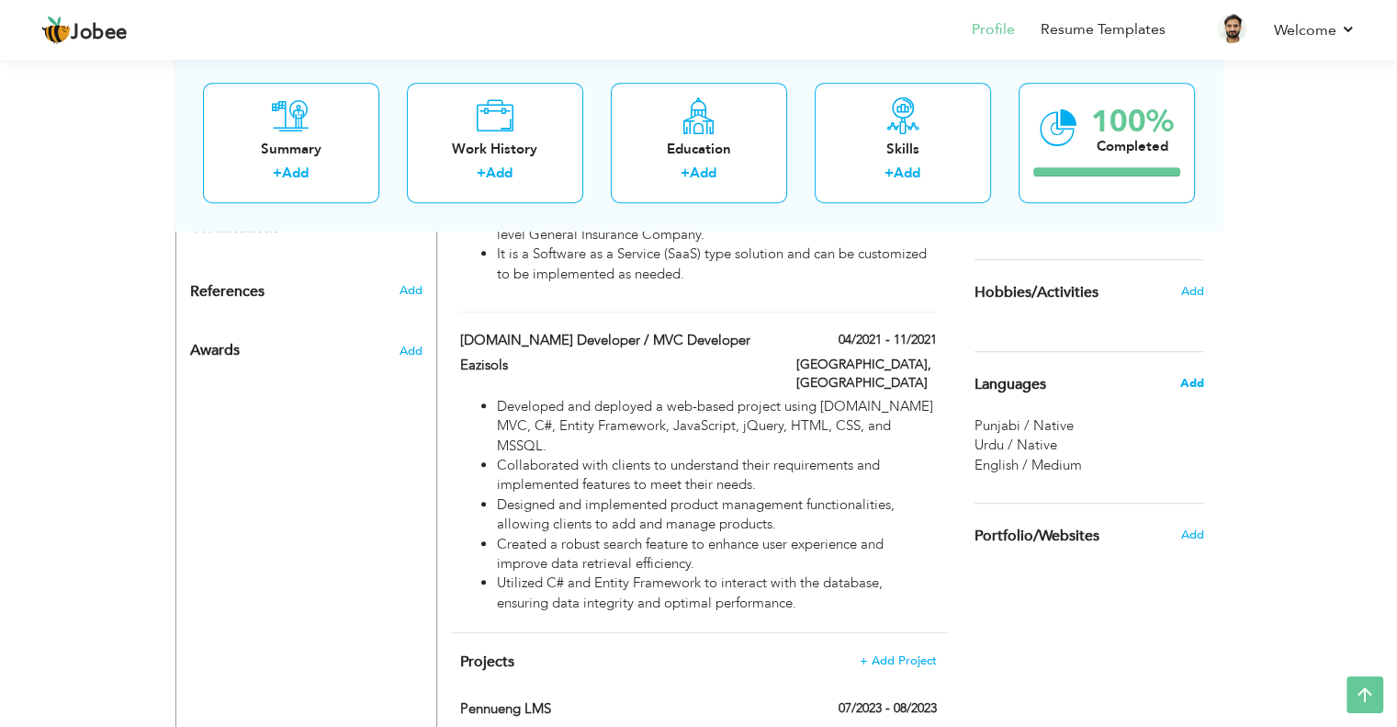
click at [1202, 379] on span "Add" at bounding box center [1192, 383] width 24 height 17
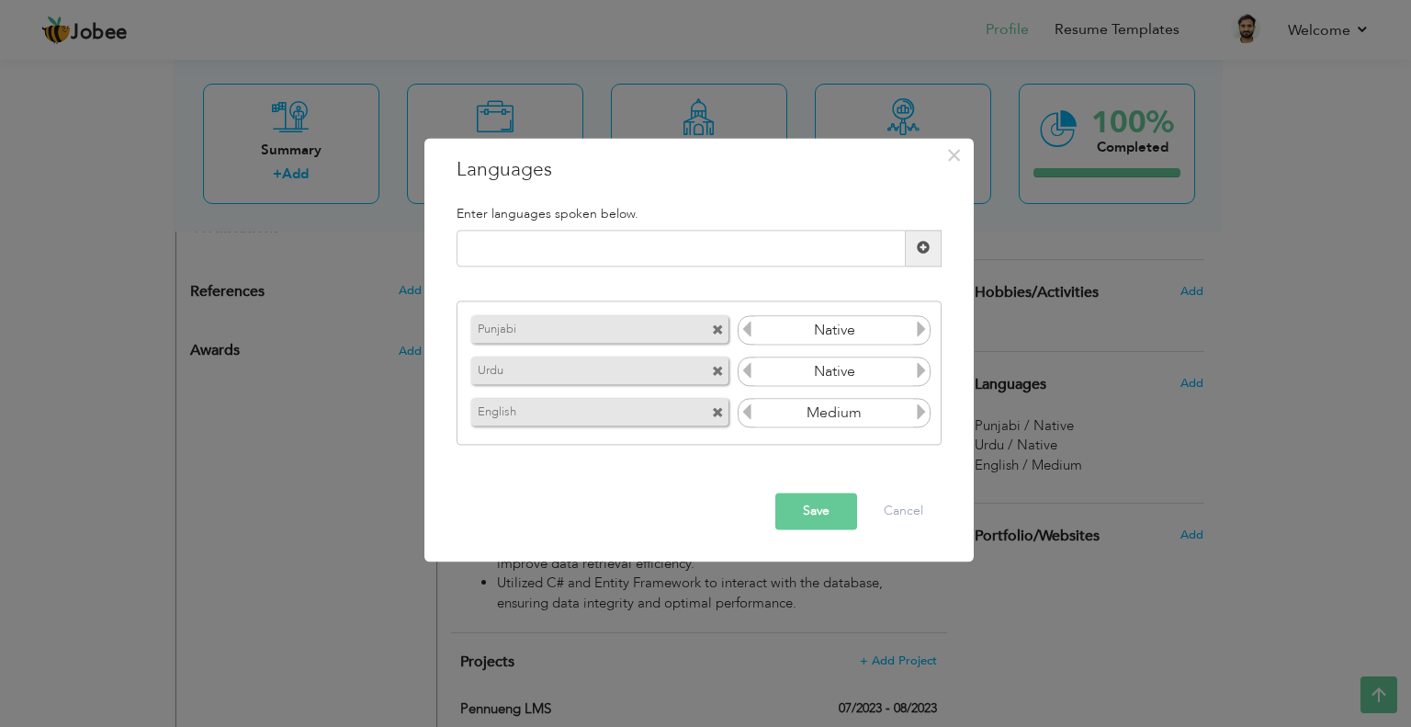
click at [920, 421] on icon at bounding box center [921, 412] width 17 height 17
click at [747, 411] on icon at bounding box center [747, 412] width 17 height 17
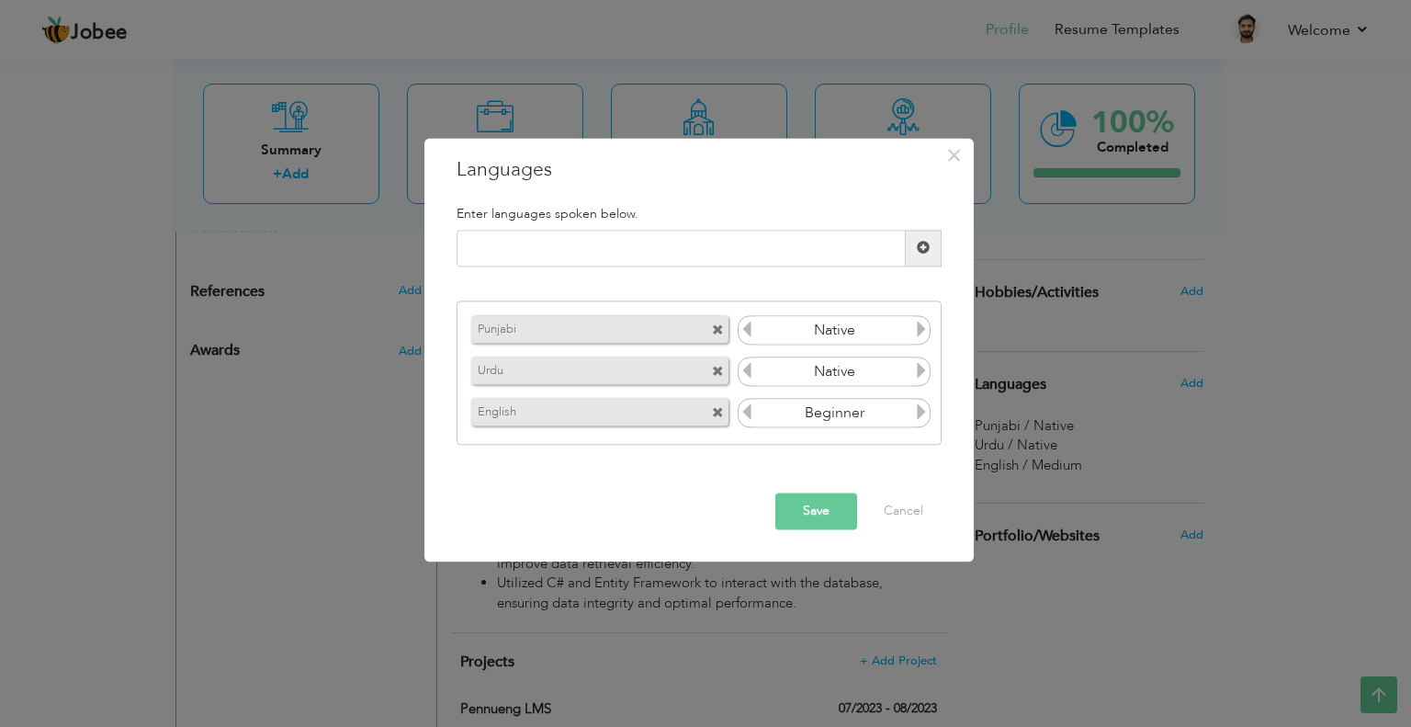
click at [747, 411] on icon at bounding box center [747, 412] width 17 height 17
click at [922, 415] on icon at bounding box center [921, 412] width 17 height 17
click at [748, 410] on icon at bounding box center [747, 412] width 17 height 17
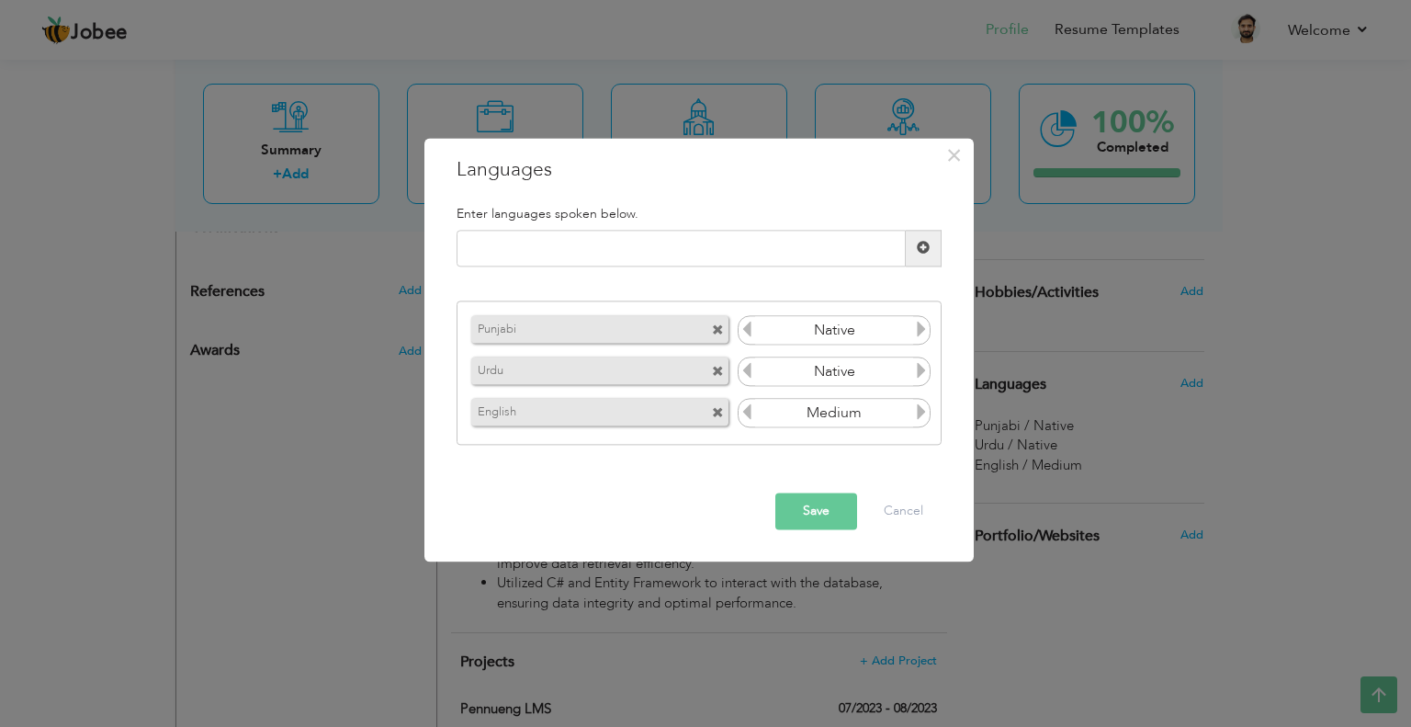
drag, startPoint x: 866, startPoint y: 411, endPoint x: 798, endPoint y: 411, distance: 68.0
click at [798, 411] on input "Medium" at bounding box center [834, 414] width 159 height 28
click at [867, 407] on input "Medium" at bounding box center [834, 414] width 159 height 28
click at [925, 416] on icon at bounding box center [921, 412] width 17 height 17
click at [750, 416] on icon at bounding box center [747, 412] width 17 height 17
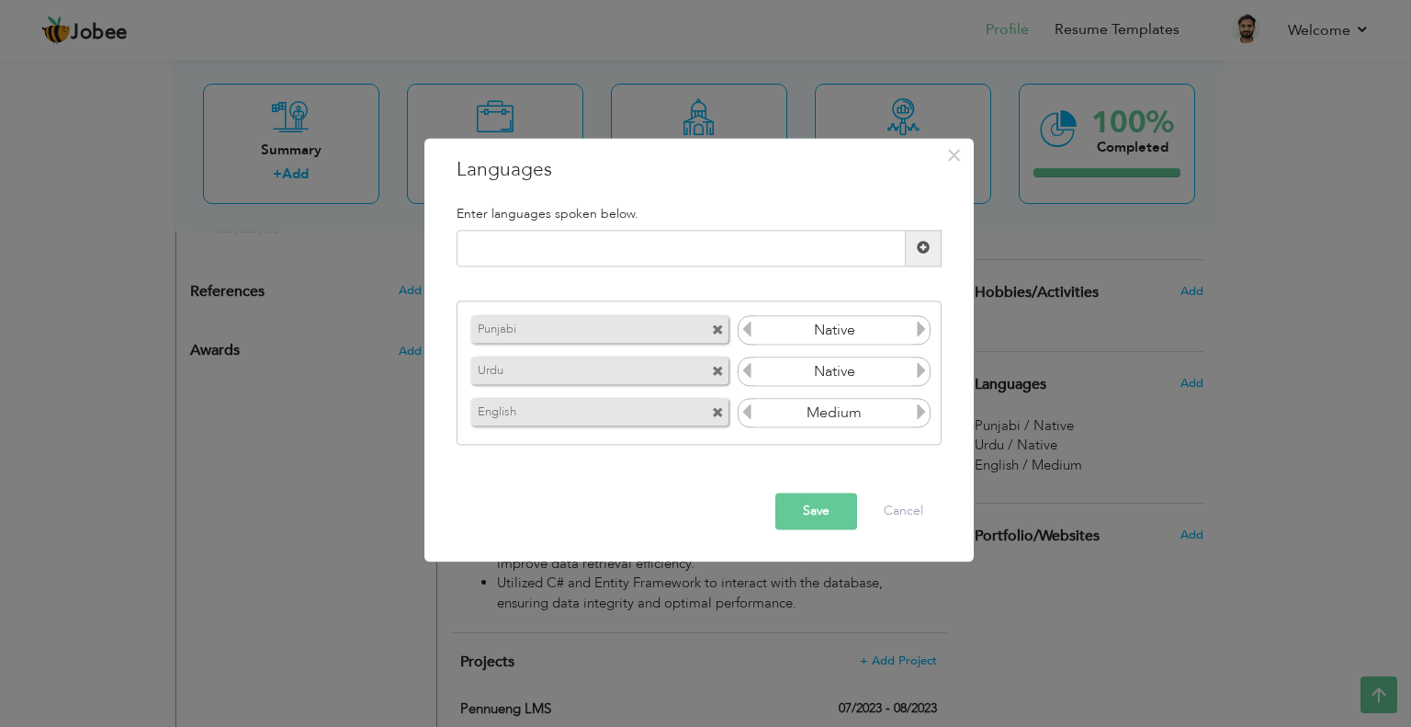
click at [840, 515] on button "Save" at bounding box center [816, 510] width 82 height 37
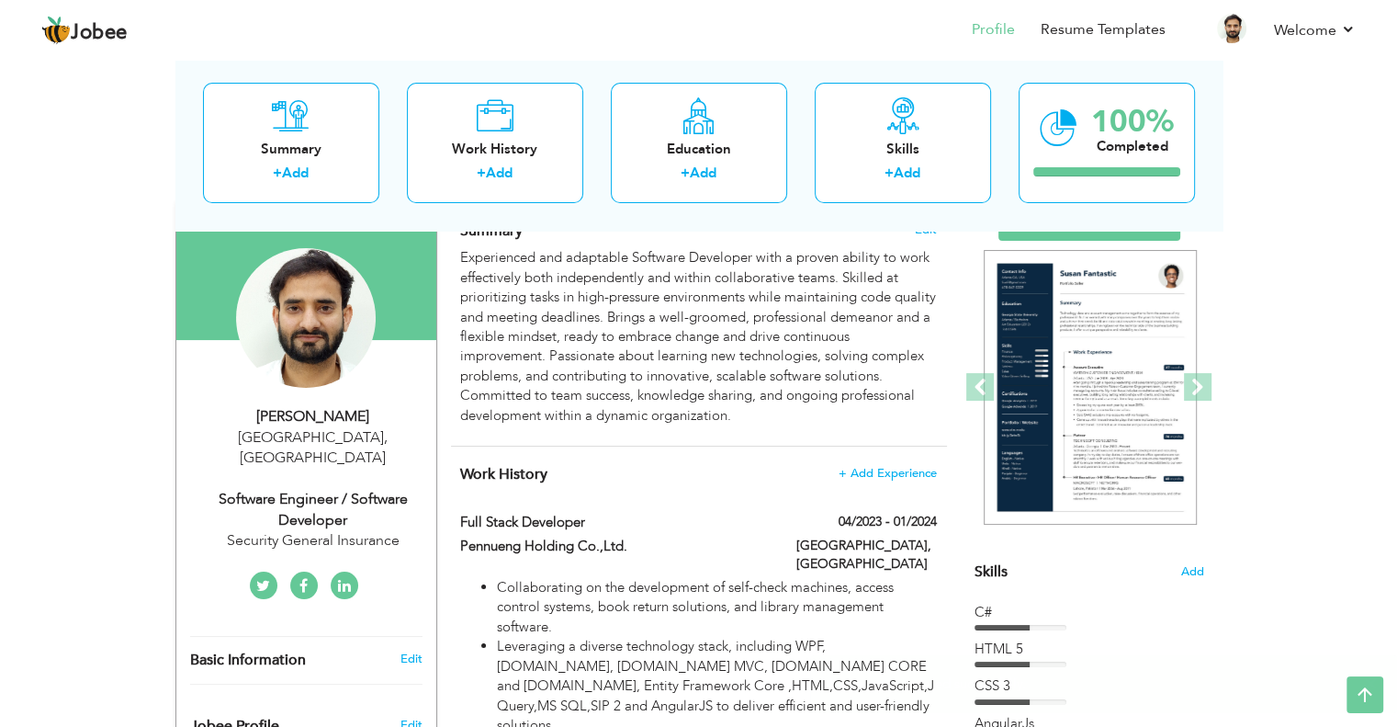
scroll to position [0, 0]
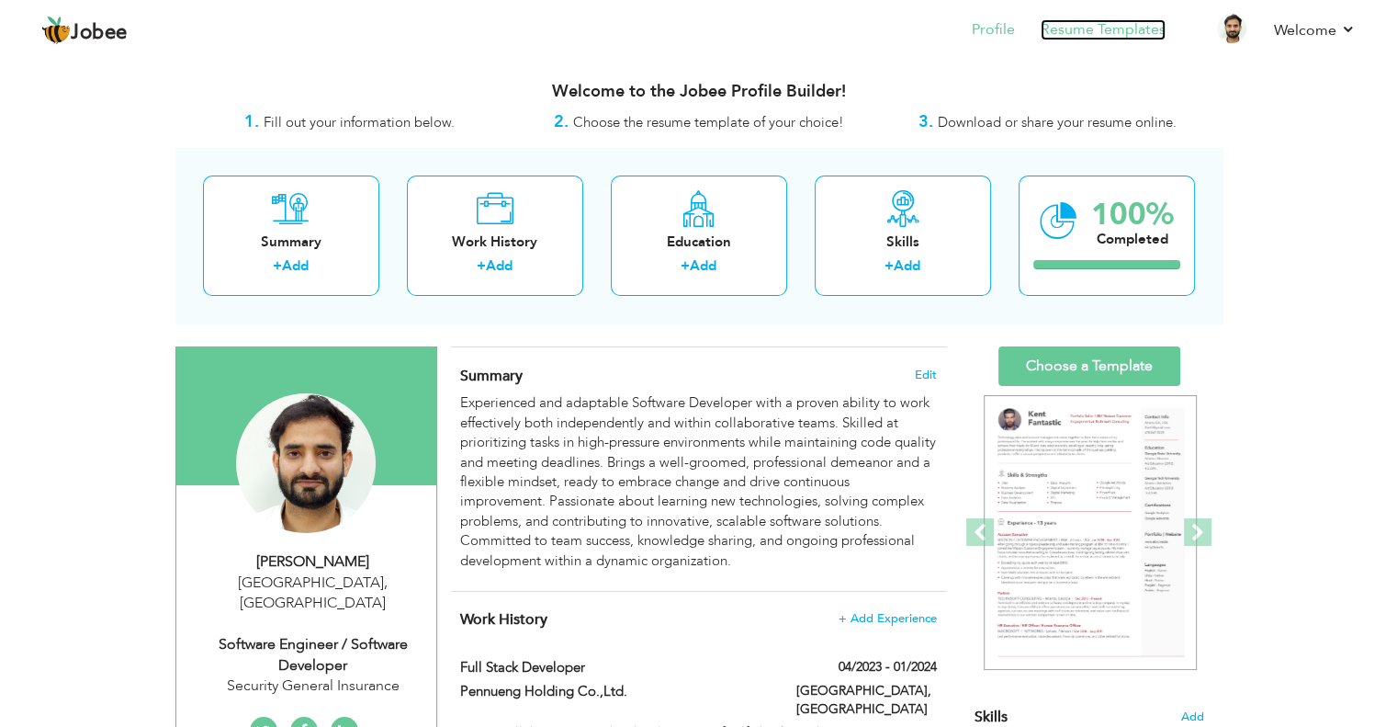
click at [1127, 28] on link "Resume Templates" at bounding box center [1103, 29] width 125 height 21
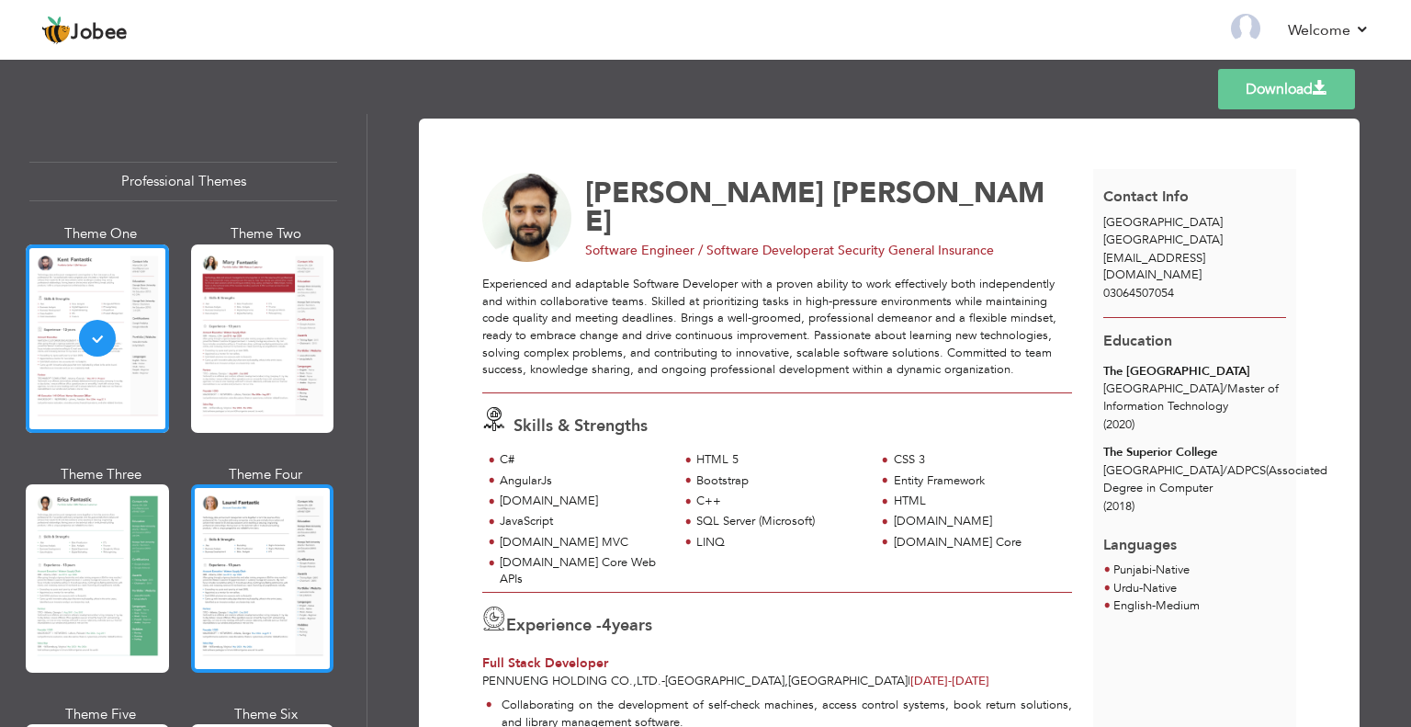
click at [245, 548] on div at bounding box center [262, 578] width 143 height 188
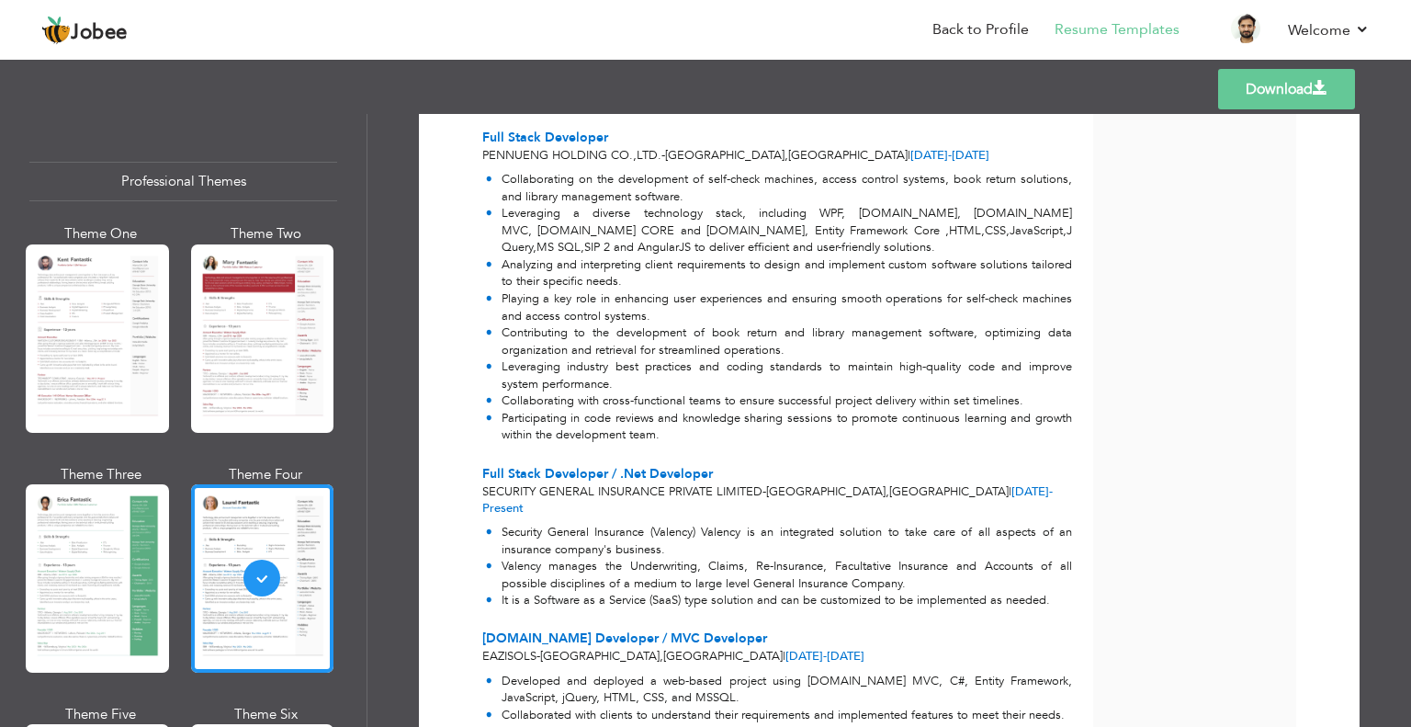
scroll to position [66, 0]
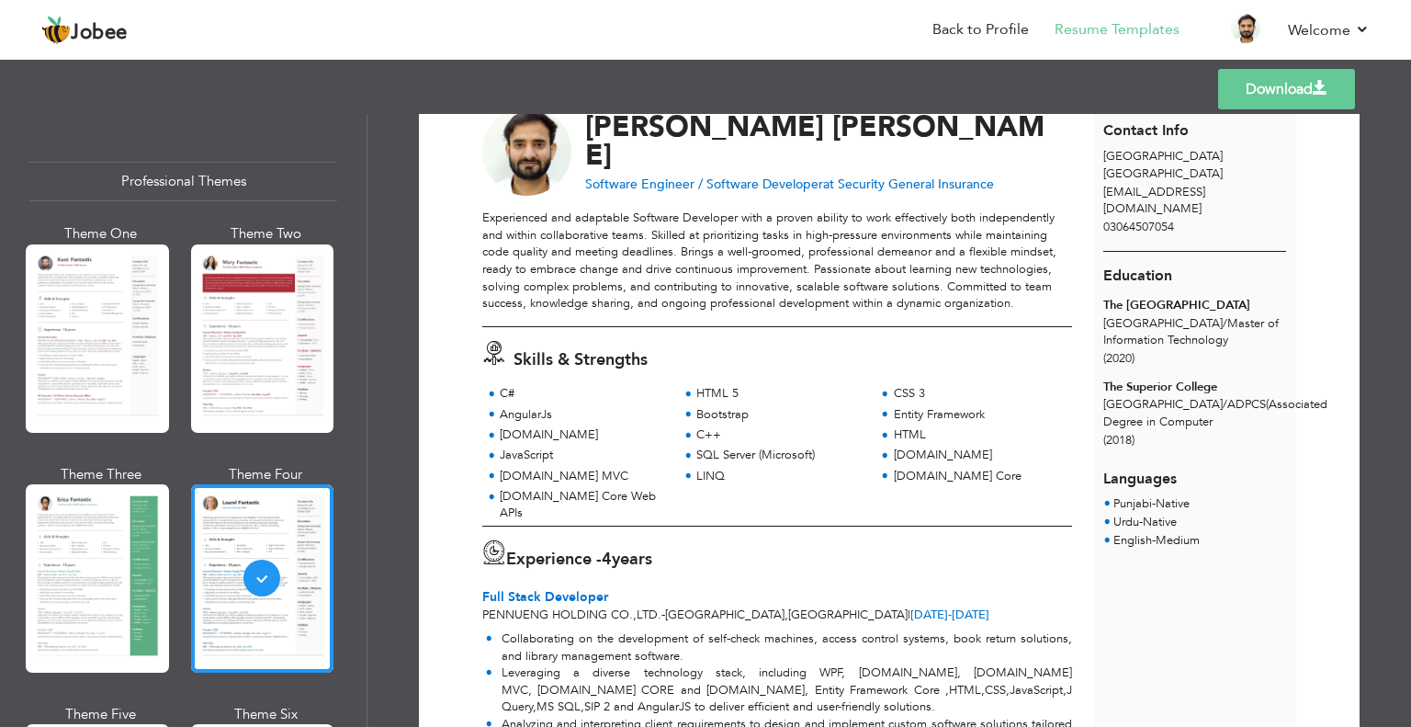
click at [1314, 91] on span at bounding box center [1320, 88] width 15 height 15
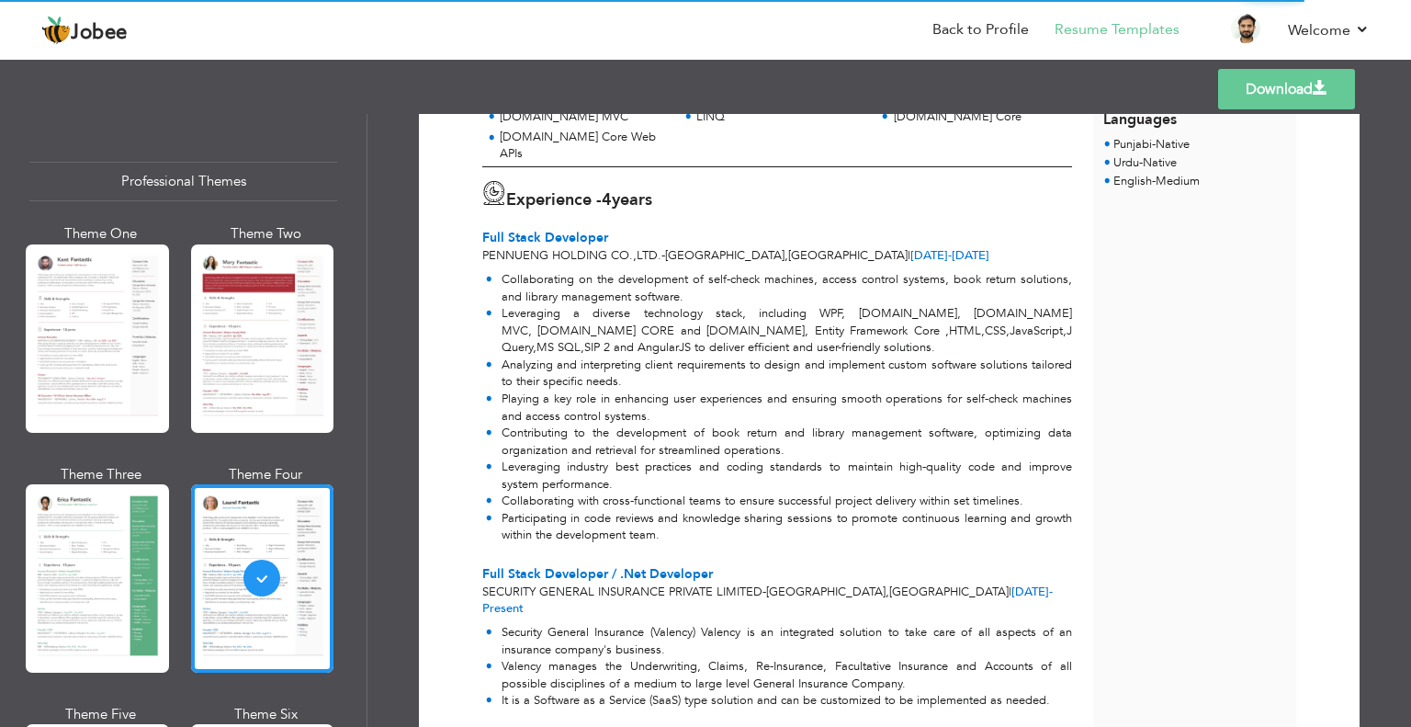
scroll to position [526, 0]
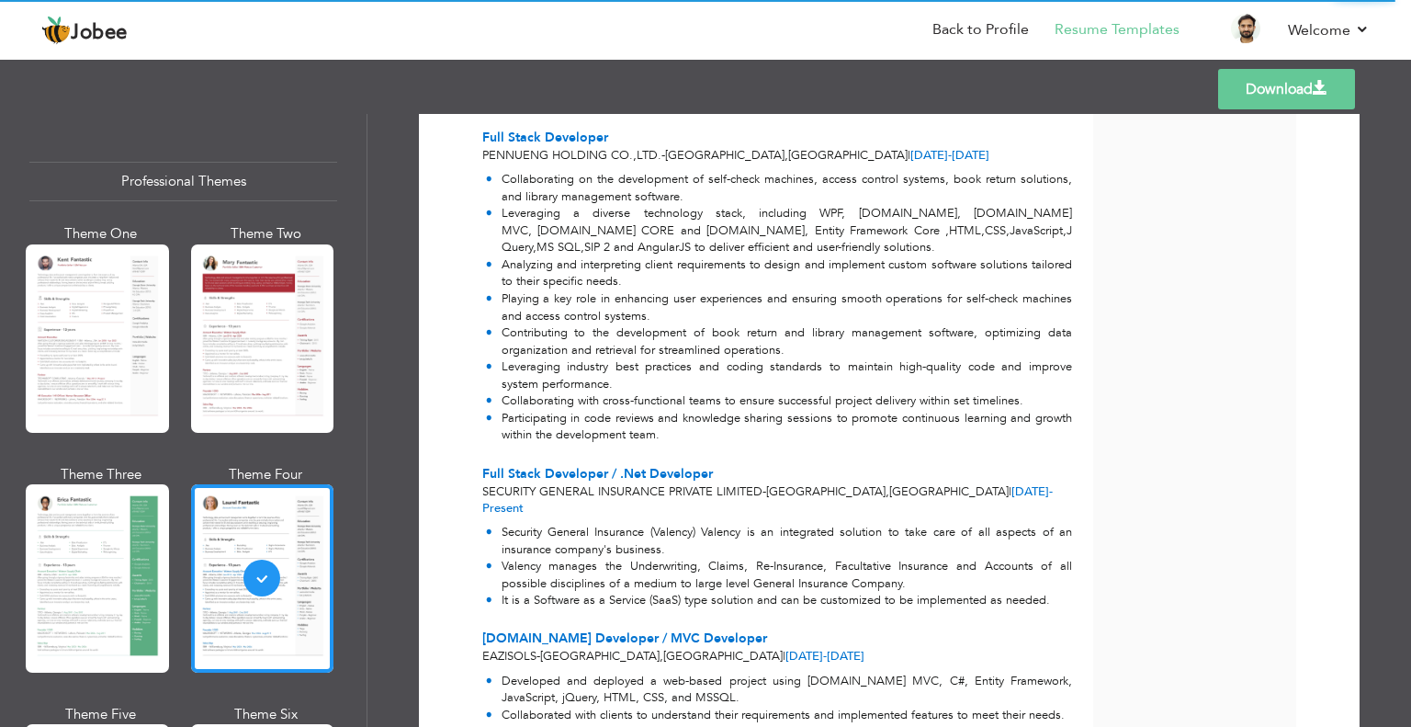
click at [1231, 479] on div "Contact Info [GEOGRAPHIC_DATA] [GEOGRAPHIC_DATA] [EMAIL_ADDRESS][DOMAIN_NAME] 0…" at bounding box center [1195, 389] width 204 height 1491
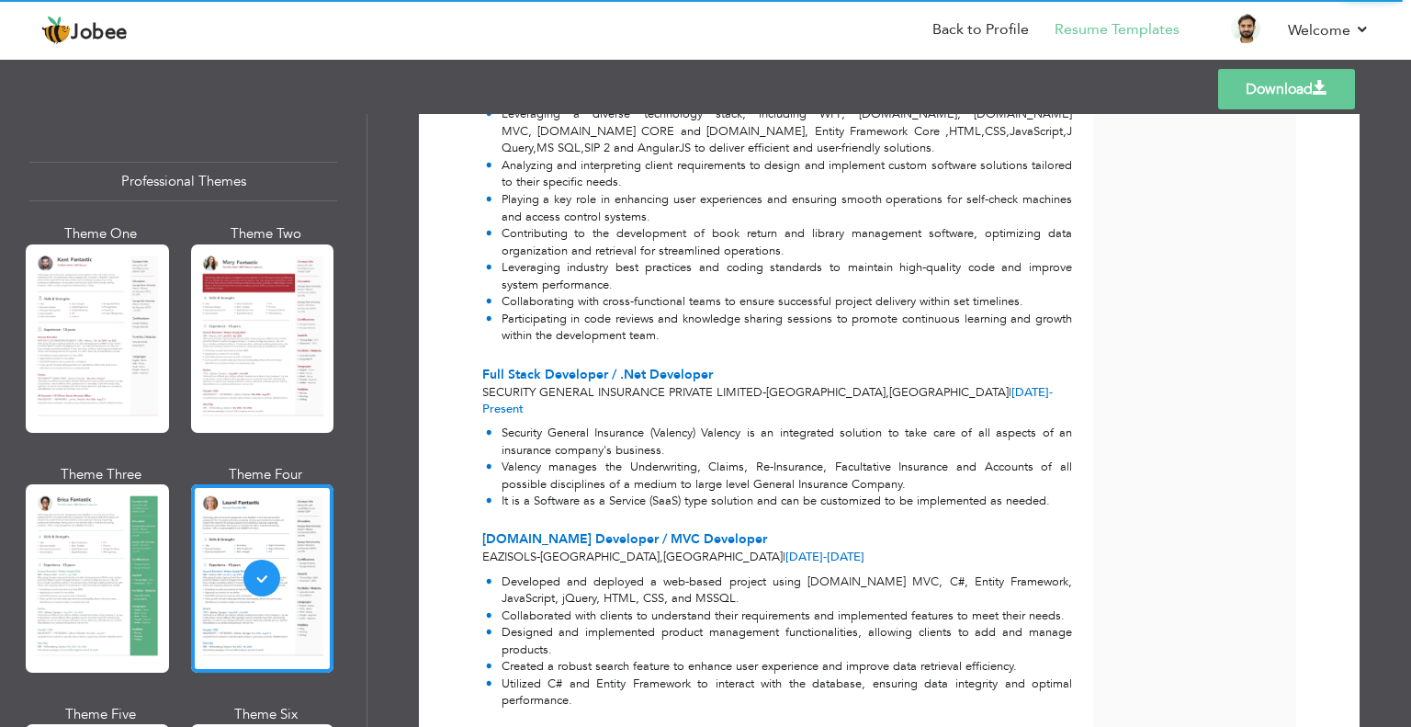
scroll to position [614, 0]
